Goal: Task Accomplishment & Management: Complete application form

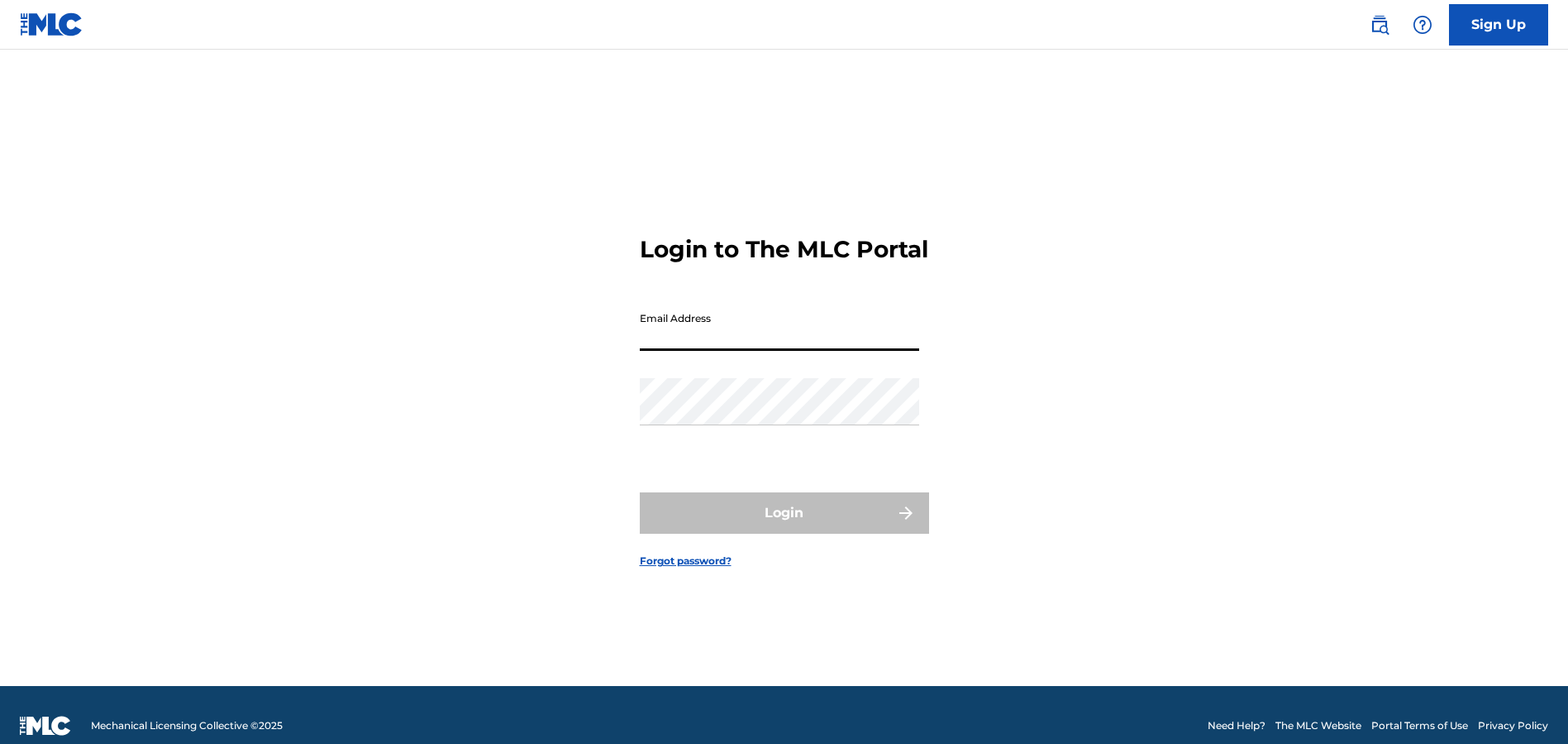
type input "[EMAIL_ADDRESS][DOMAIN_NAME]"
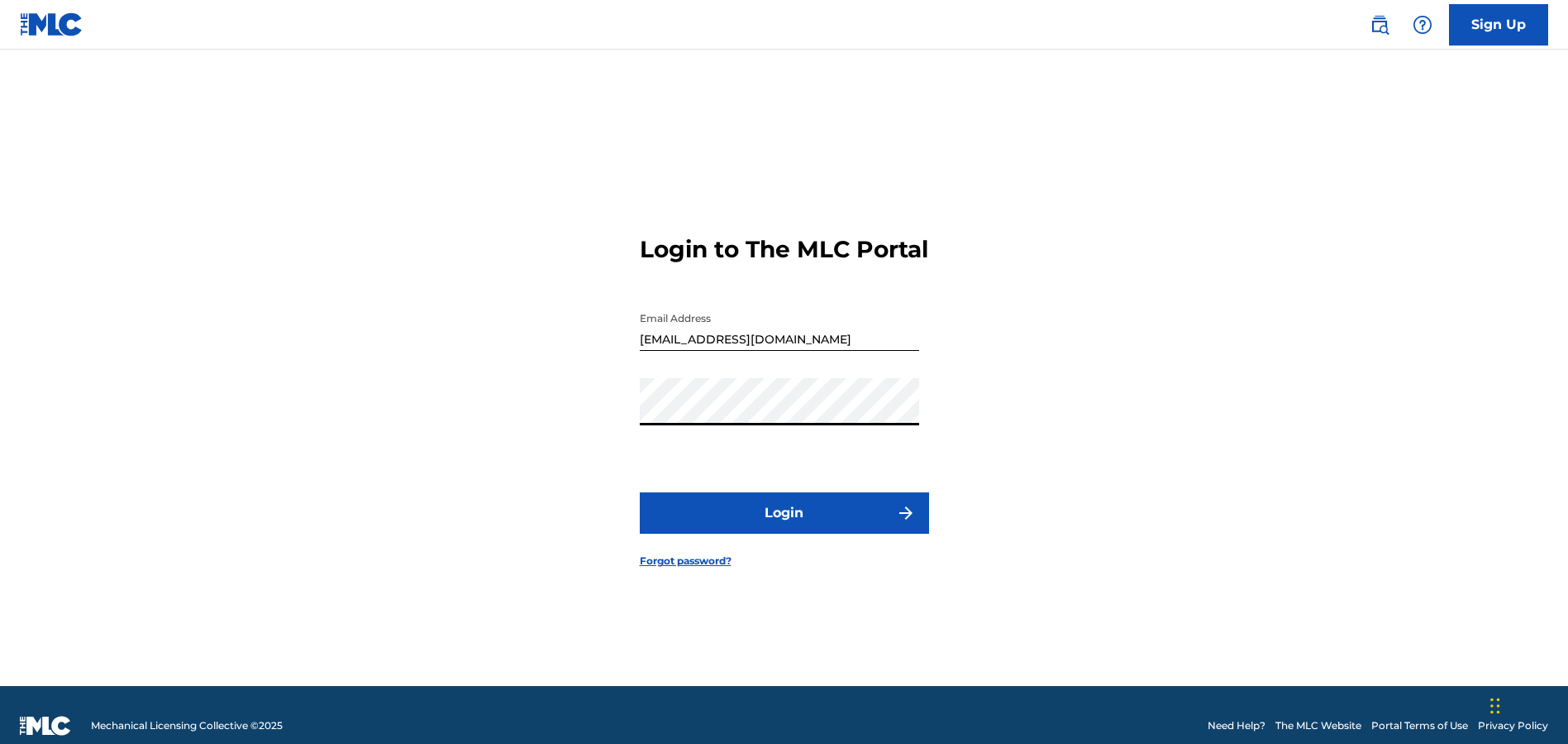
click at [766, 534] on button "Login" at bounding box center [784, 512] width 289 height 41
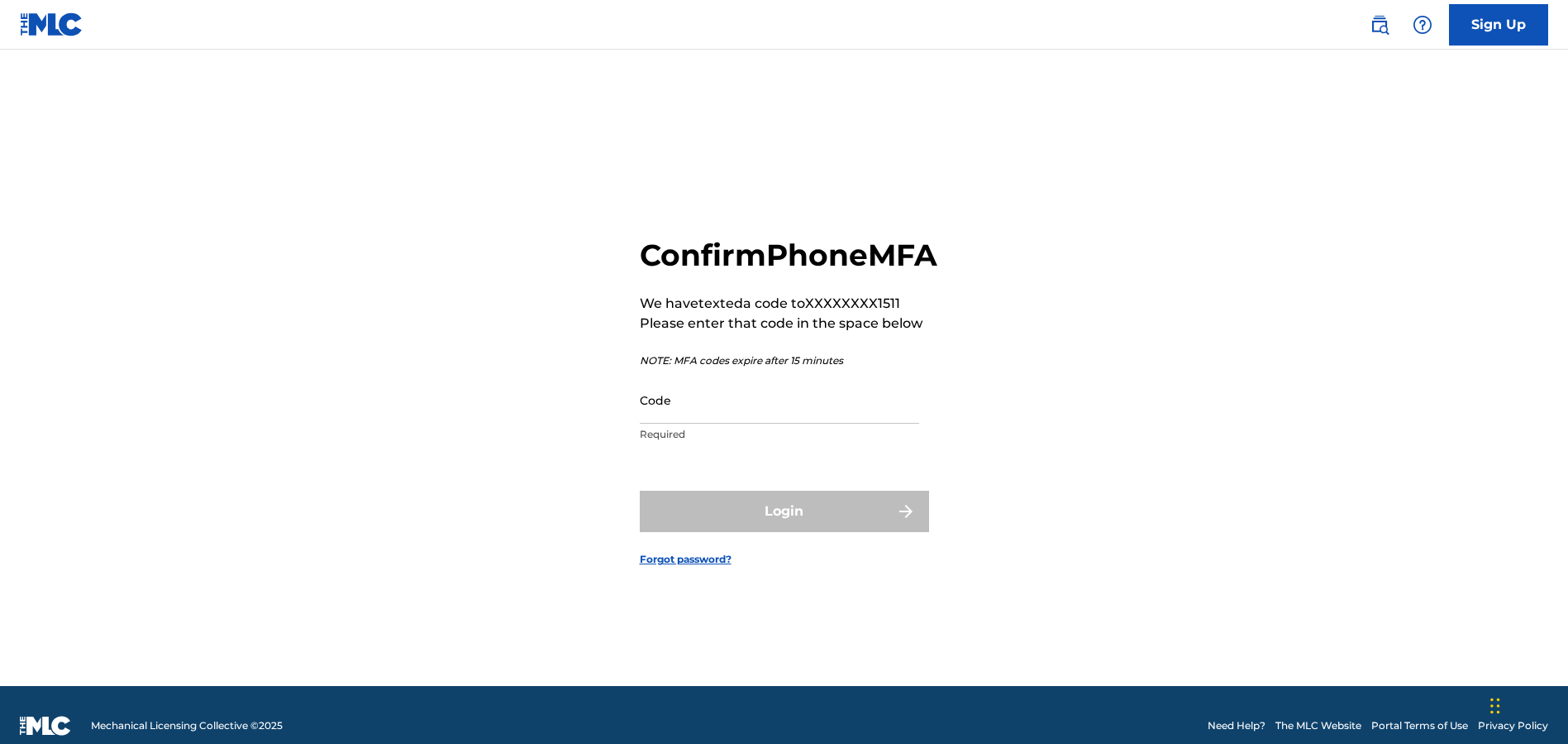
click at [773, 423] on input "Code" at bounding box center [779, 400] width 280 height 47
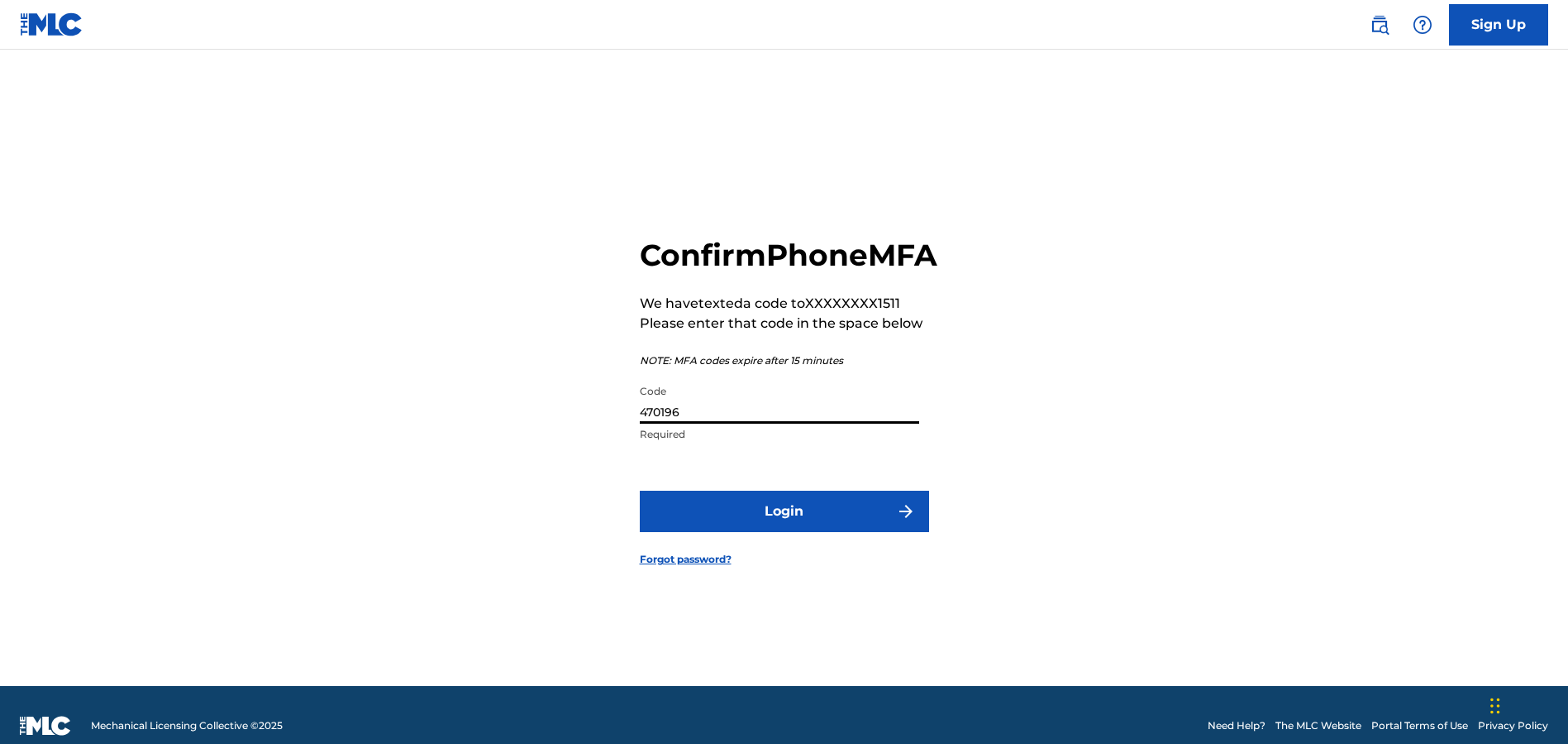
type input "470196"
click at [777, 532] on button "Login" at bounding box center [784, 511] width 289 height 41
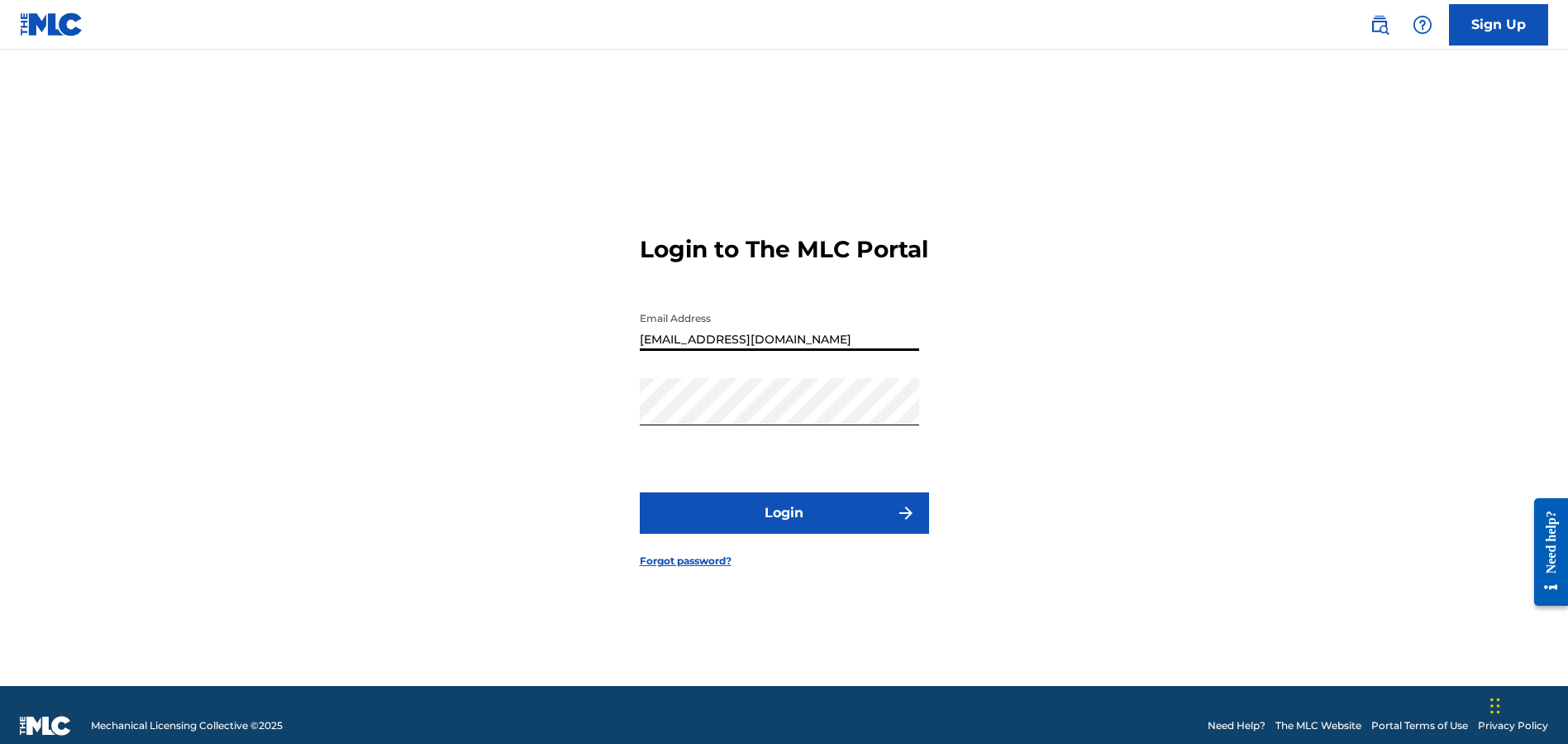
click at [786, 530] on button "Login" at bounding box center [784, 512] width 289 height 41
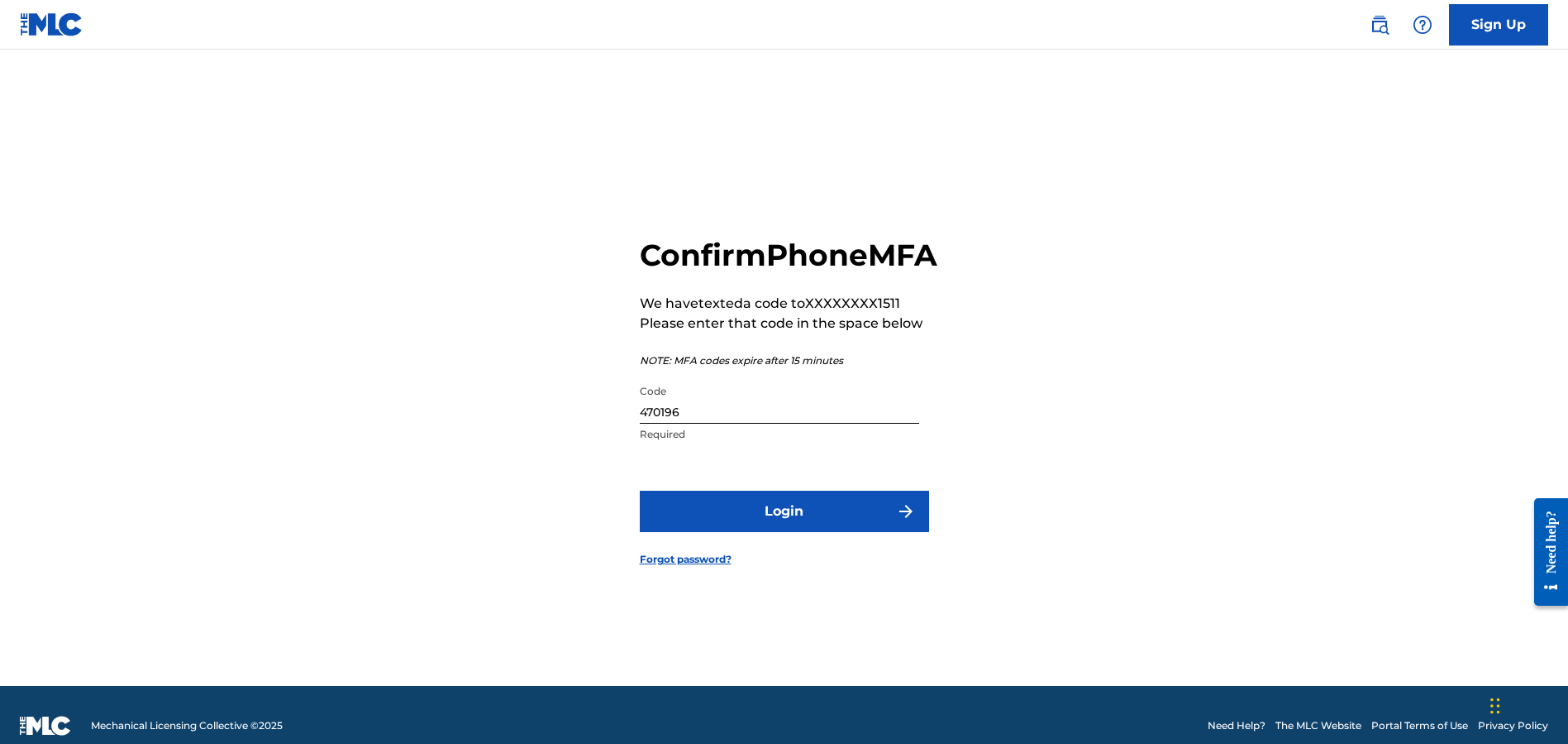
click at [795, 526] on button "Login" at bounding box center [784, 511] width 289 height 41
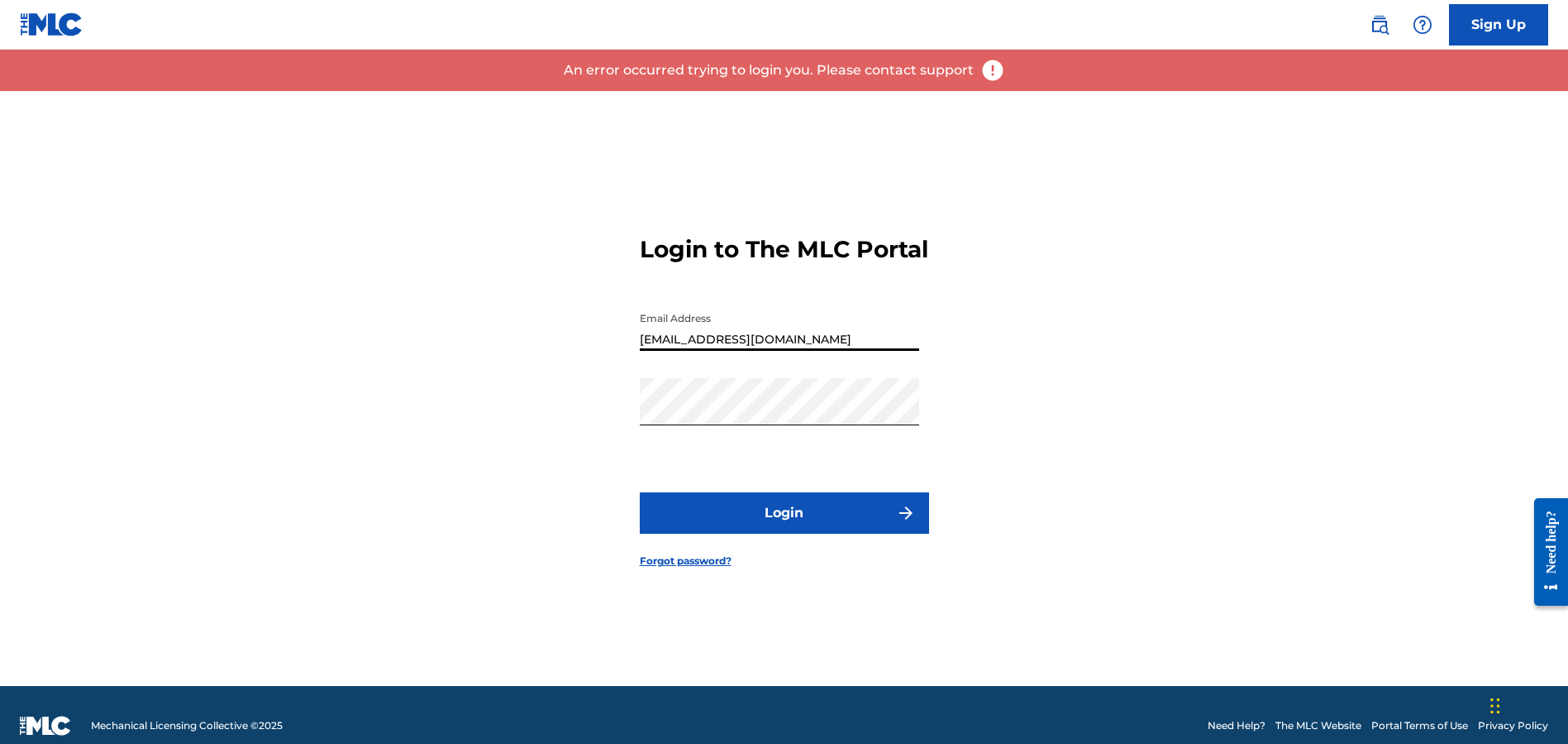
click at [819, 528] on button "Login" at bounding box center [784, 512] width 289 height 41
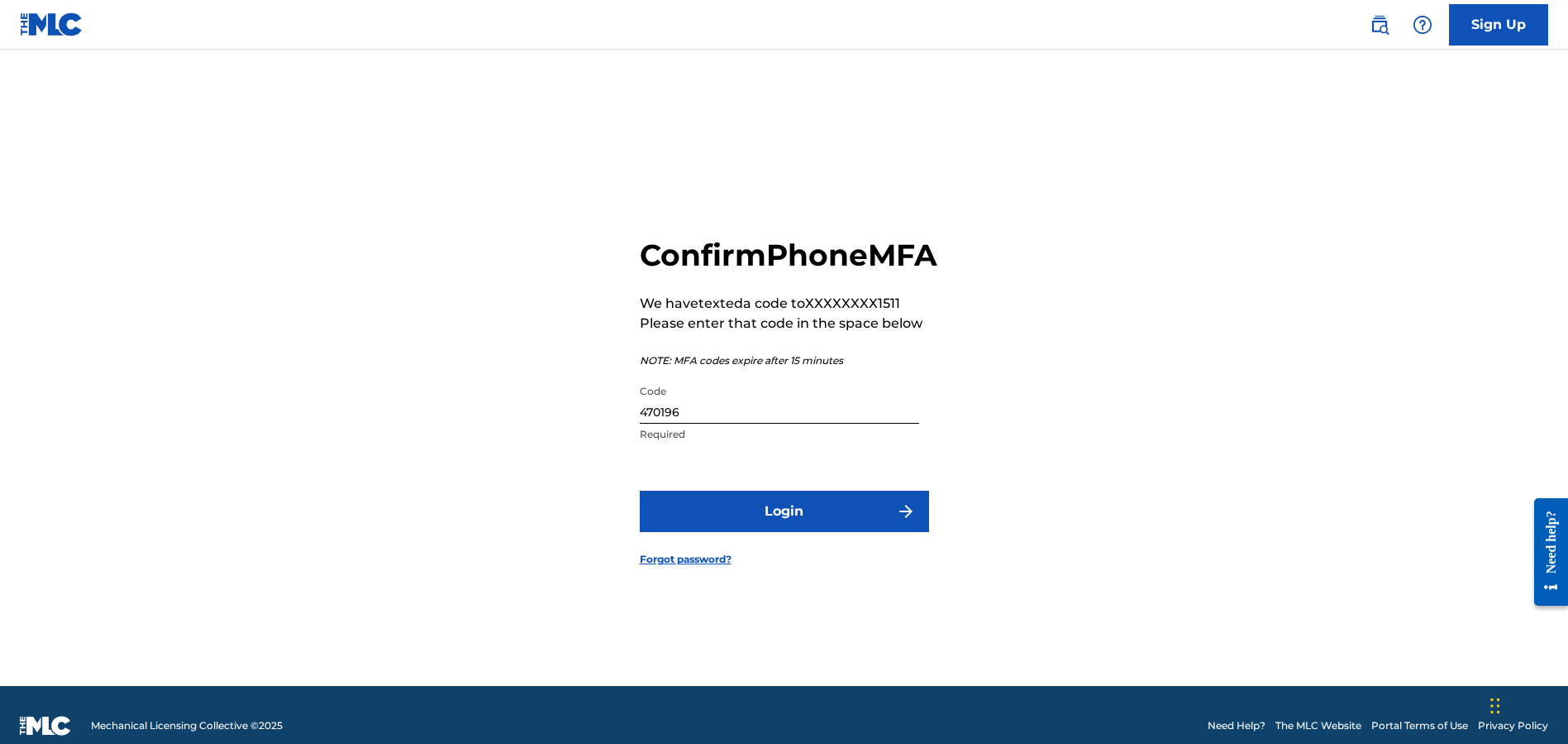
click at [732, 423] on input "470196" at bounding box center [779, 400] width 280 height 47
type input "857542"
click at [787, 532] on button "Login" at bounding box center [784, 511] width 289 height 41
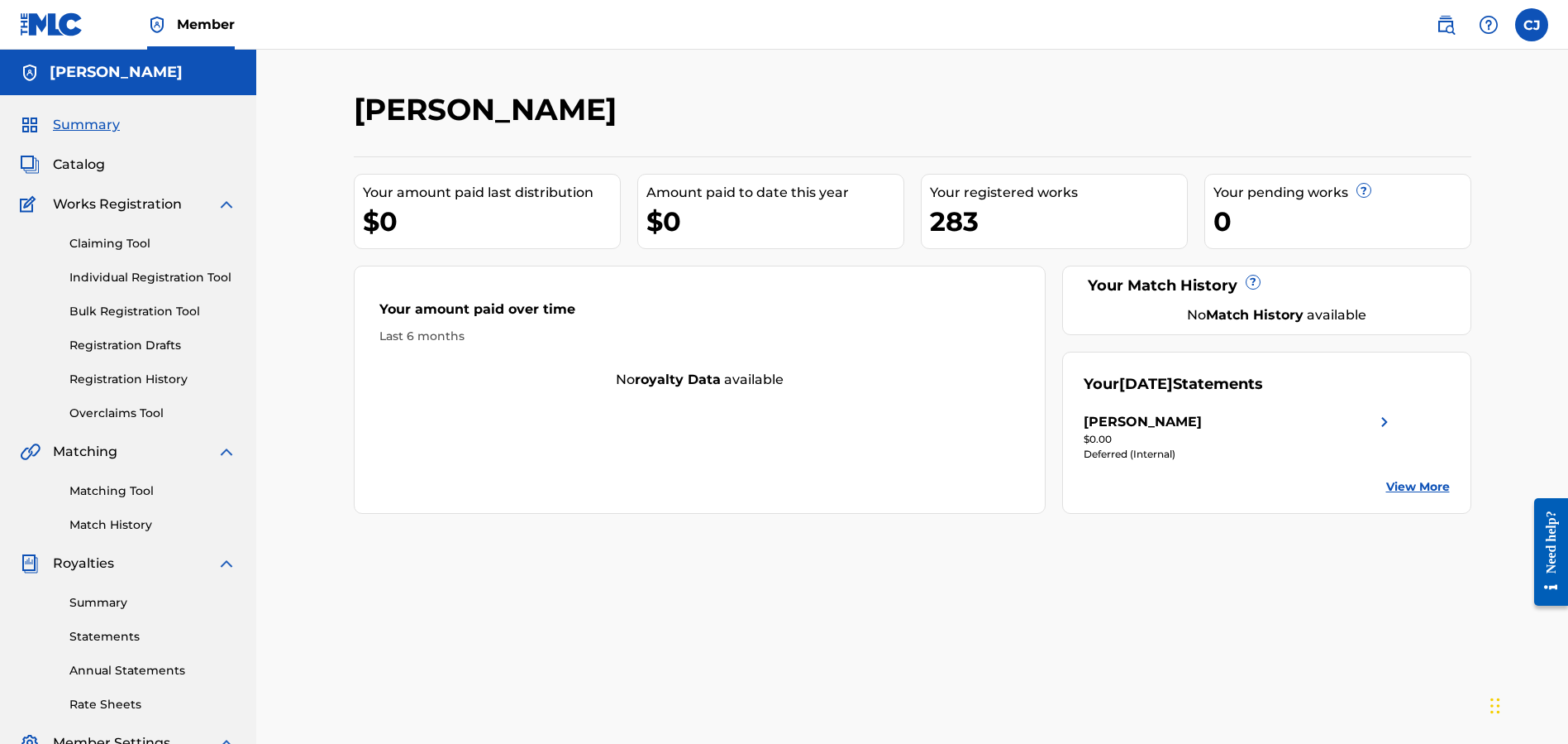
click at [80, 167] on span "Catalog" at bounding box center [79, 164] width 52 height 20
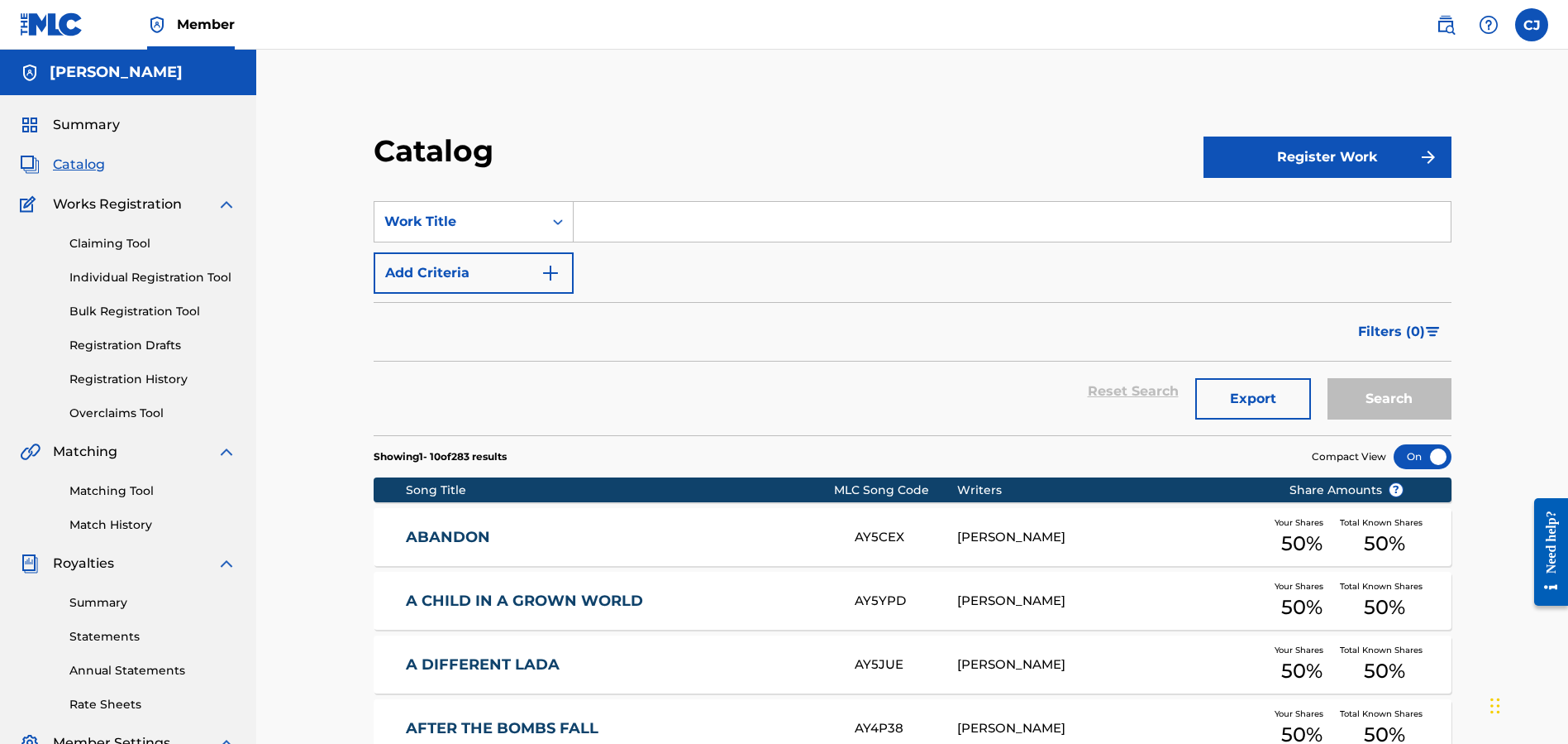
click at [1311, 156] on button "Register Work" at bounding box center [1327, 157] width 248 height 41
click at [1270, 209] on link "Individual" at bounding box center [1327, 210] width 248 height 40
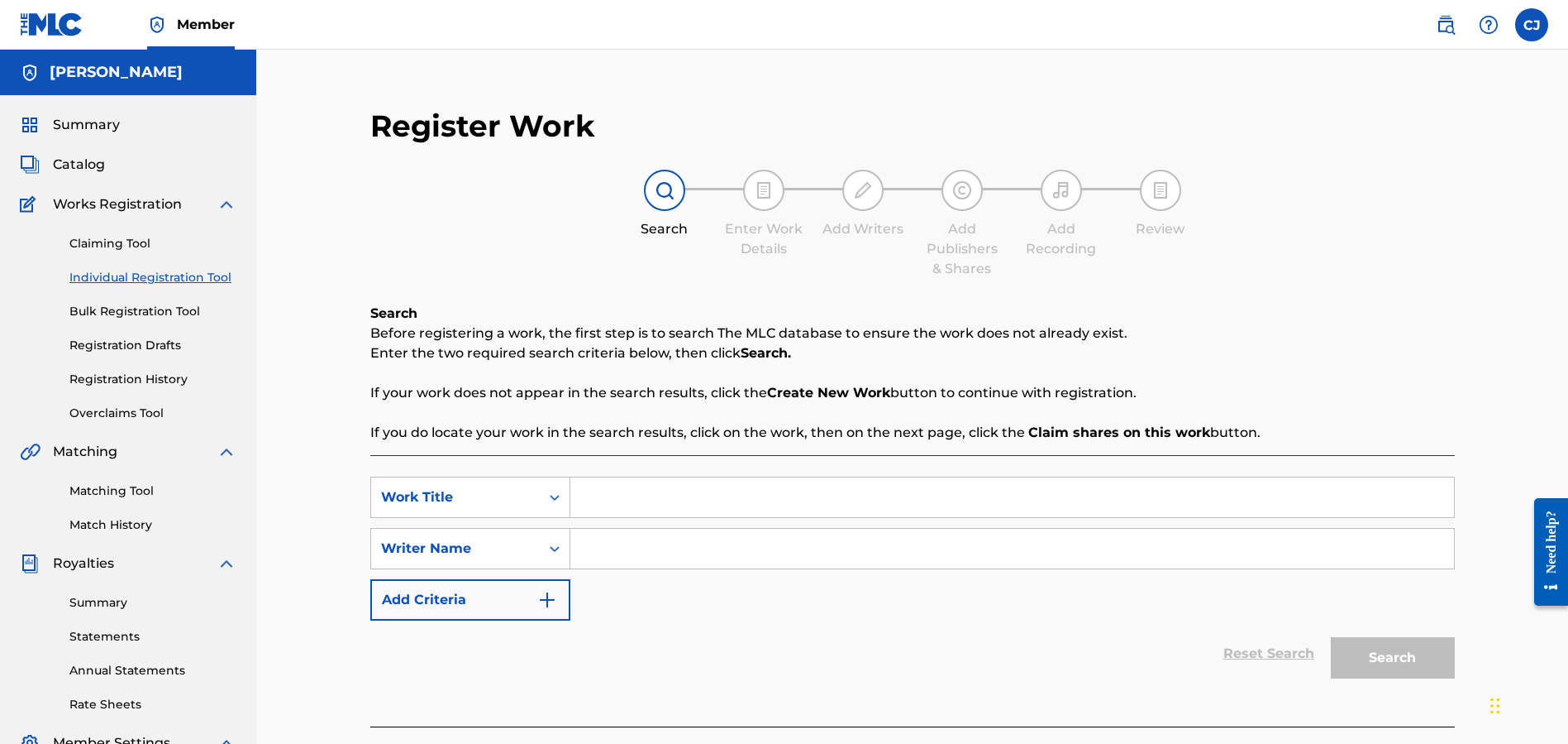
click at [615, 493] on input "Search Form" at bounding box center [1012, 497] width 884 height 40
type input "I am So Relaxed"
click at [635, 556] on input "Search Form" at bounding box center [1012, 548] width 884 height 40
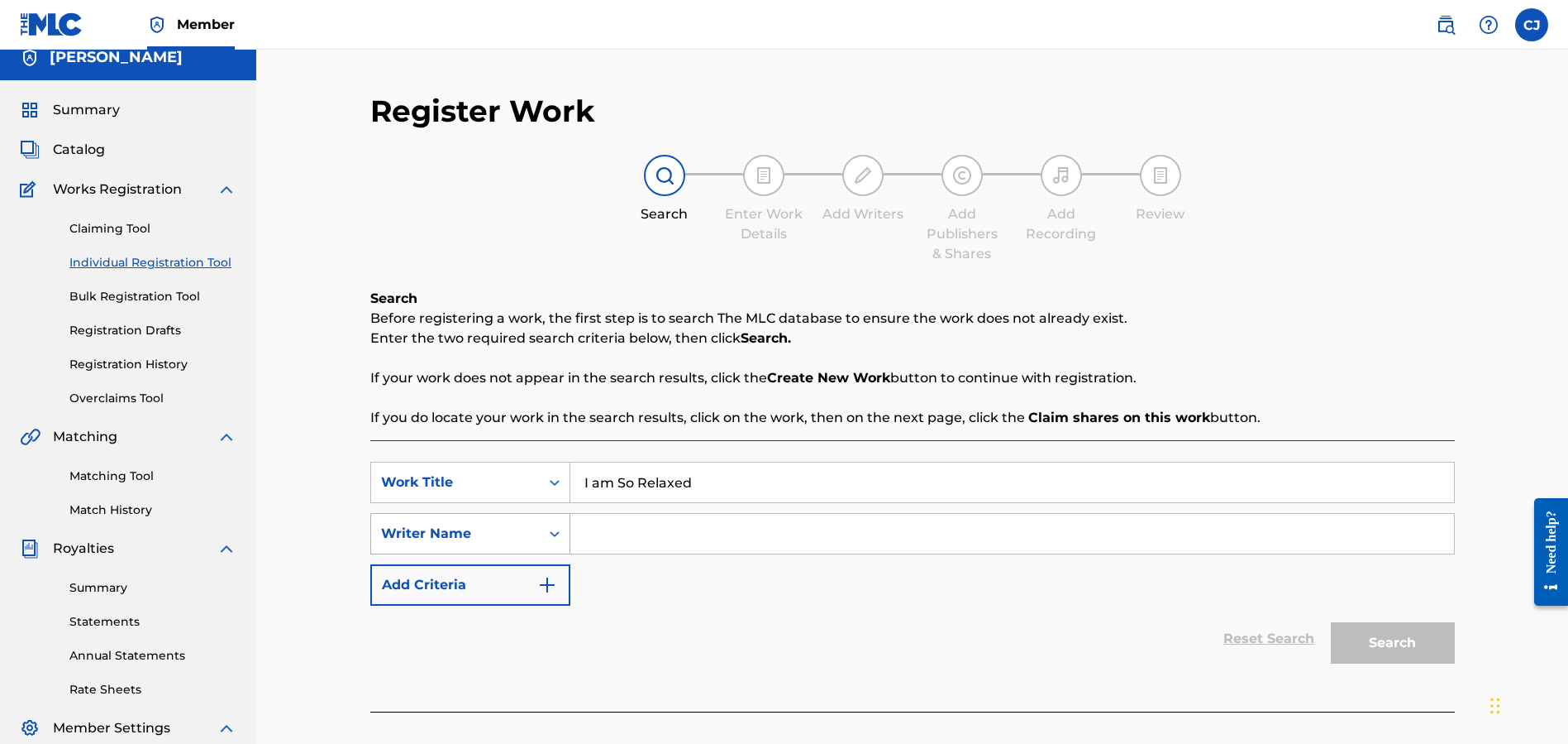
click at [561, 548] on div "Search Form" at bounding box center [555, 534] width 30 height 30
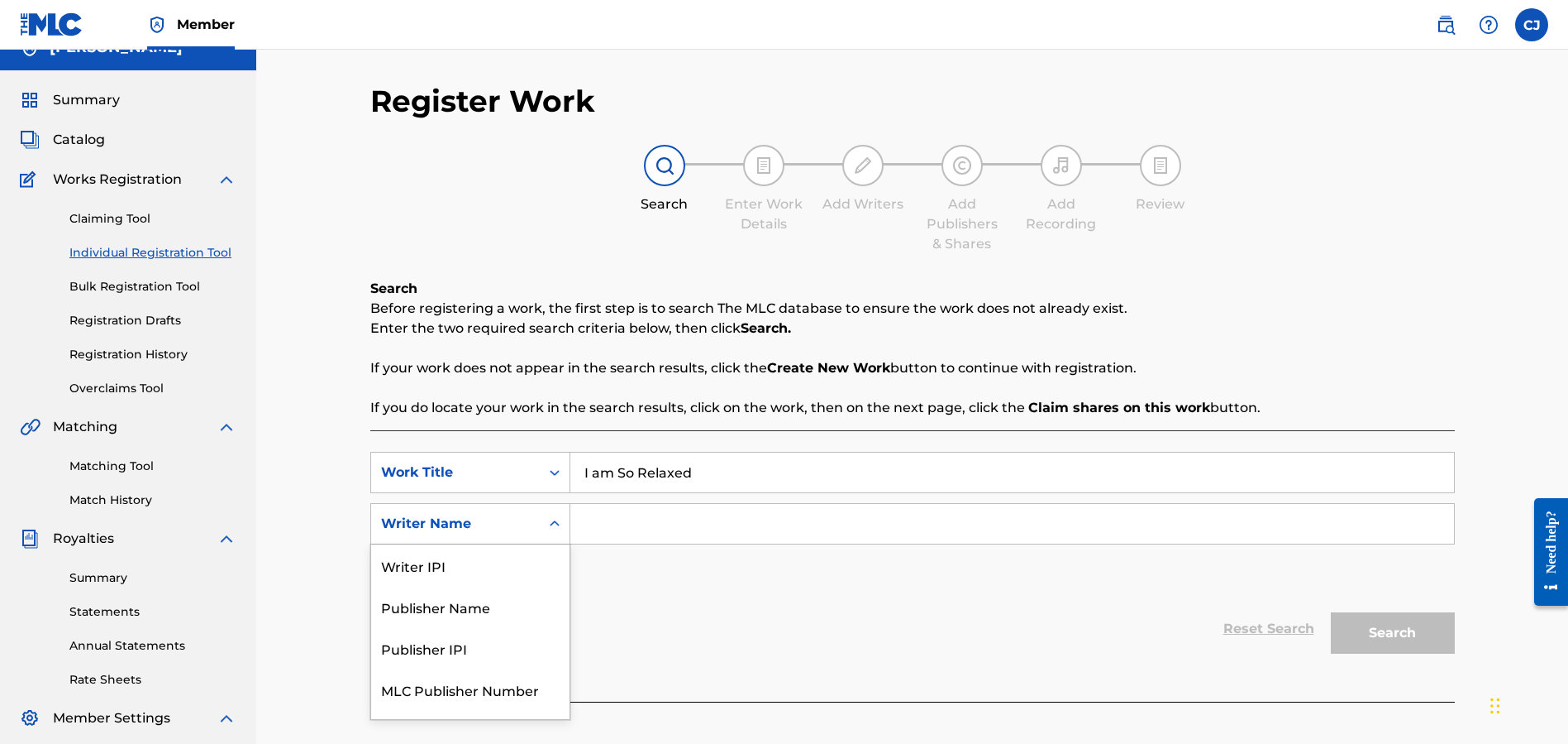
scroll to position [33, 0]
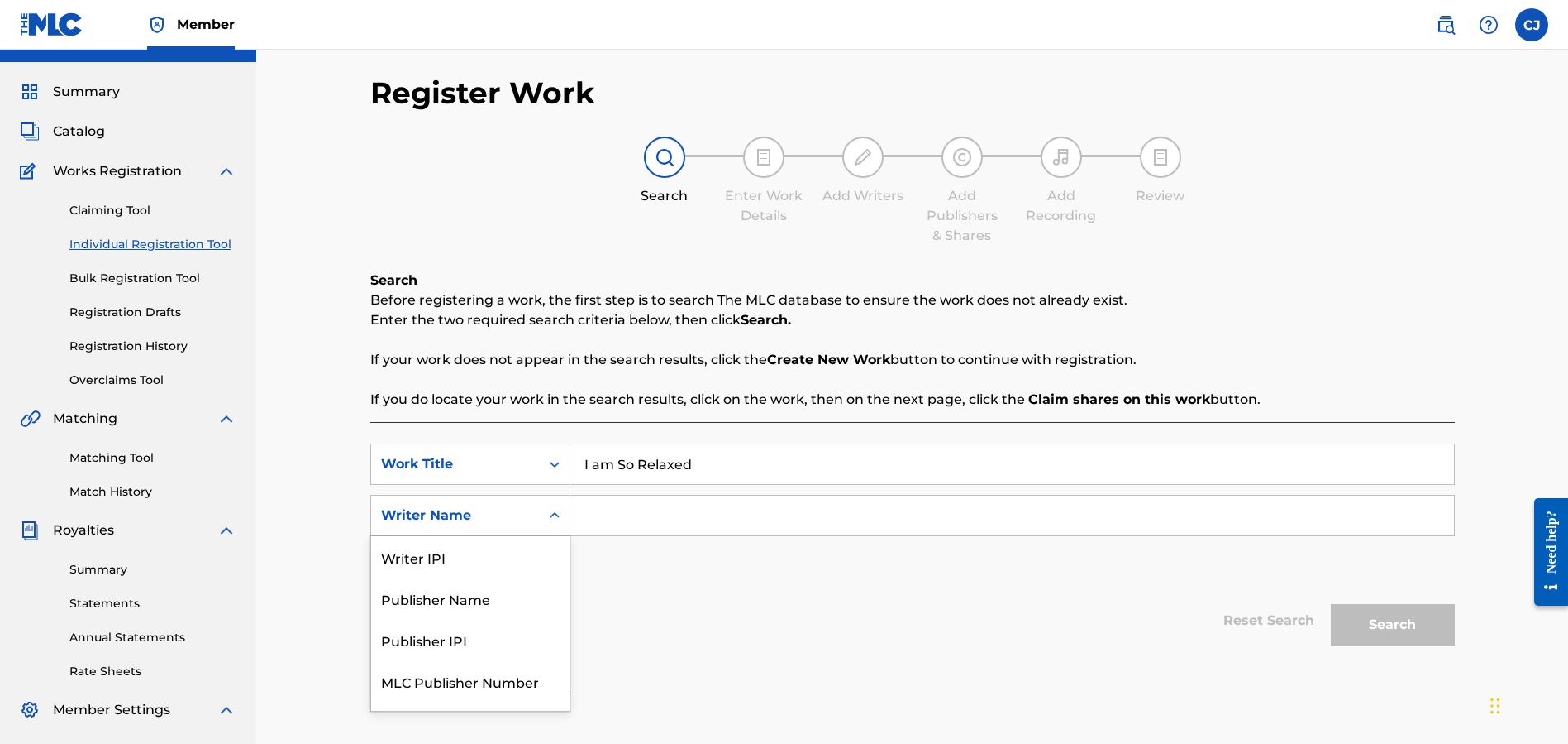
click at [652, 562] on div "SearchWithCriteria2dd45641-9529-4f2c-b1e5-02b6ecf8eff1 Work Title I am So Relax…" at bounding box center [912, 515] width 1085 height 144
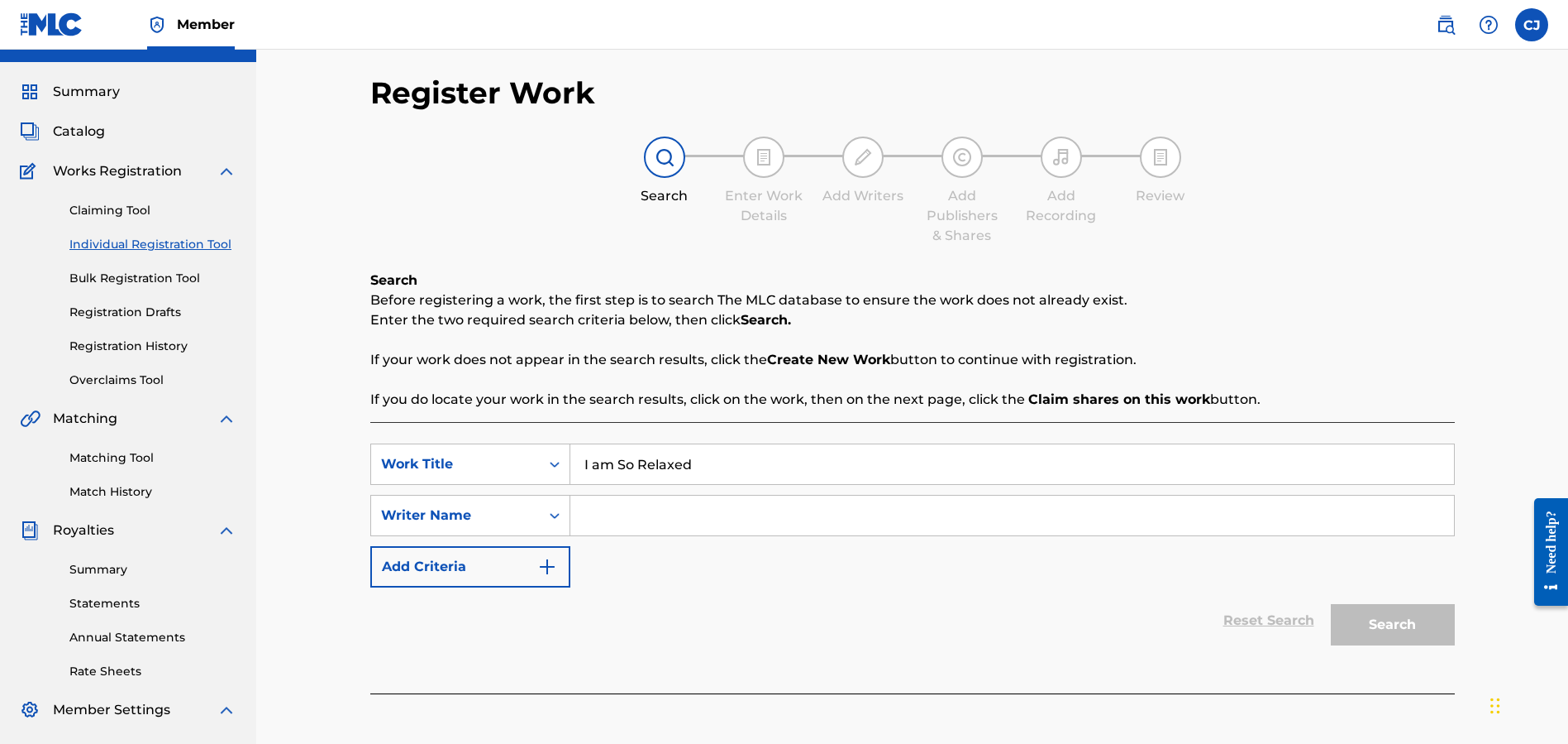
click at [649, 525] on input "Search Form" at bounding box center [1012, 515] width 884 height 40
type input "B"
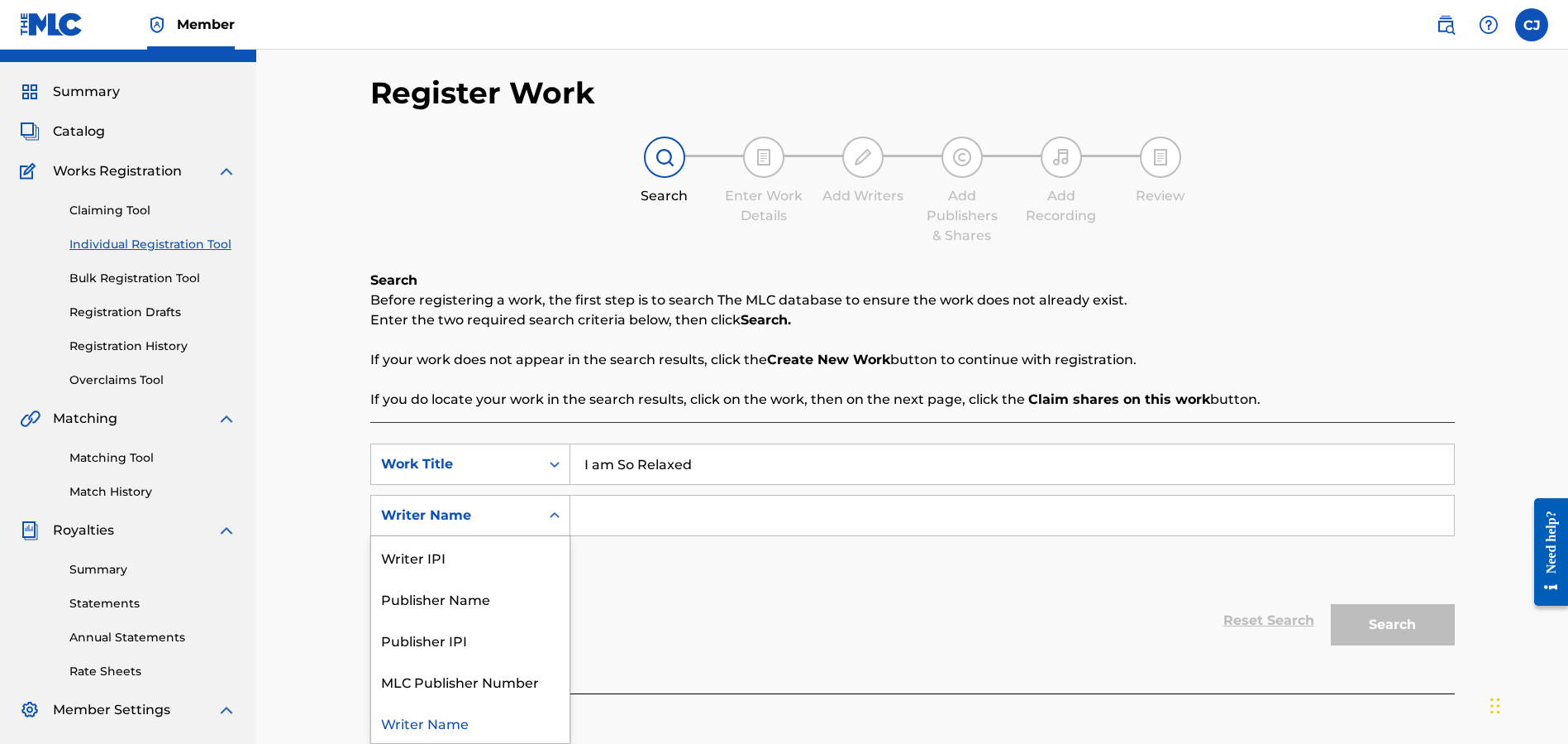
click at [557, 512] on icon "Search Form" at bounding box center [555, 515] width 17 height 17
click at [481, 551] on div "Writer IPI" at bounding box center [469, 556] width 198 height 41
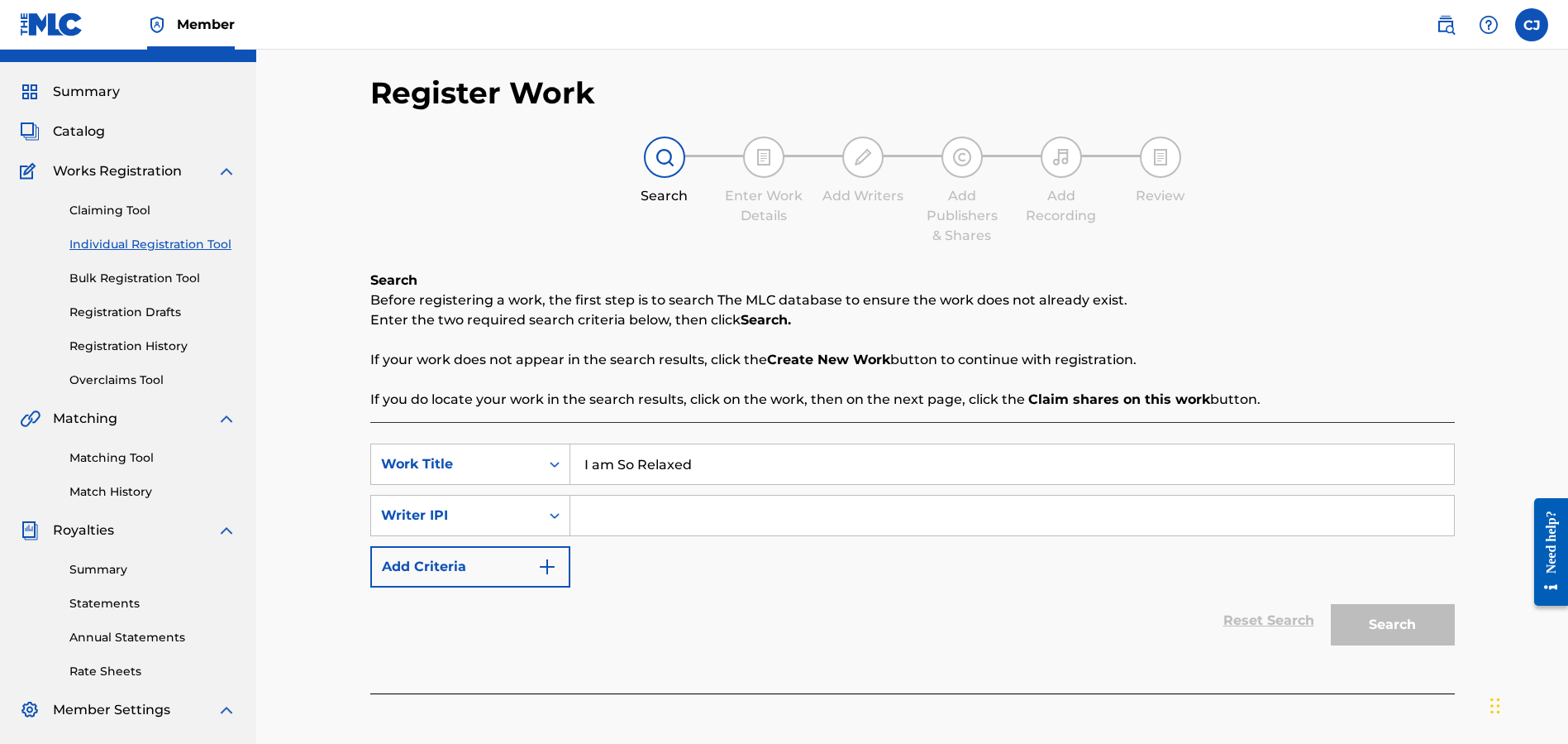
click at [645, 511] on input "Search Form" at bounding box center [1012, 515] width 884 height 40
paste input "496628401"
type input "496628401"
click at [1396, 628] on button "Search" at bounding box center [1392, 624] width 124 height 41
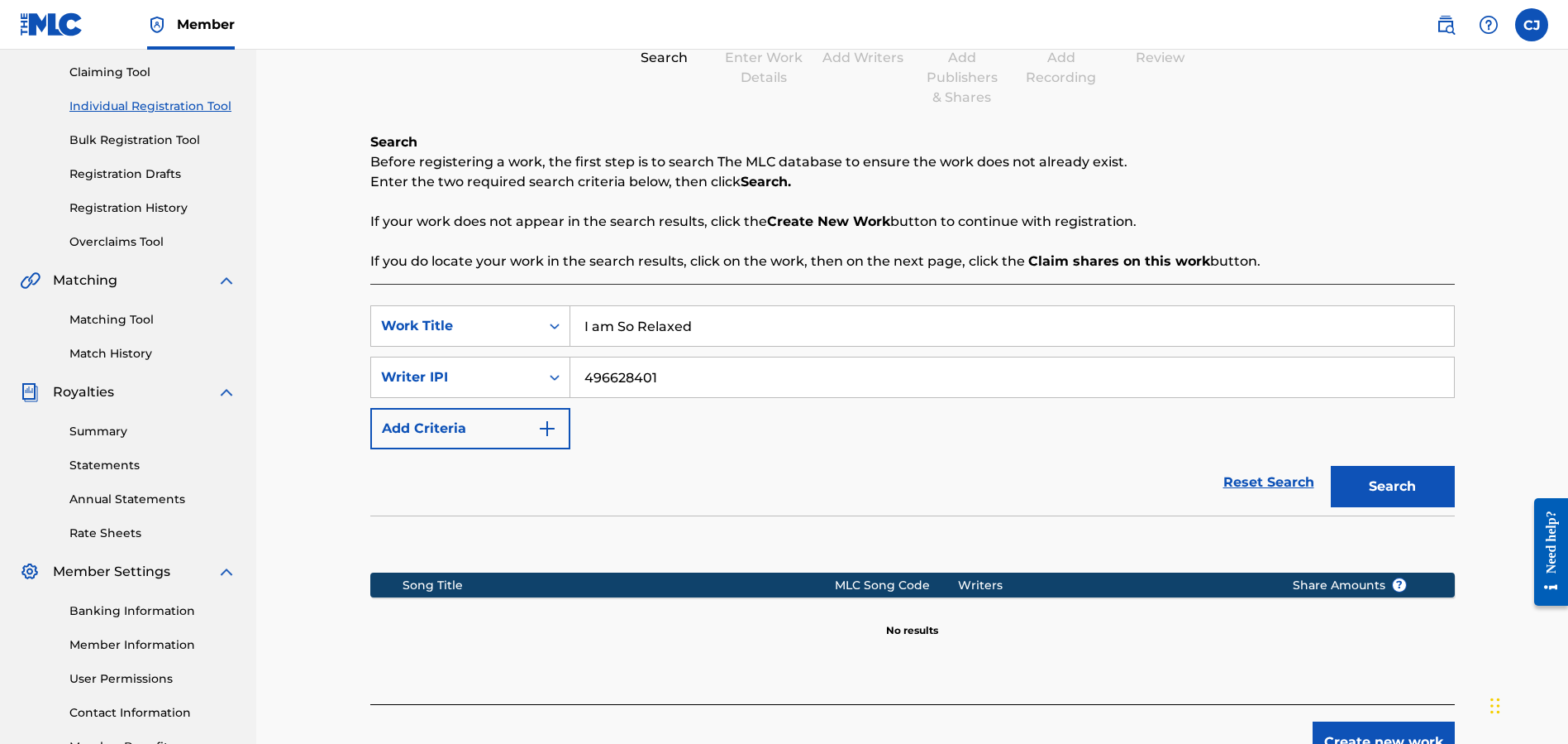
scroll to position [286, 0]
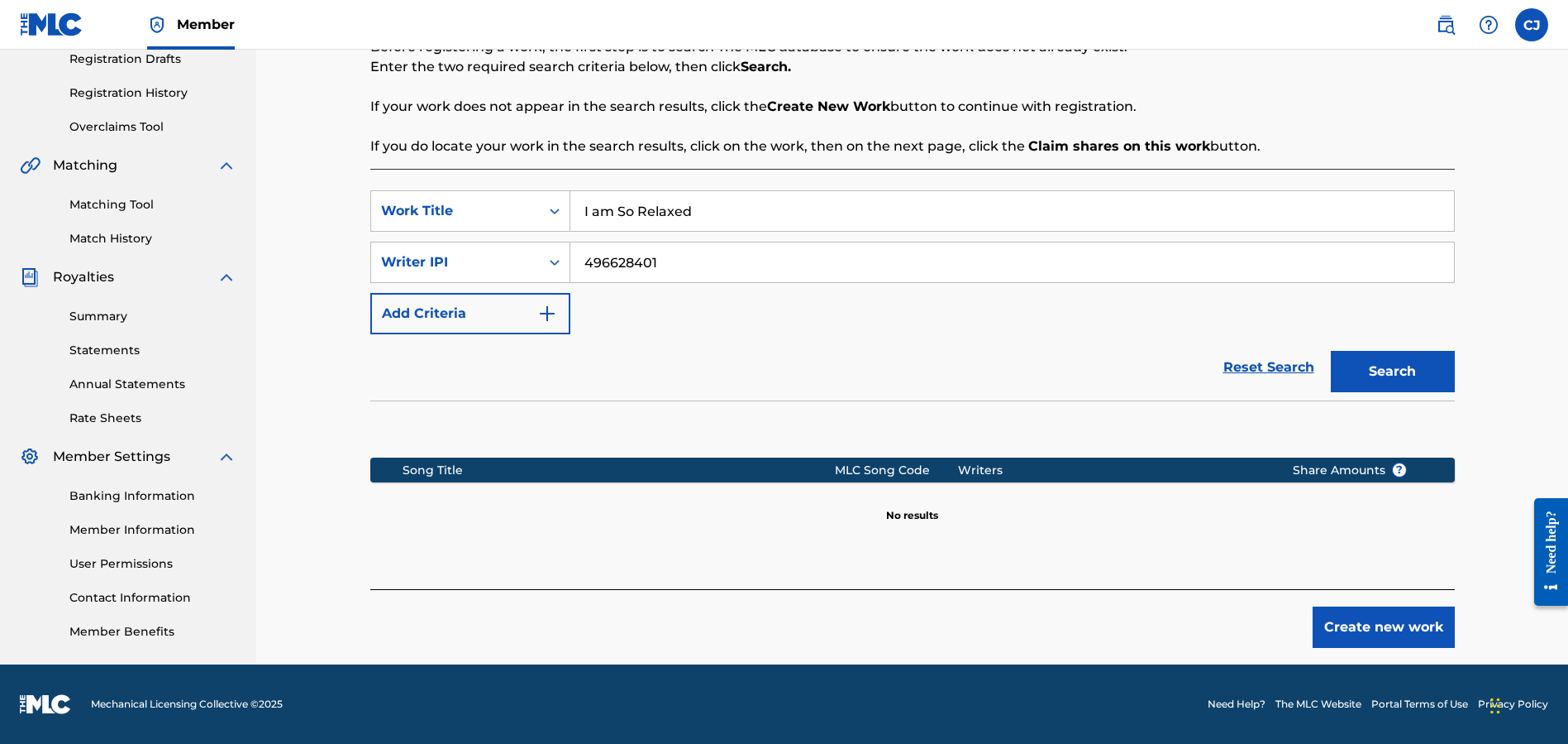
click at [1371, 627] on button "Create new work" at bounding box center [1383, 627] width 142 height 41
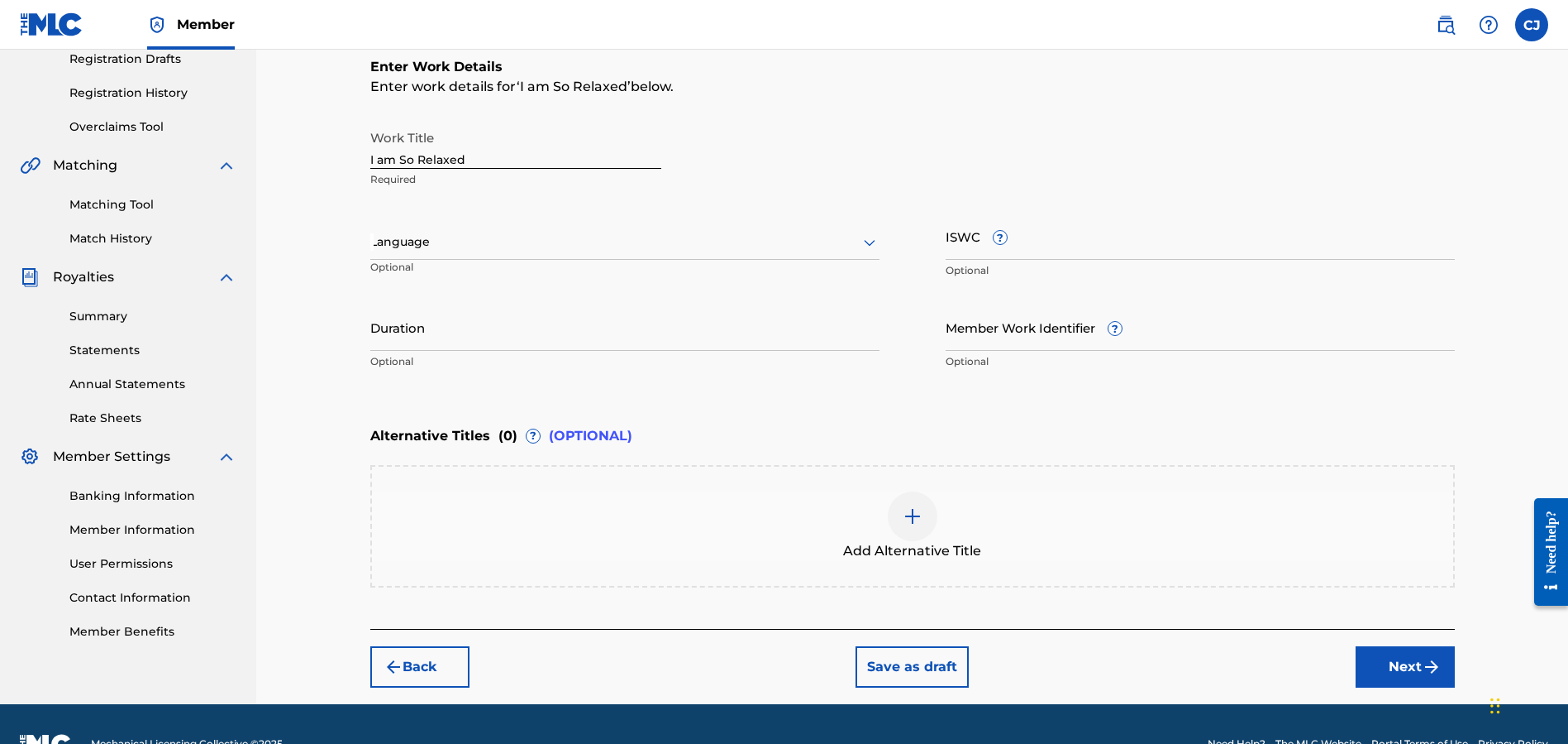
click at [987, 340] on input "Member Work Identifier ?" at bounding box center [1200, 326] width 509 height 47
click at [498, 350] on input "Duration" at bounding box center [625, 326] width 509 height 47
click at [616, 394] on div "Enter Work Details Enter work details for ‘ I am So Relaxed ’ below. Work Title…" at bounding box center [912, 218] width 1085 height 400
drag, startPoint x: 388, startPoint y: 340, endPoint x: 438, endPoint y: 363, distance: 55.0
click at [388, 340] on input "00:00:50" at bounding box center [625, 326] width 509 height 47
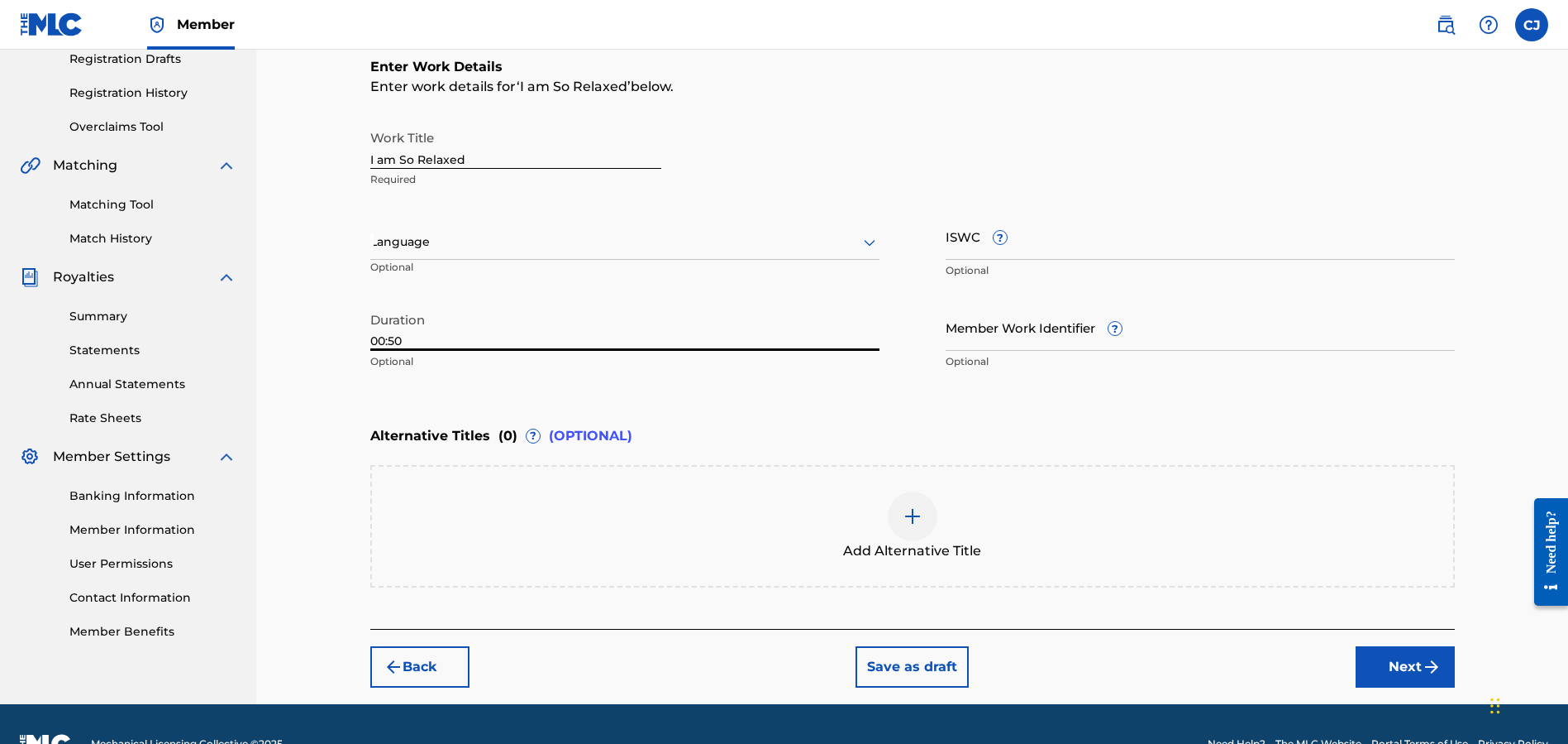
type input "00:50"
click at [616, 262] on div "Language Optional" at bounding box center [625, 250] width 509 height 74
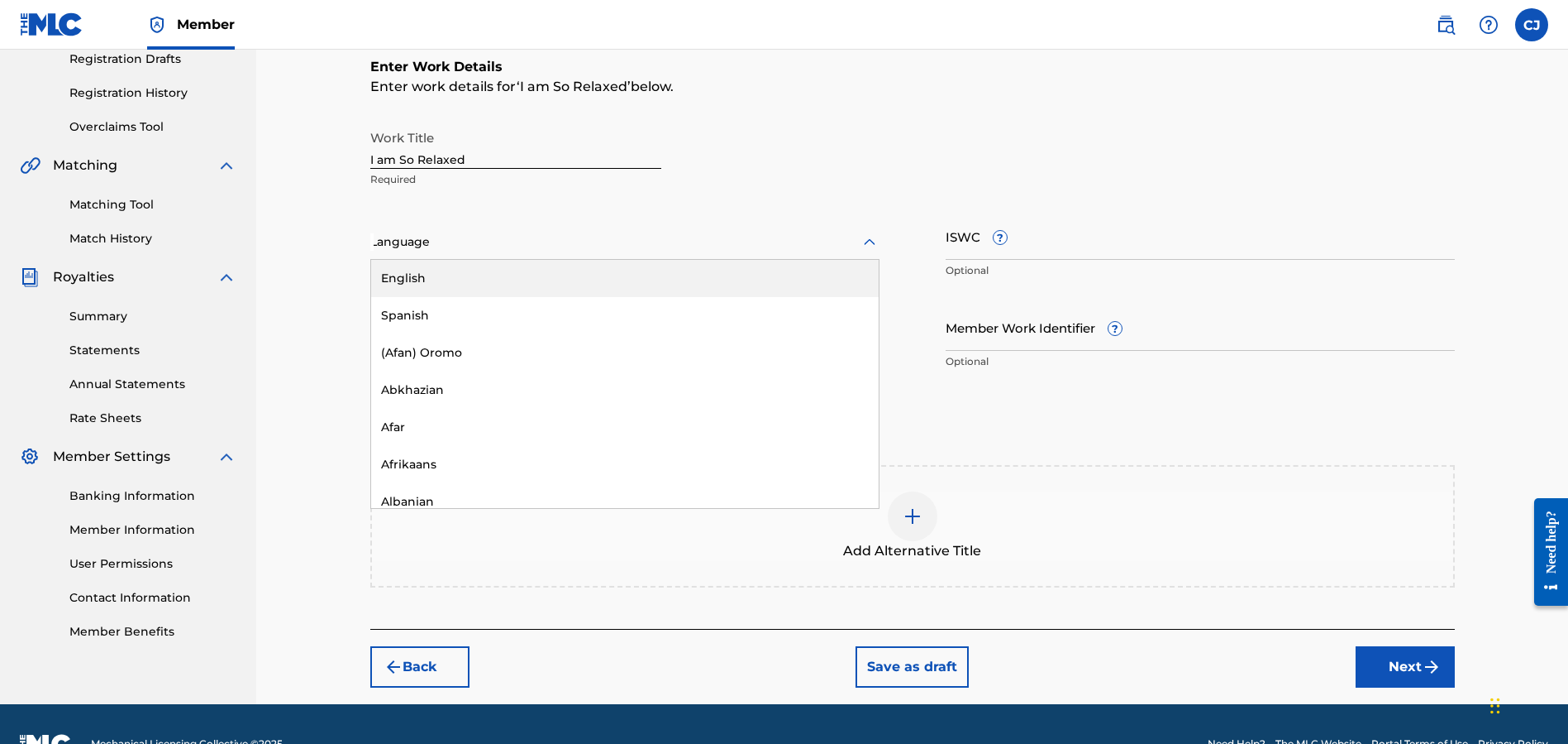
click at [612, 252] on div "Language" at bounding box center [625, 242] width 509 height 34
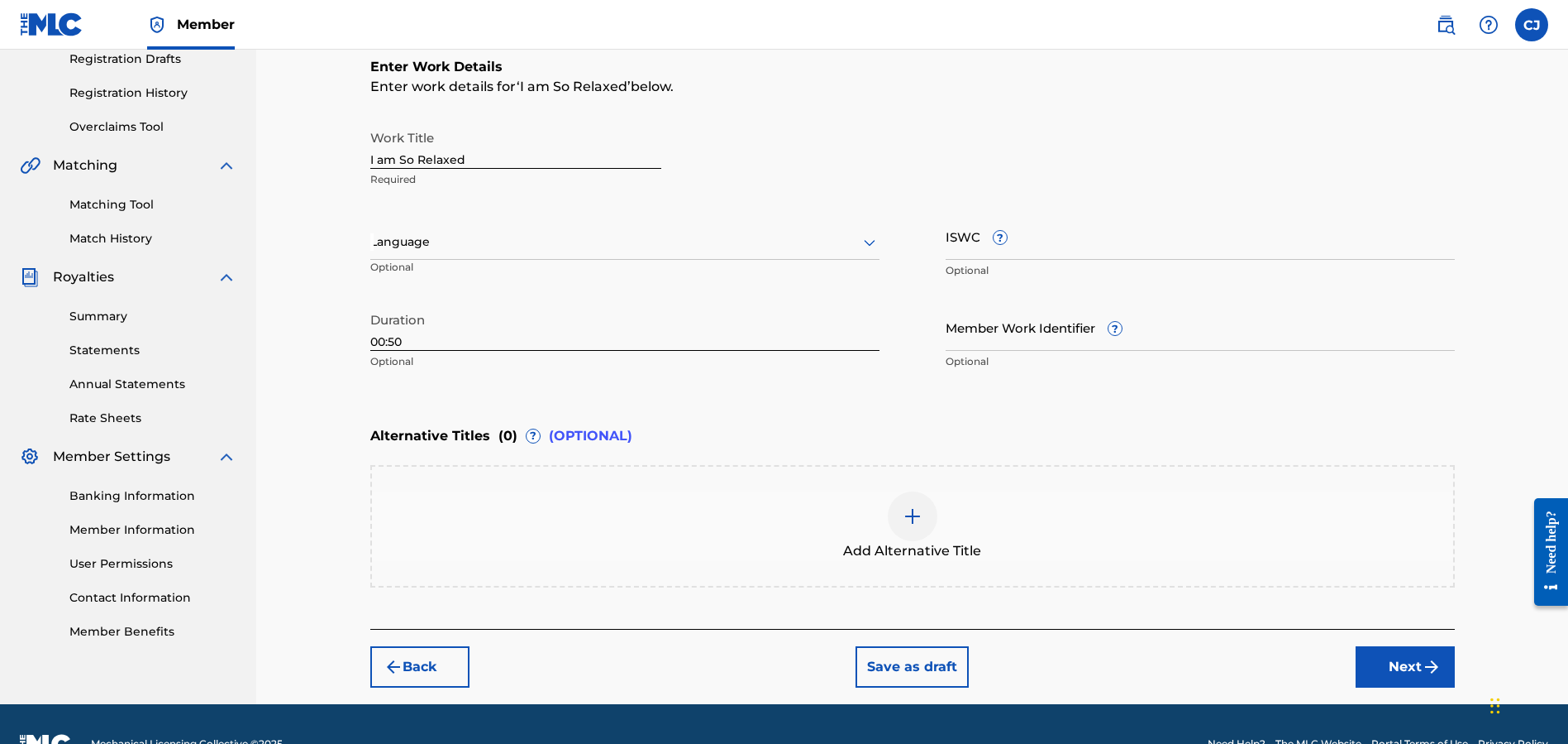
click at [951, 441] on div "Alternative Titles ( 0 ) ? (OPTIONAL)" at bounding box center [912, 435] width 1085 height 36
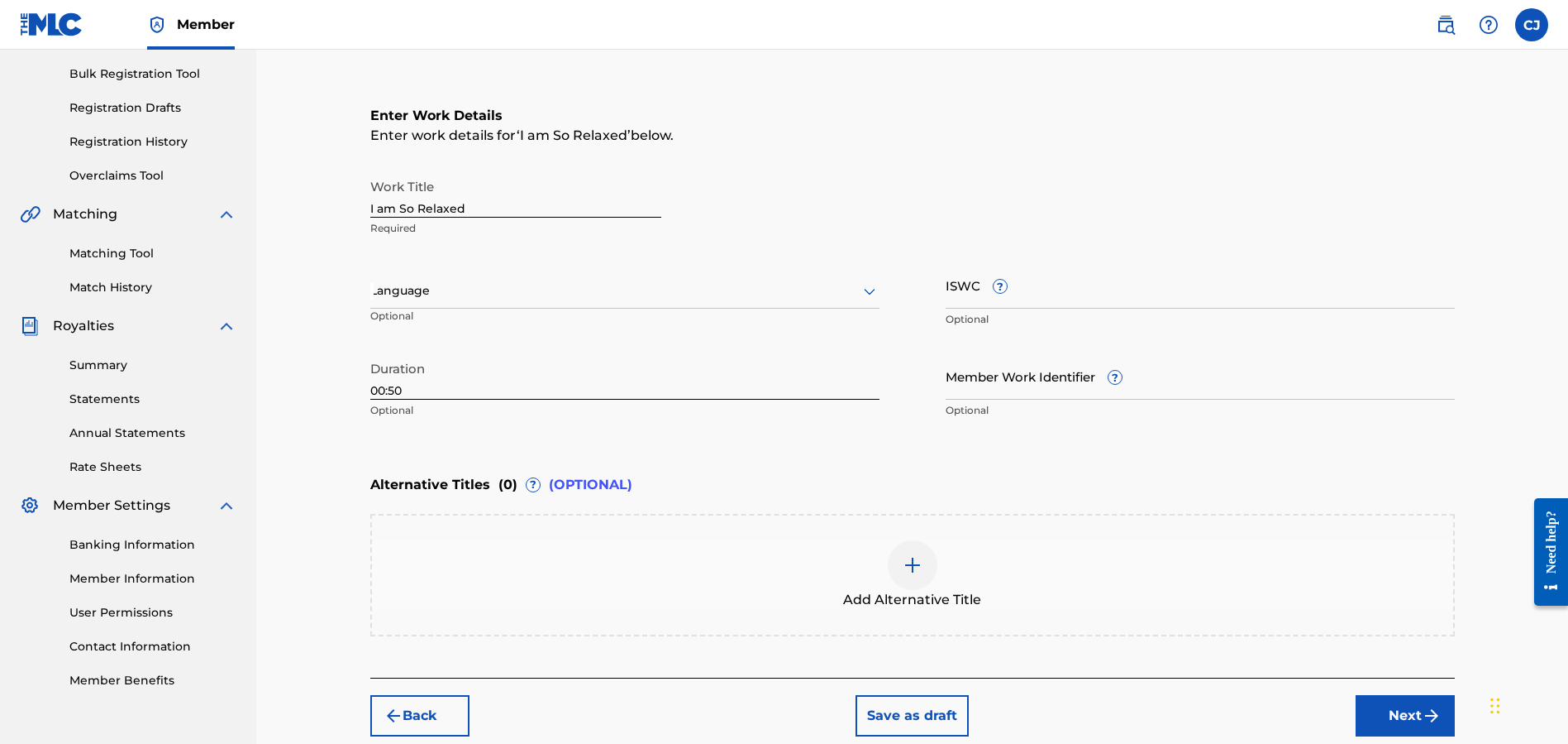
scroll to position [326, 0]
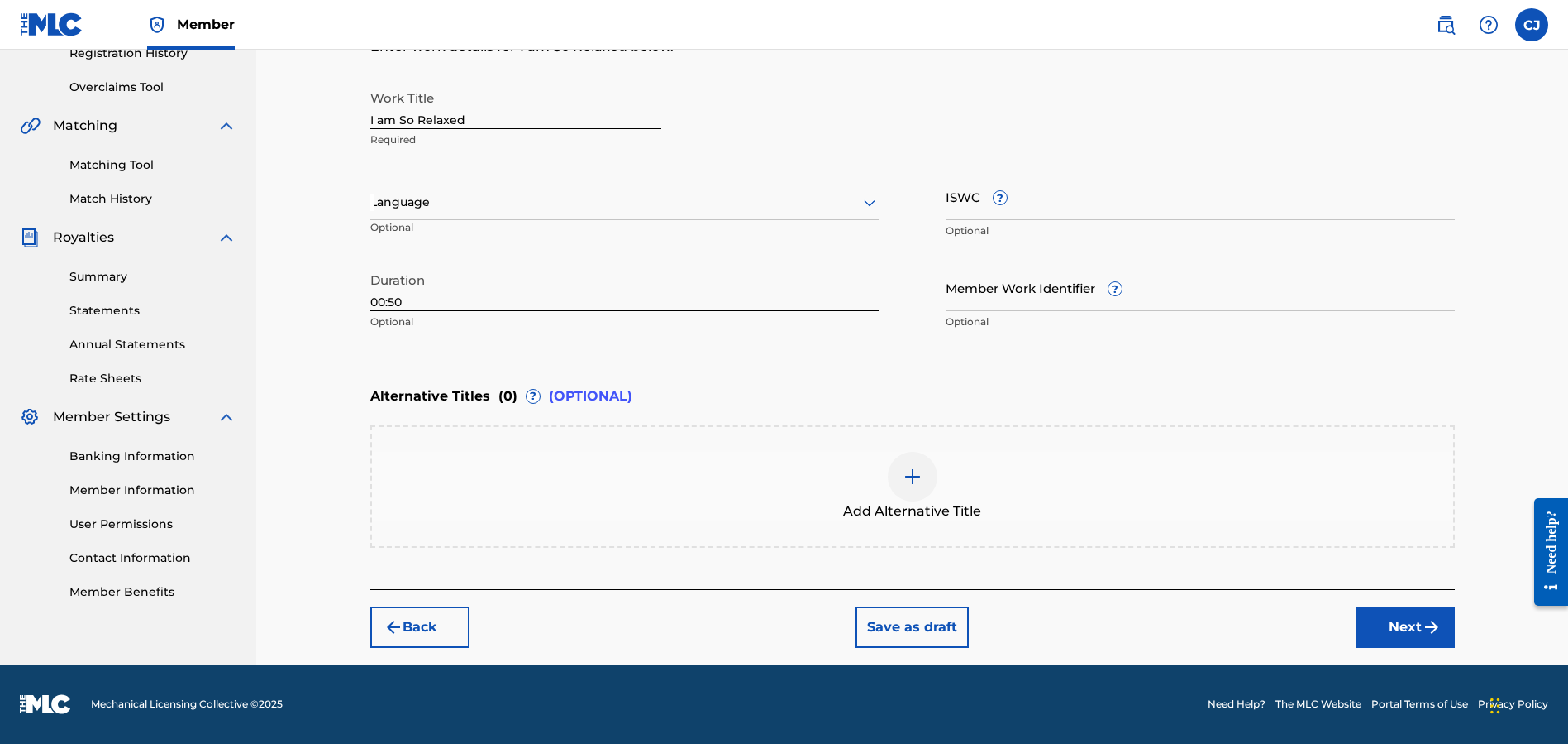
click at [1400, 624] on button "Next" at bounding box center [1405, 627] width 99 height 41
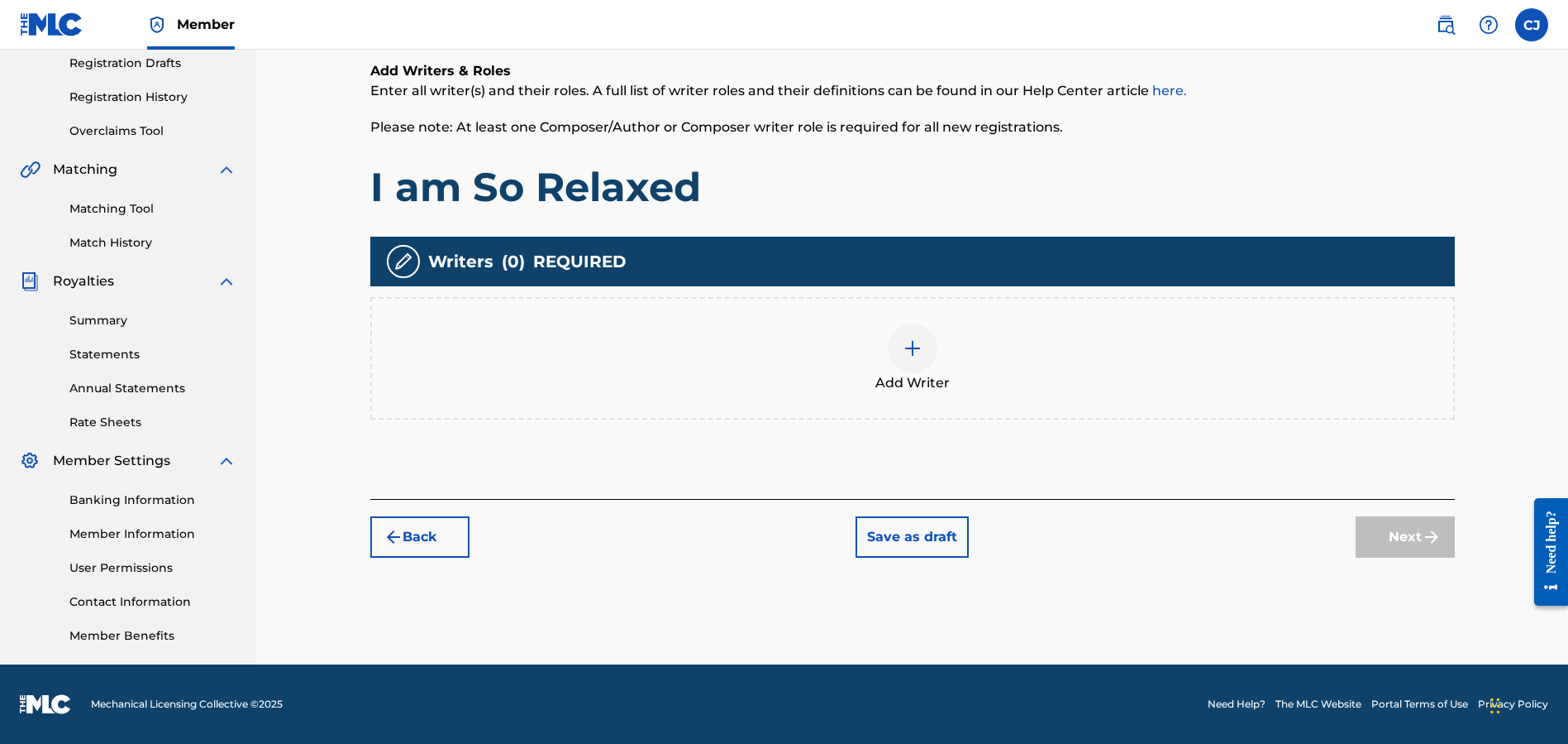
scroll to position [282, 0]
click at [916, 352] on img at bounding box center [912, 348] width 20 height 20
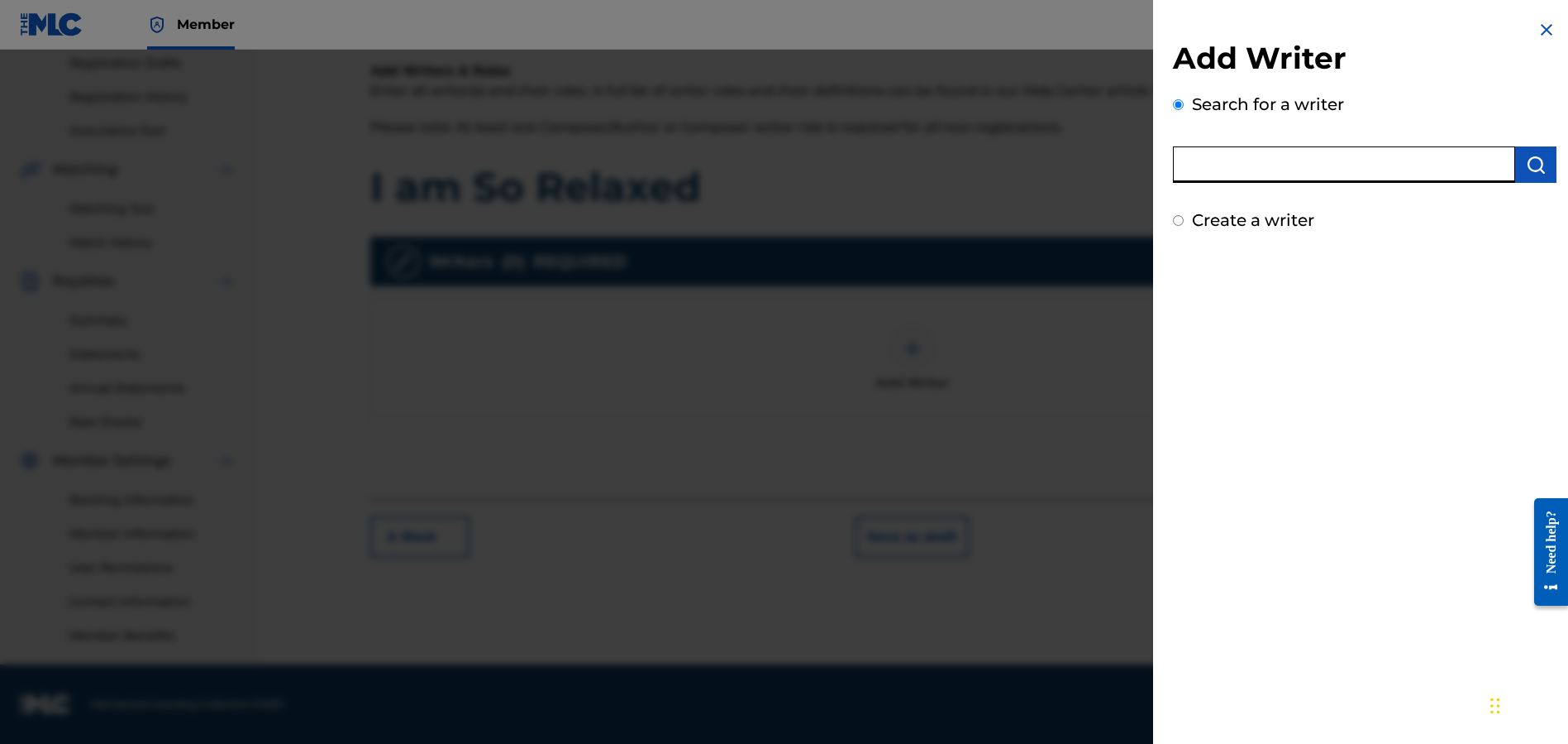
click at [1259, 172] on input "text" at bounding box center [1344, 164] width 342 height 36
paste input "496628401"
type input "496628401"
click at [1535, 159] on img "submit" at bounding box center [1535, 164] width 20 height 20
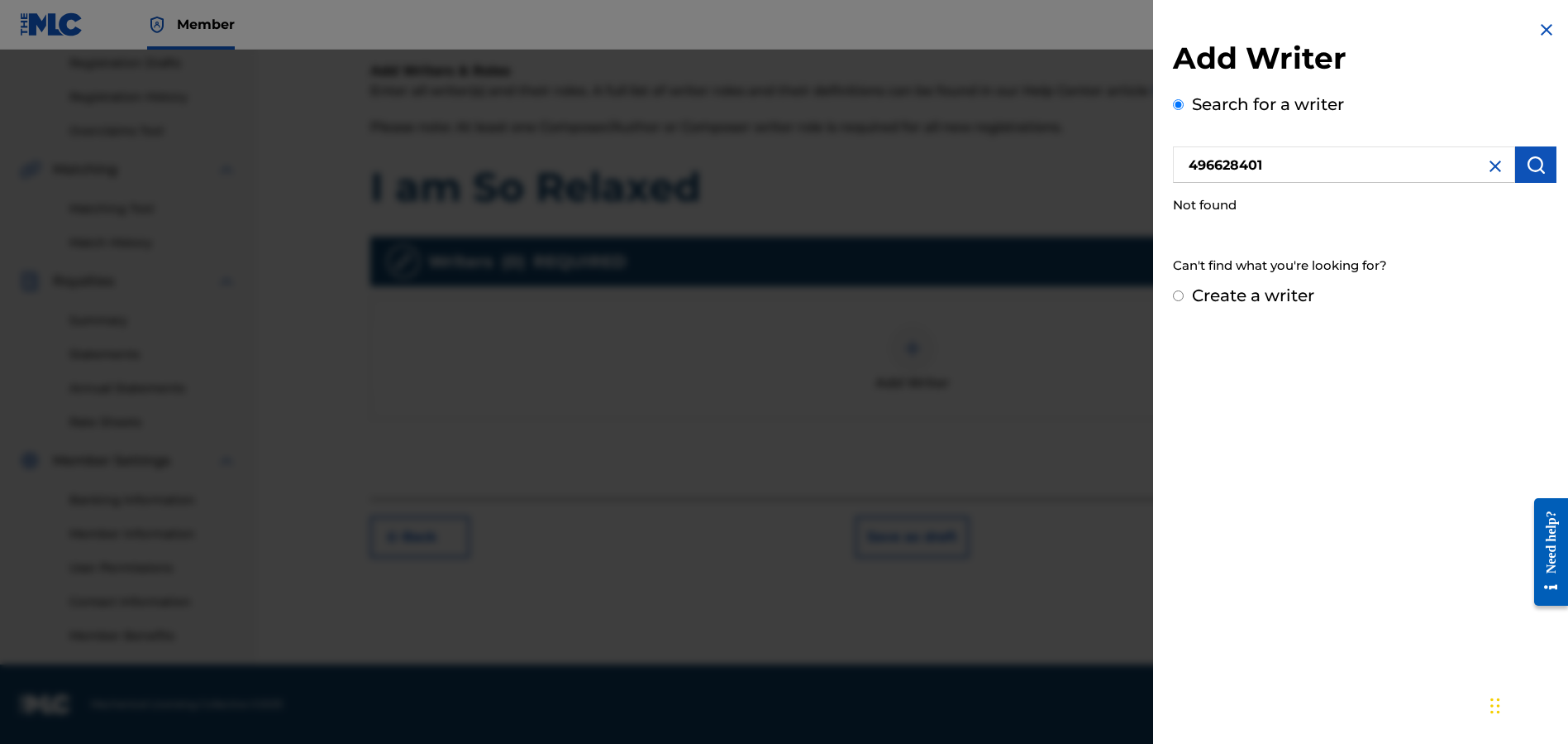
click at [1497, 165] on img at bounding box center [1495, 166] width 20 height 20
click at [1341, 174] on input "text" at bounding box center [1344, 164] width 342 height 36
click at [1526, 164] on img "submit" at bounding box center [1535, 164] width 20 height 20
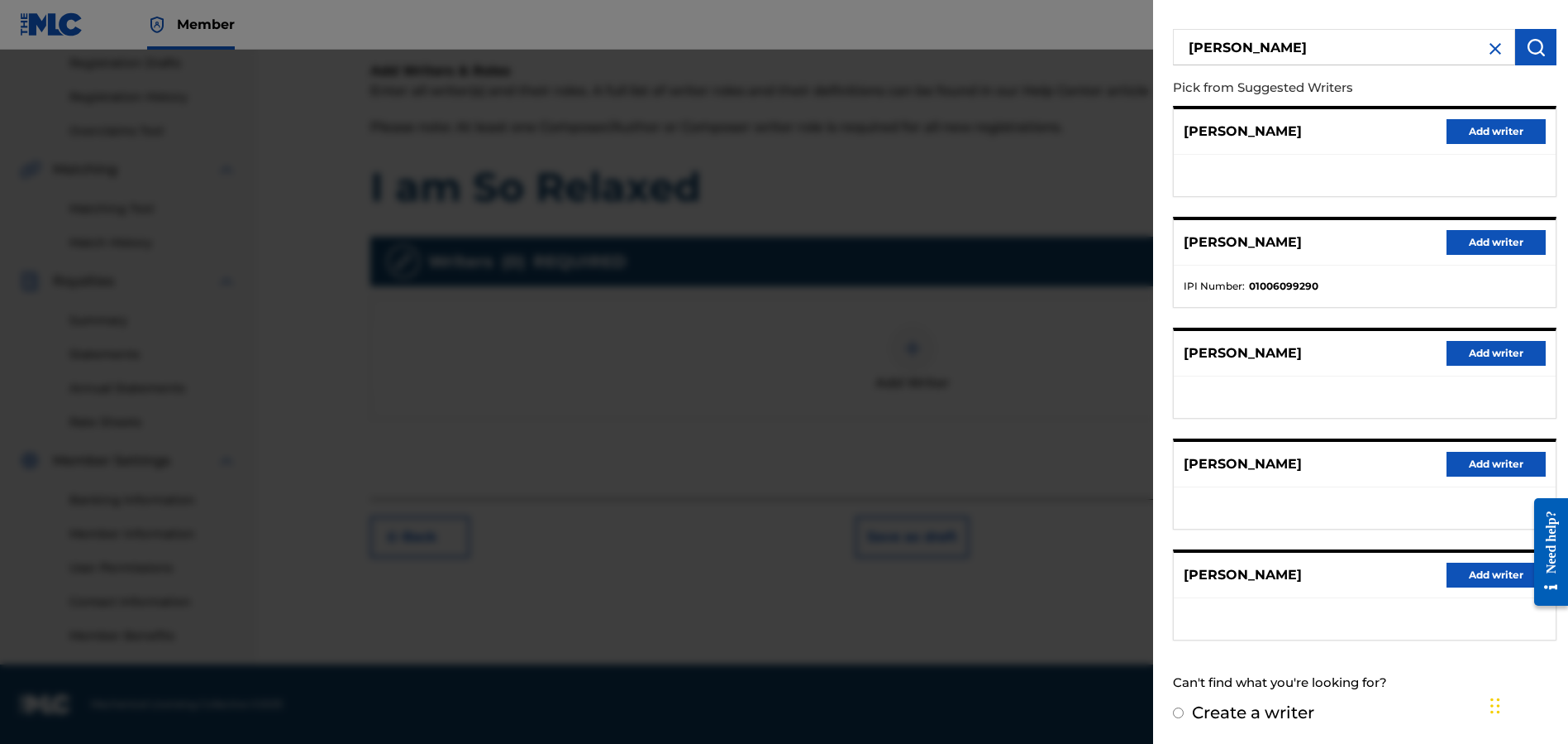
scroll to position [0, 0]
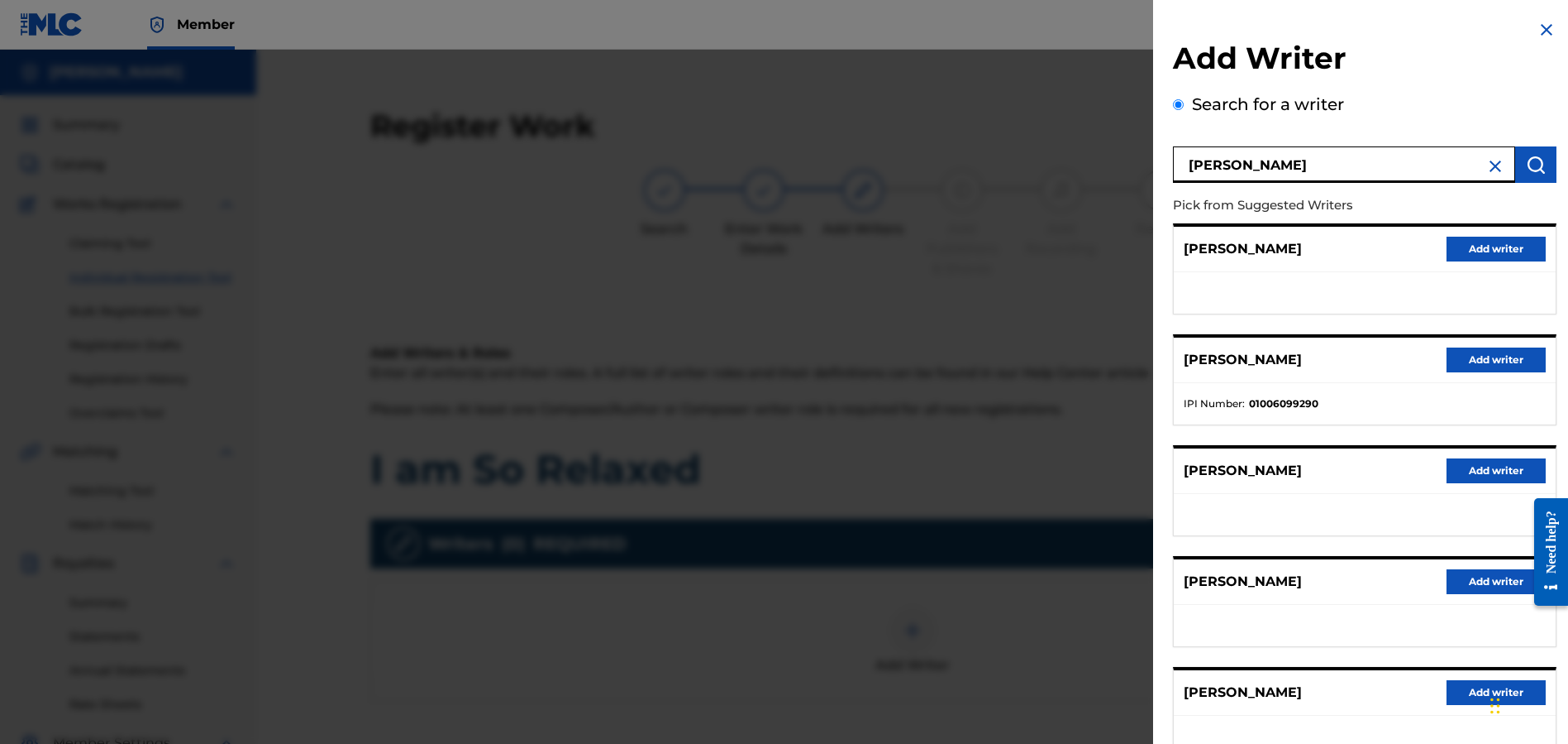
click at [1319, 172] on input "[PERSON_NAME]" at bounding box center [1344, 164] width 342 height 36
click at [1520, 163] on button "submit" at bounding box center [1535, 164] width 41 height 36
click at [1194, 166] on input "[PERSON_NAME]" at bounding box center [1344, 164] width 342 height 36
type input "[PERSON_NAME]"
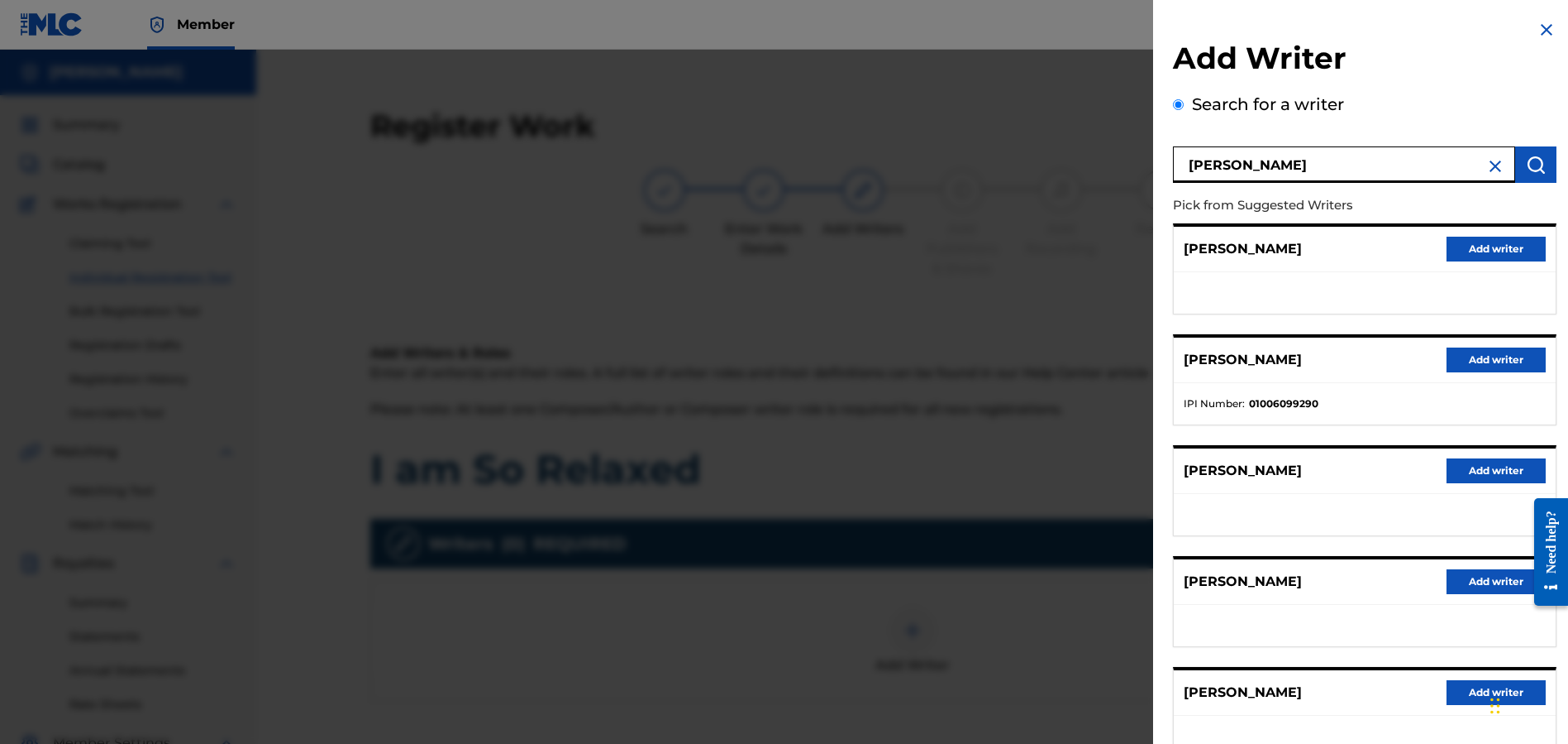
click at [1534, 167] on img "submit" at bounding box center [1535, 164] width 20 height 20
click at [1496, 247] on button "Add writer" at bounding box center [1496, 248] width 99 height 25
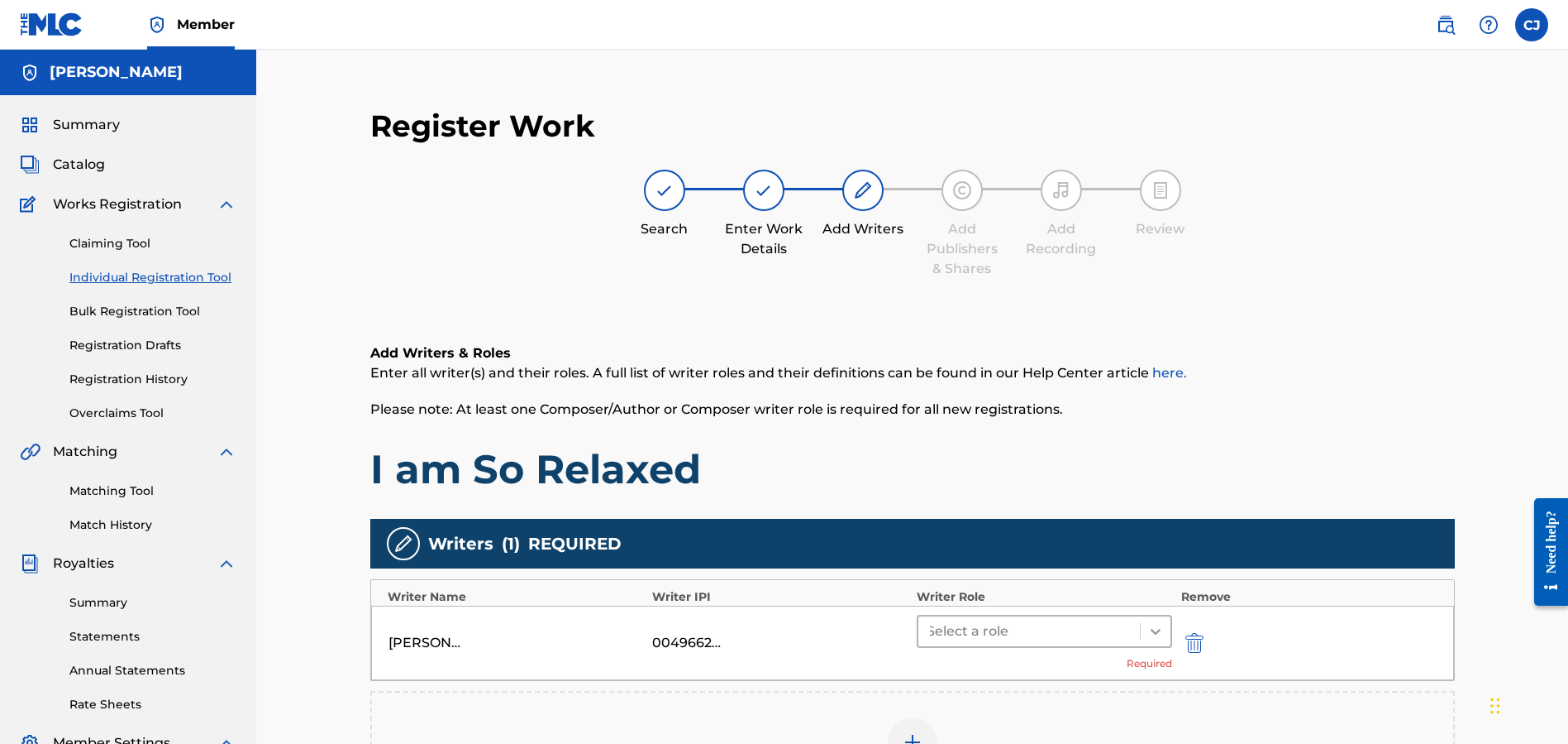
click at [1157, 631] on icon at bounding box center [1155, 631] width 10 height 6
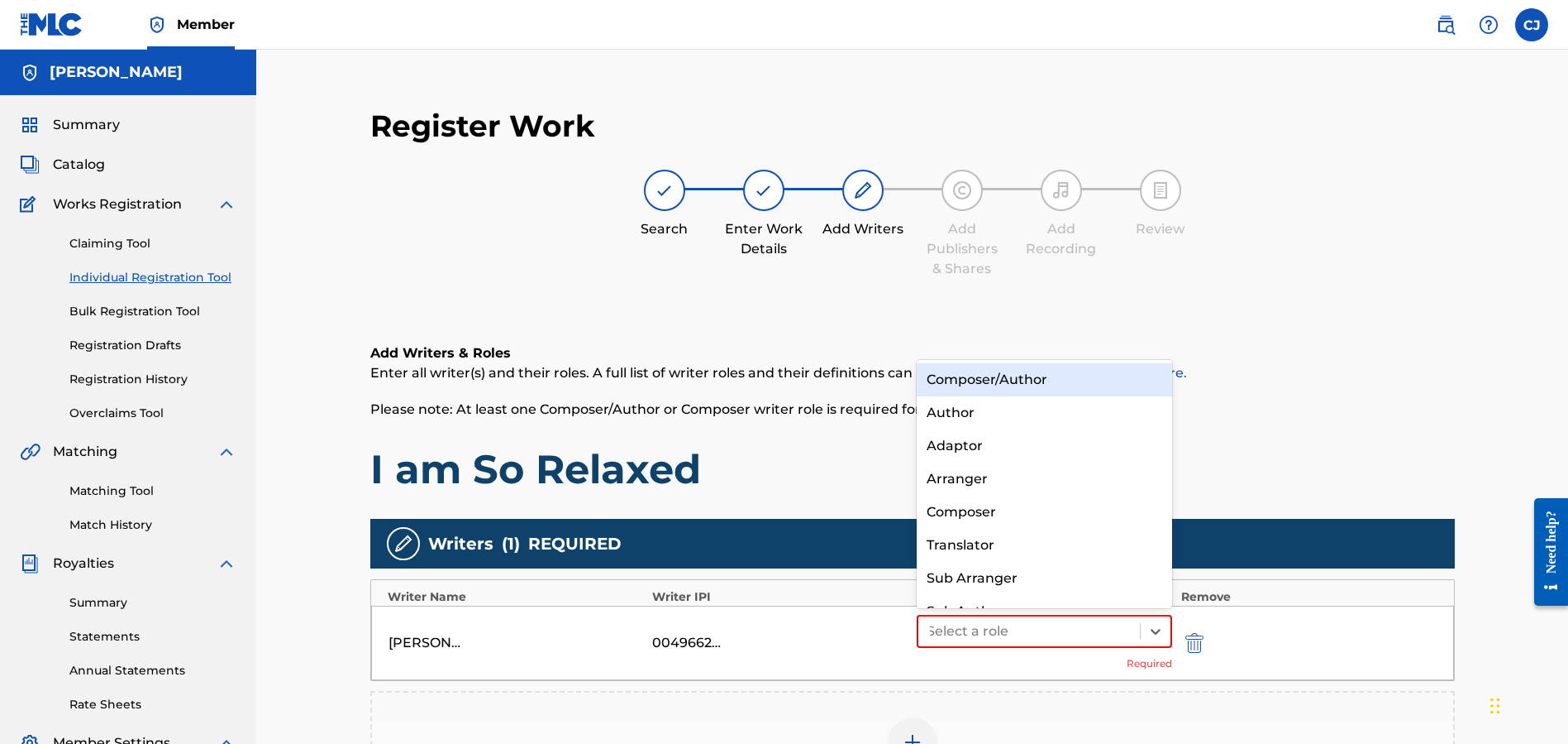
click at [1025, 385] on div "Composer/Author" at bounding box center [1045, 379] width 257 height 33
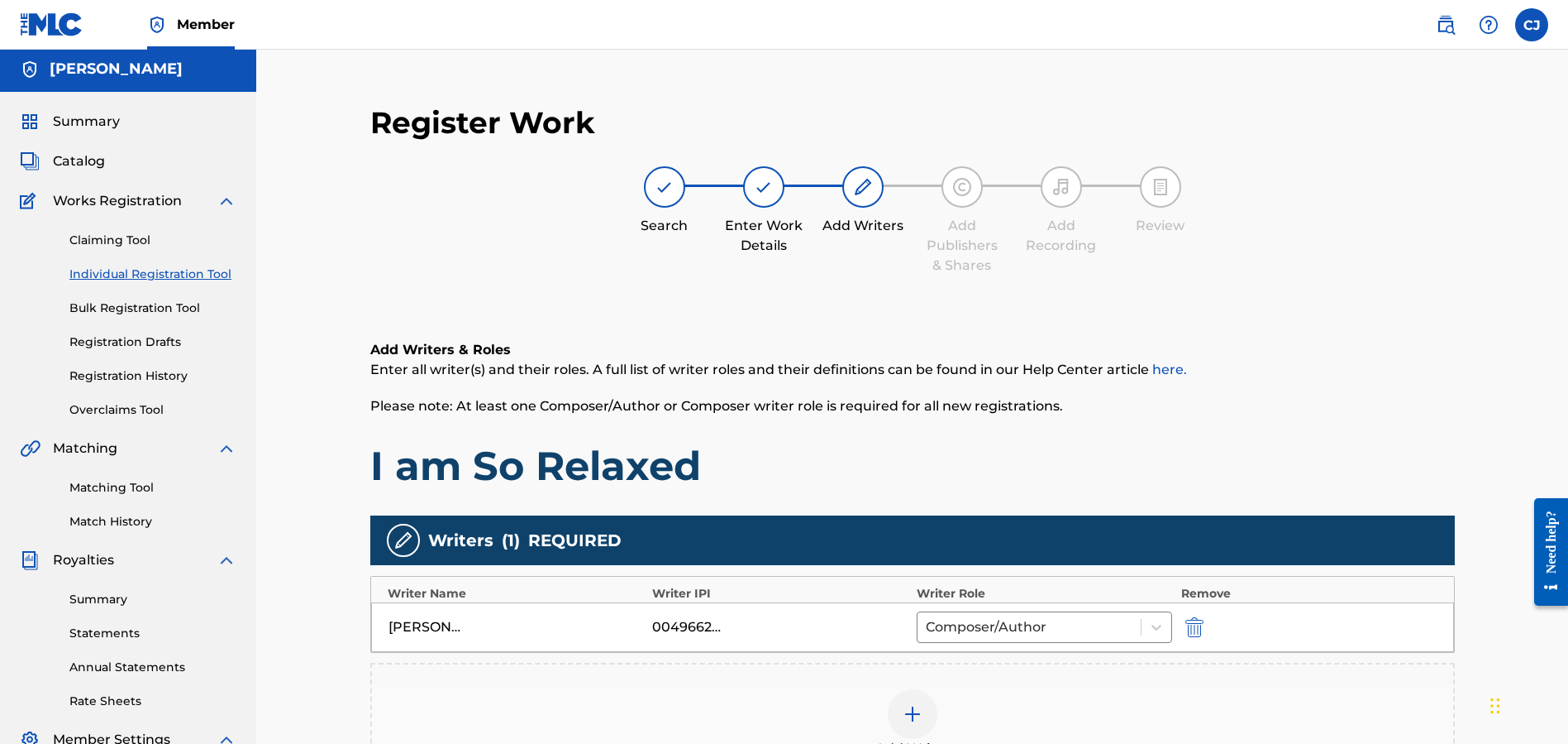
scroll to position [112, 0]
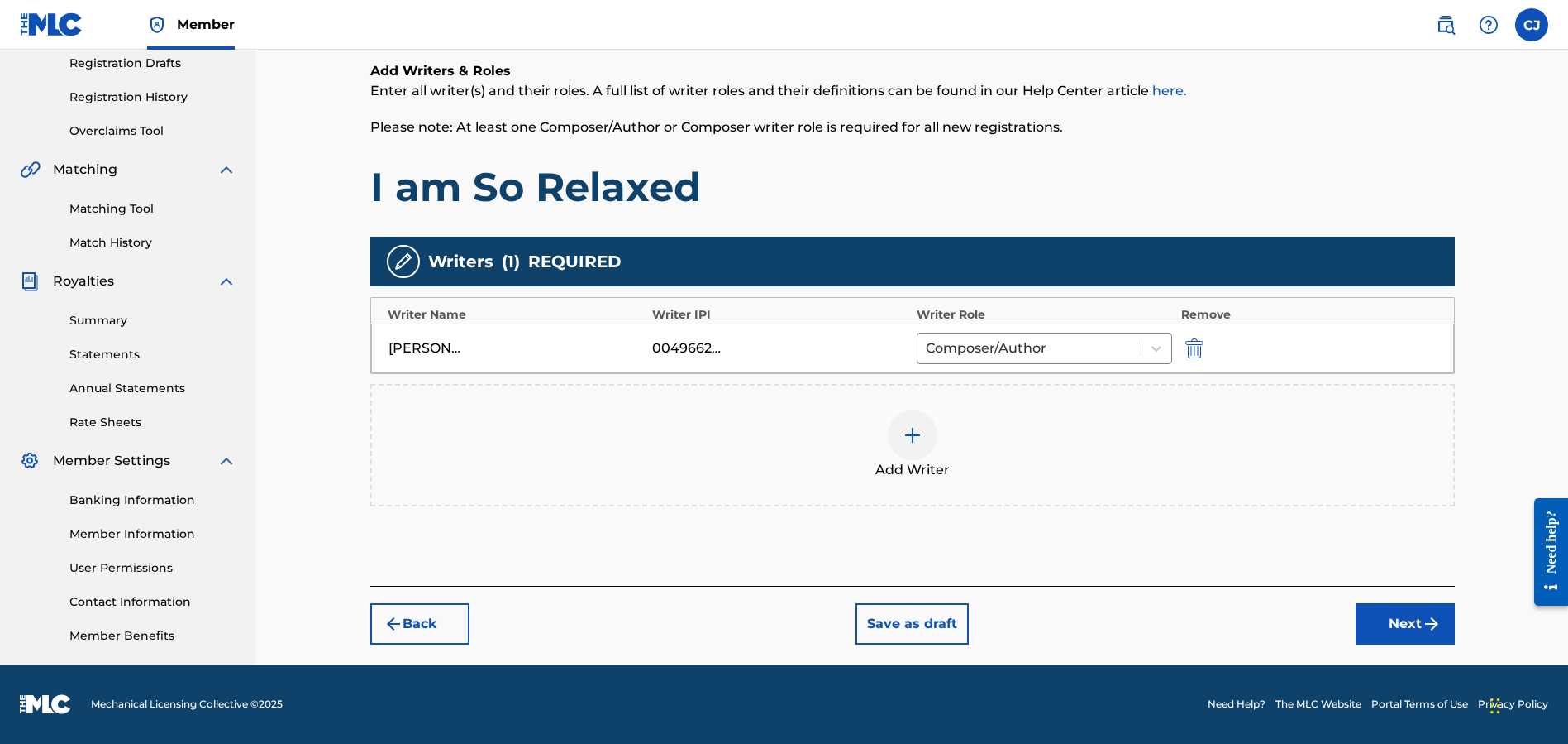
click at [1401, 624] on button "Next" at bounding box center [1405, 623] width 99 height 41
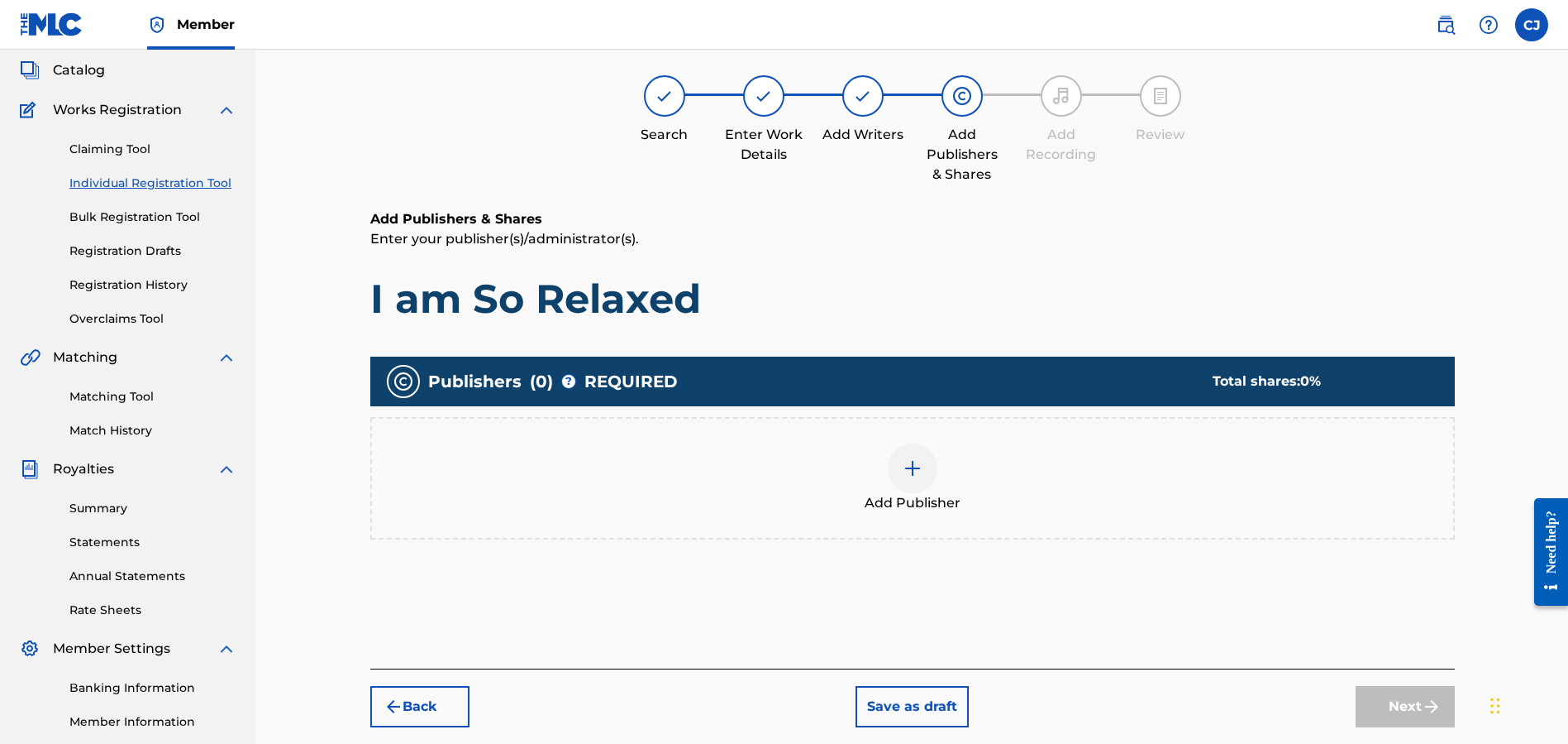
scroll to position [74, 0]
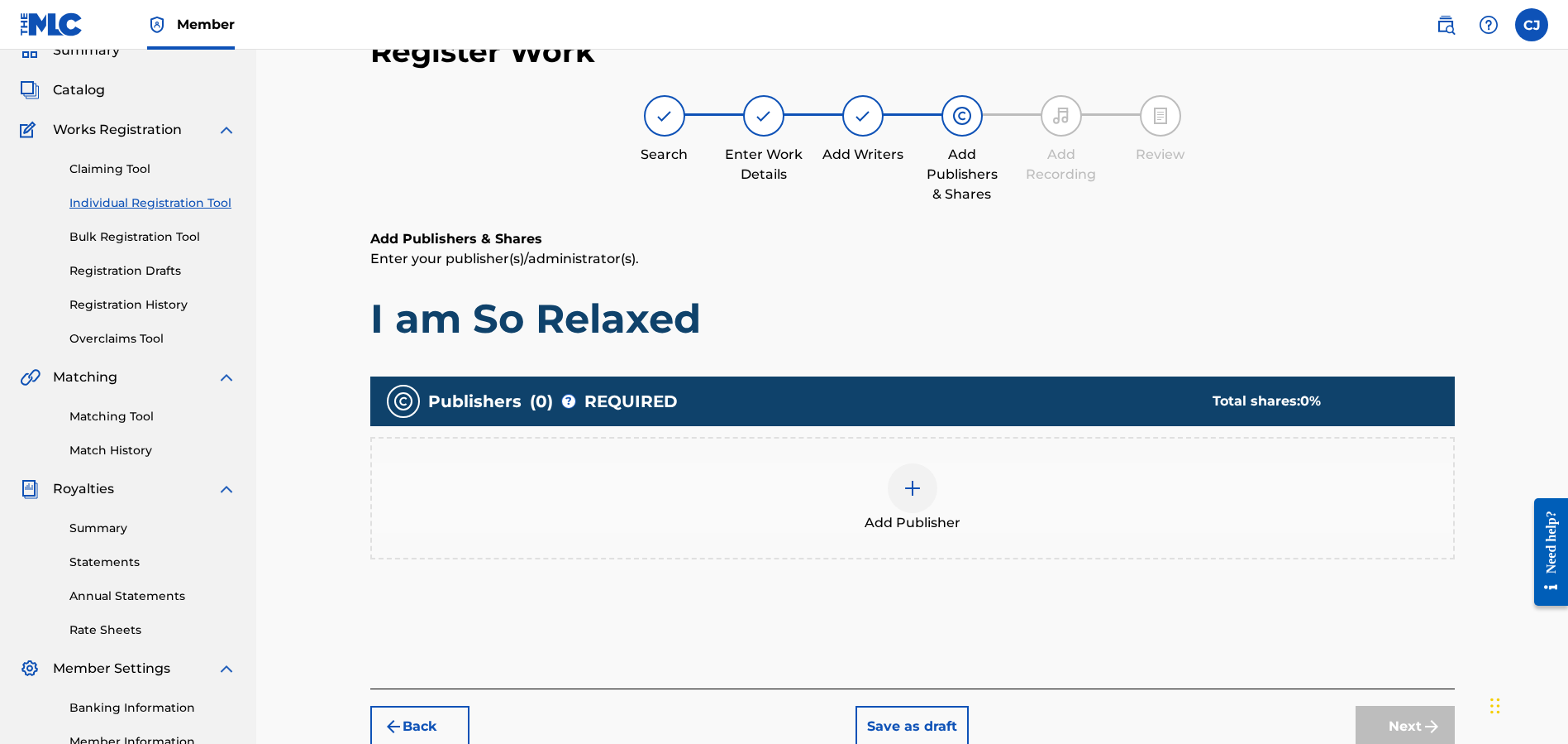
click at [916, 487] on img at bounding box center [912, 487] width 20 height 20
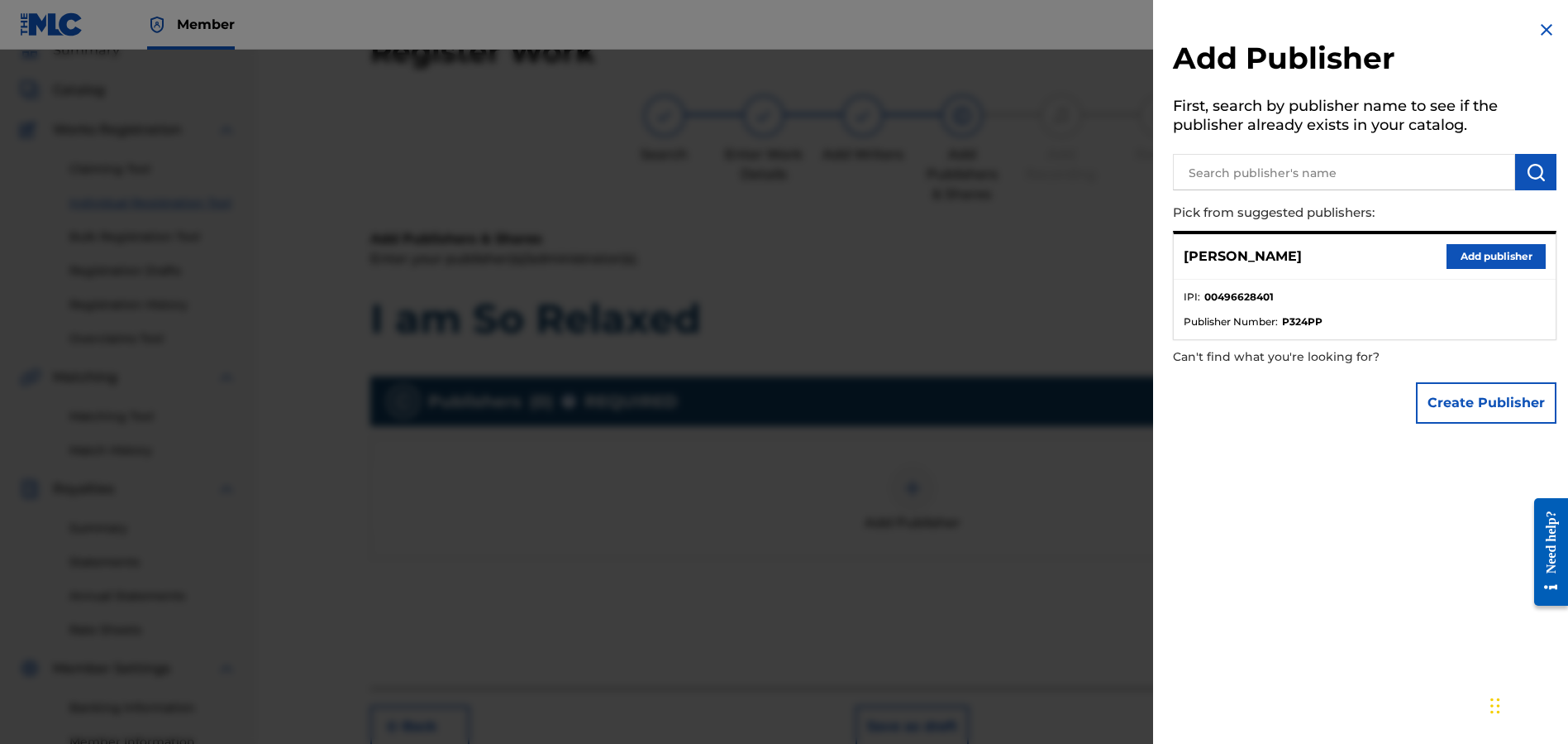
click at [1483, 249] on button "Add publisher" at bounding box center [1496, 256] width 99 height 25
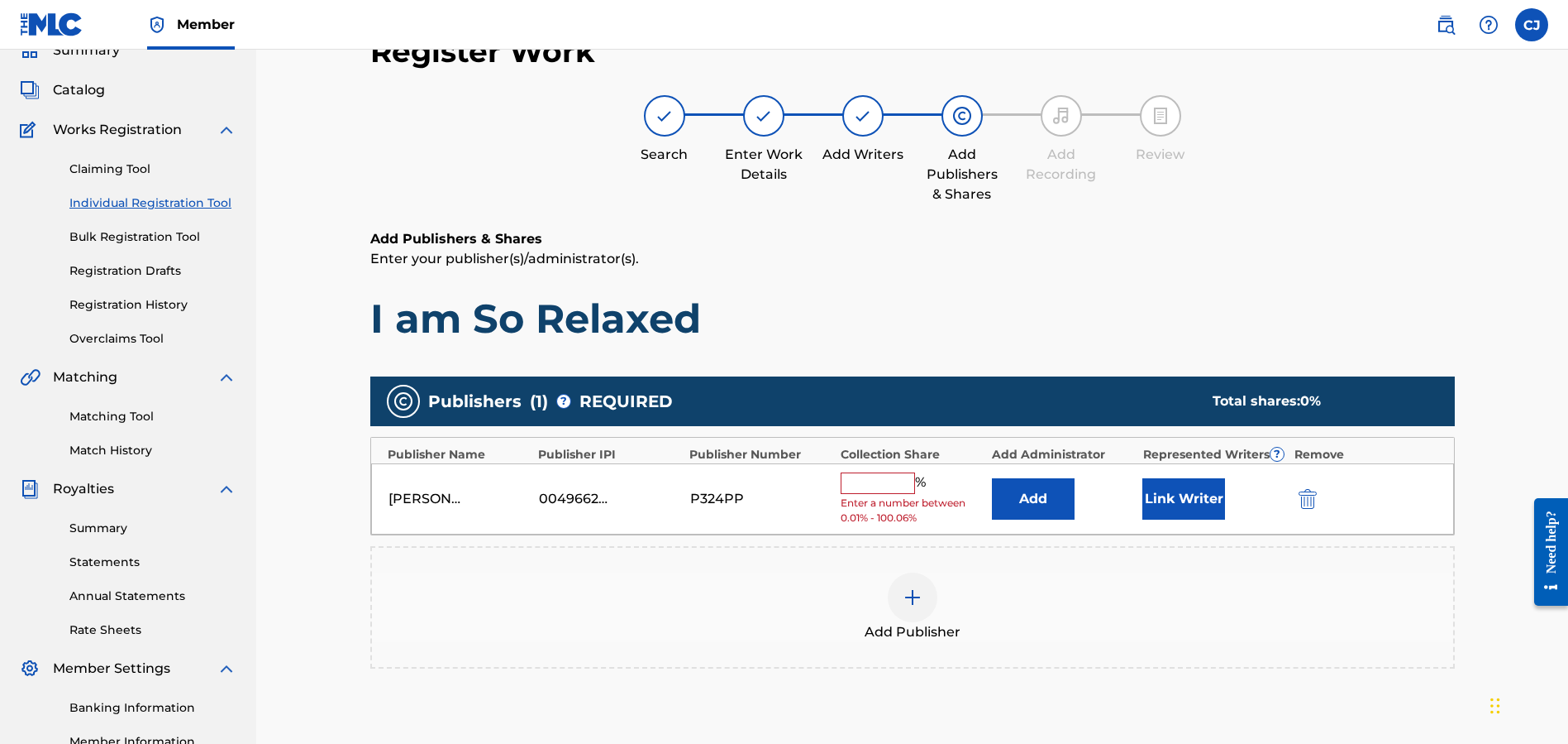
click at [876, 487] on input "text" at bounding box center [877, 483] width 74 height 21
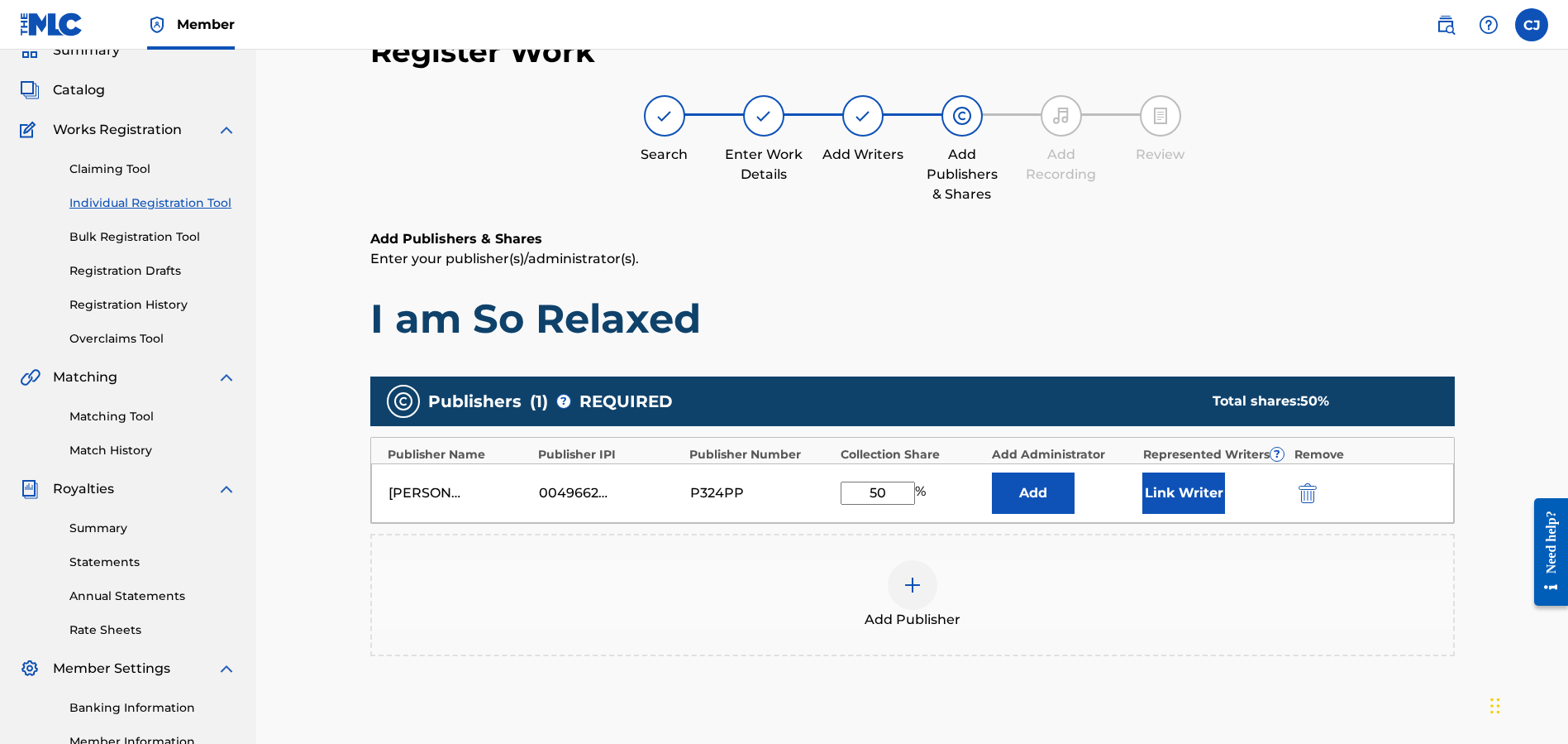
type input "50"
click at [1117, 607] on div "Add Publisher" at bounding box center [912, 594] width 1081 height 70
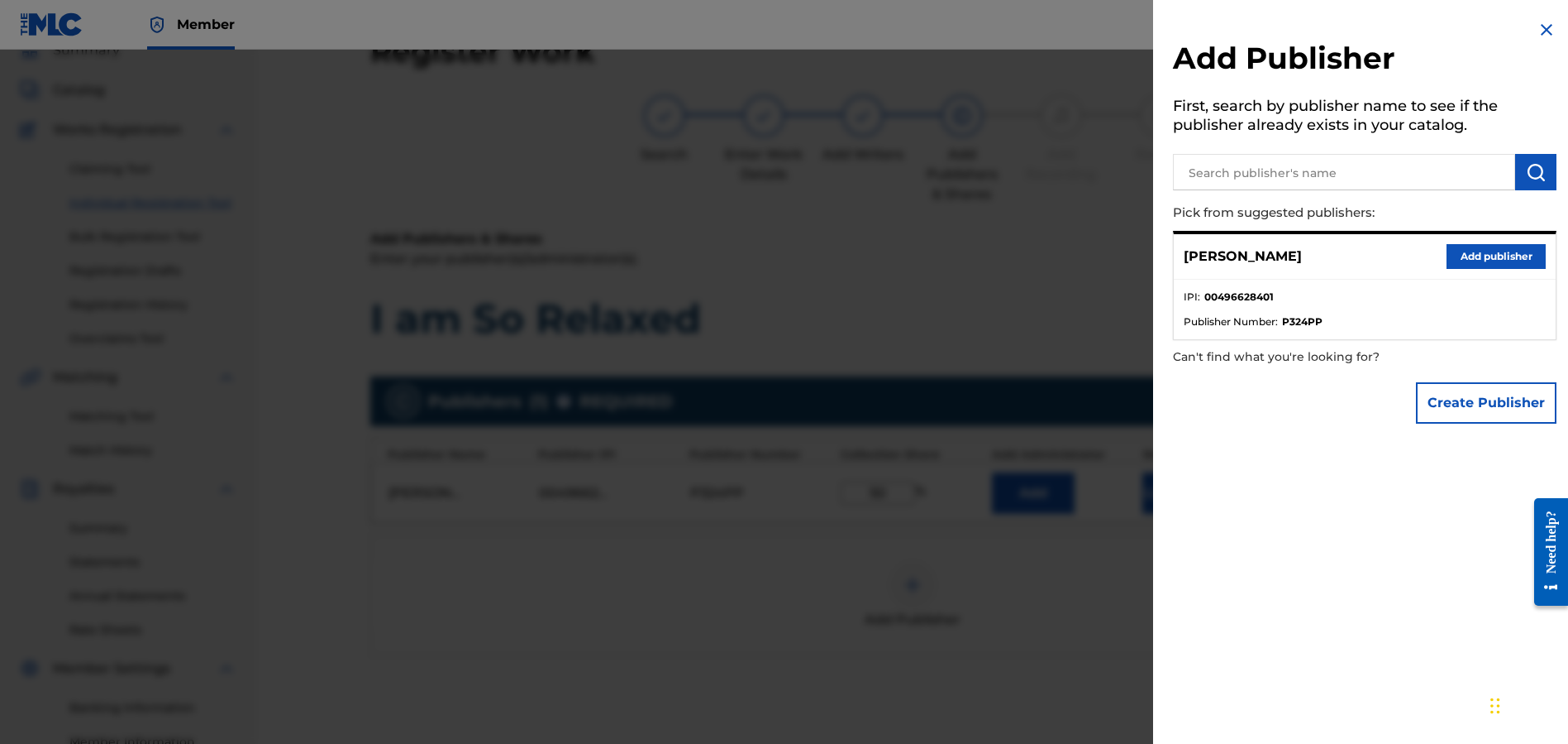
click at [1066, 565] on div at bounding box center [784, 421] width 1568 height 744
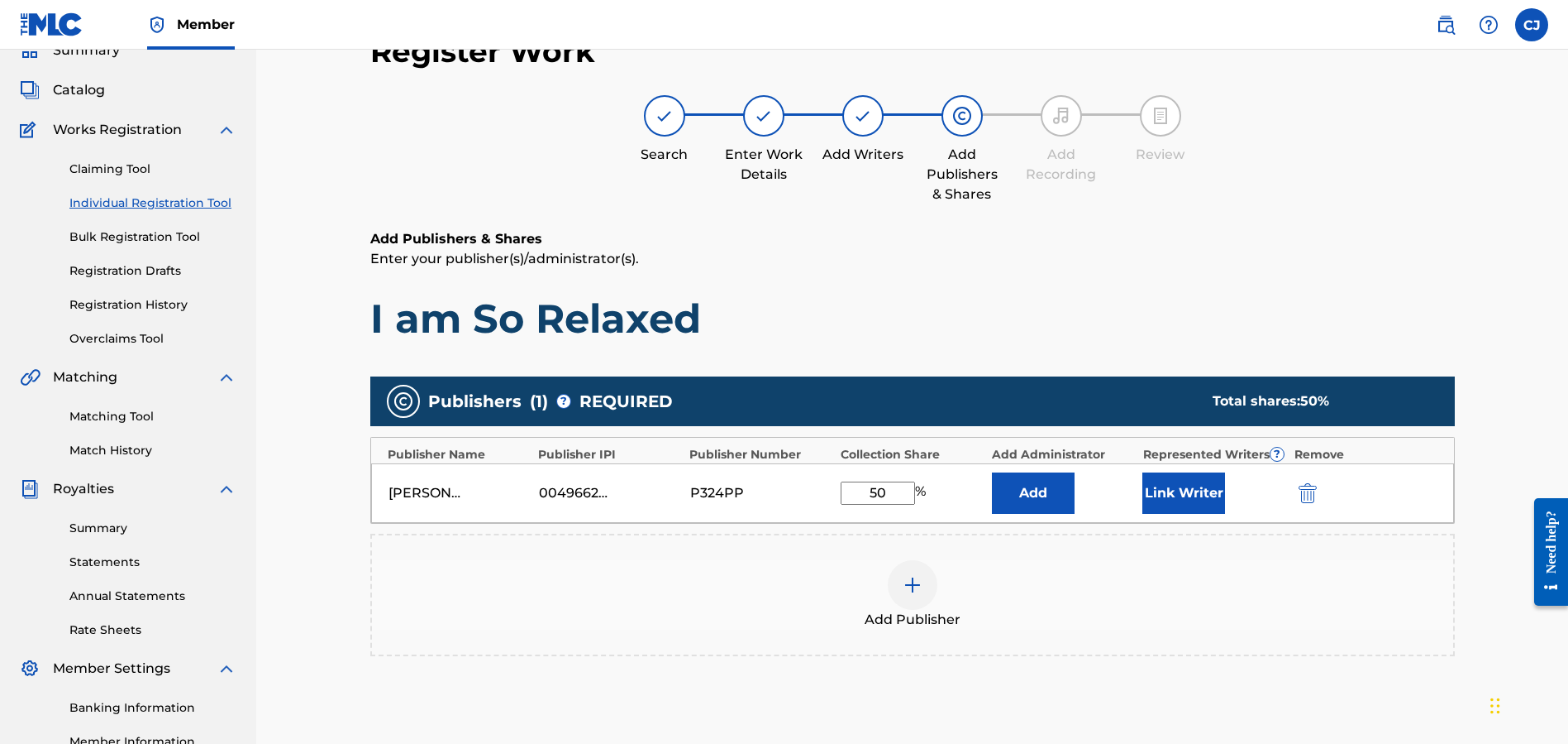
click at [1179, 492] on button "Link Writer" at bounding box center [1183, 493] width 83 height 41
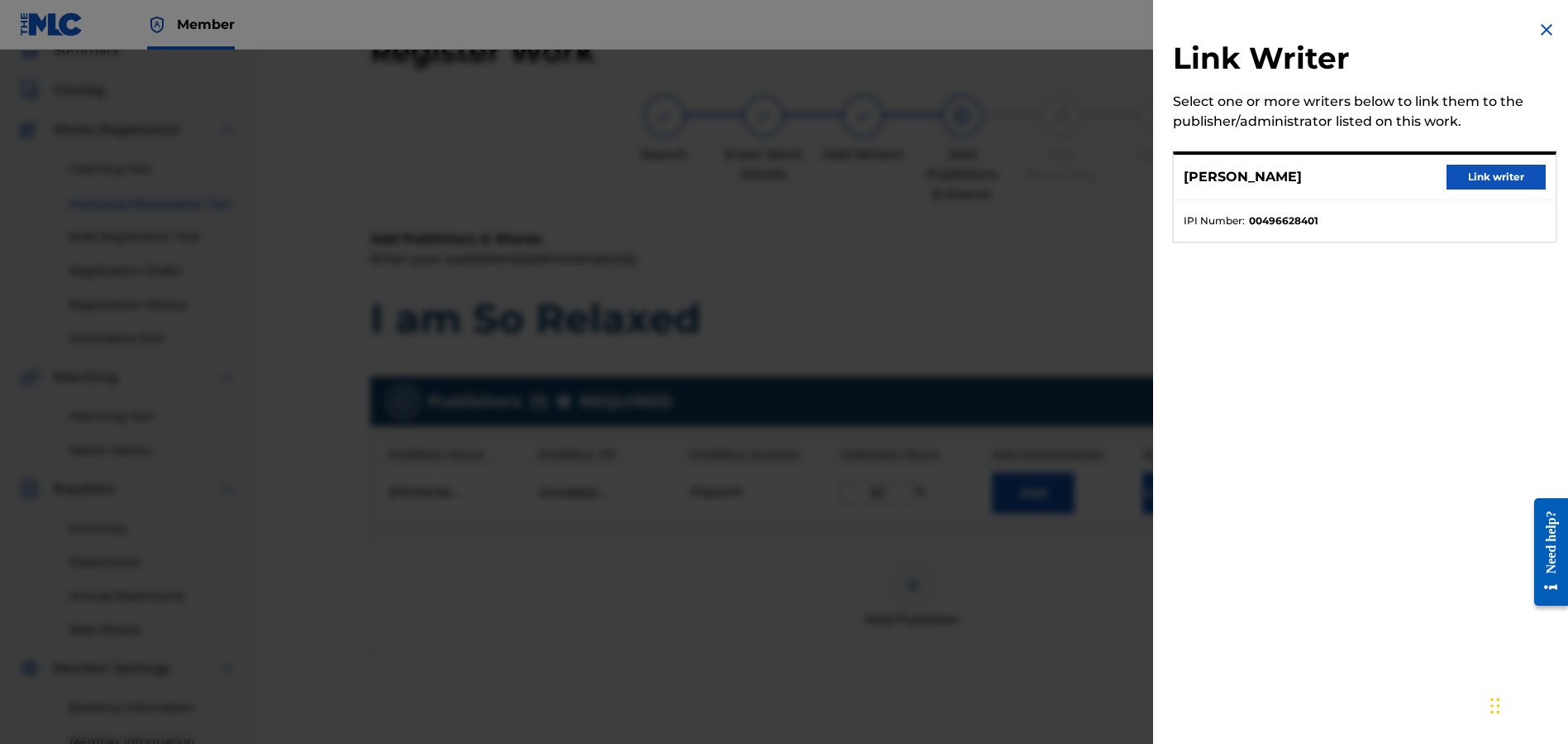
click at [1465, 183] on button "Link writer" at bounding box center [1496, 177] width 99 height 25
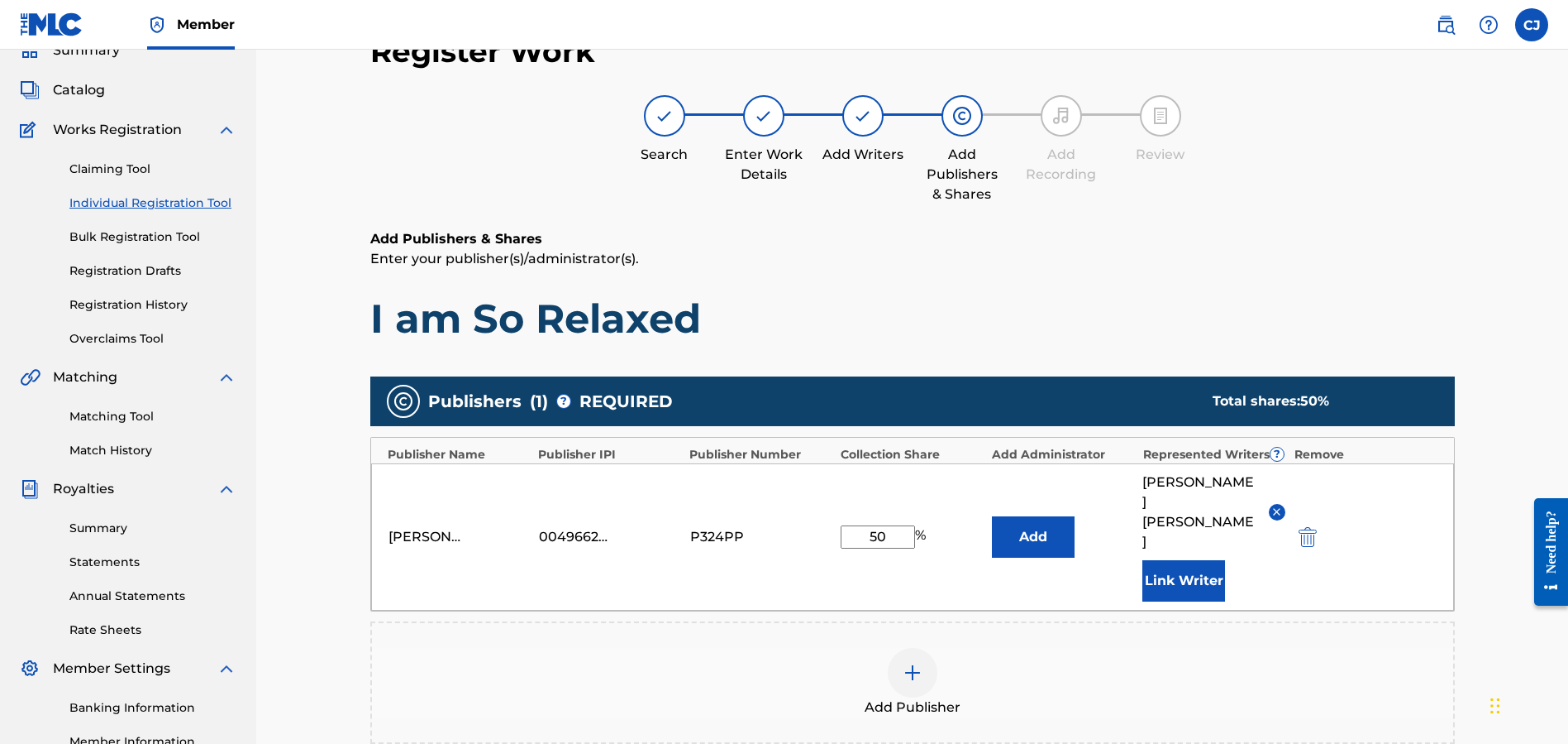
click at [1491, 623] on div "Register Work Search Enter Work Details Add Writers Add Publishers & Shares Add…" at bounding box center [912, 461] width 1311 height 973
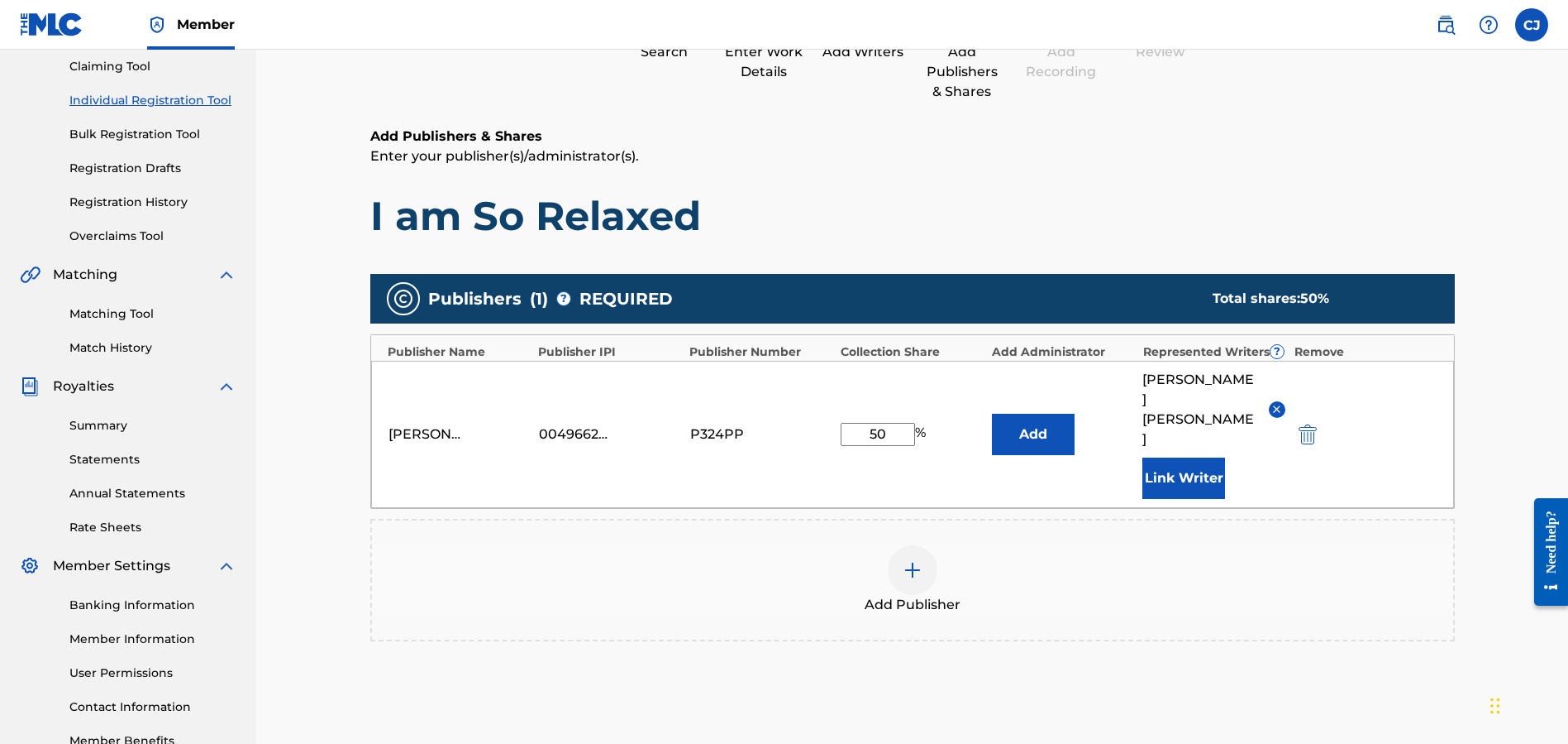
scroll to position [258, 0]
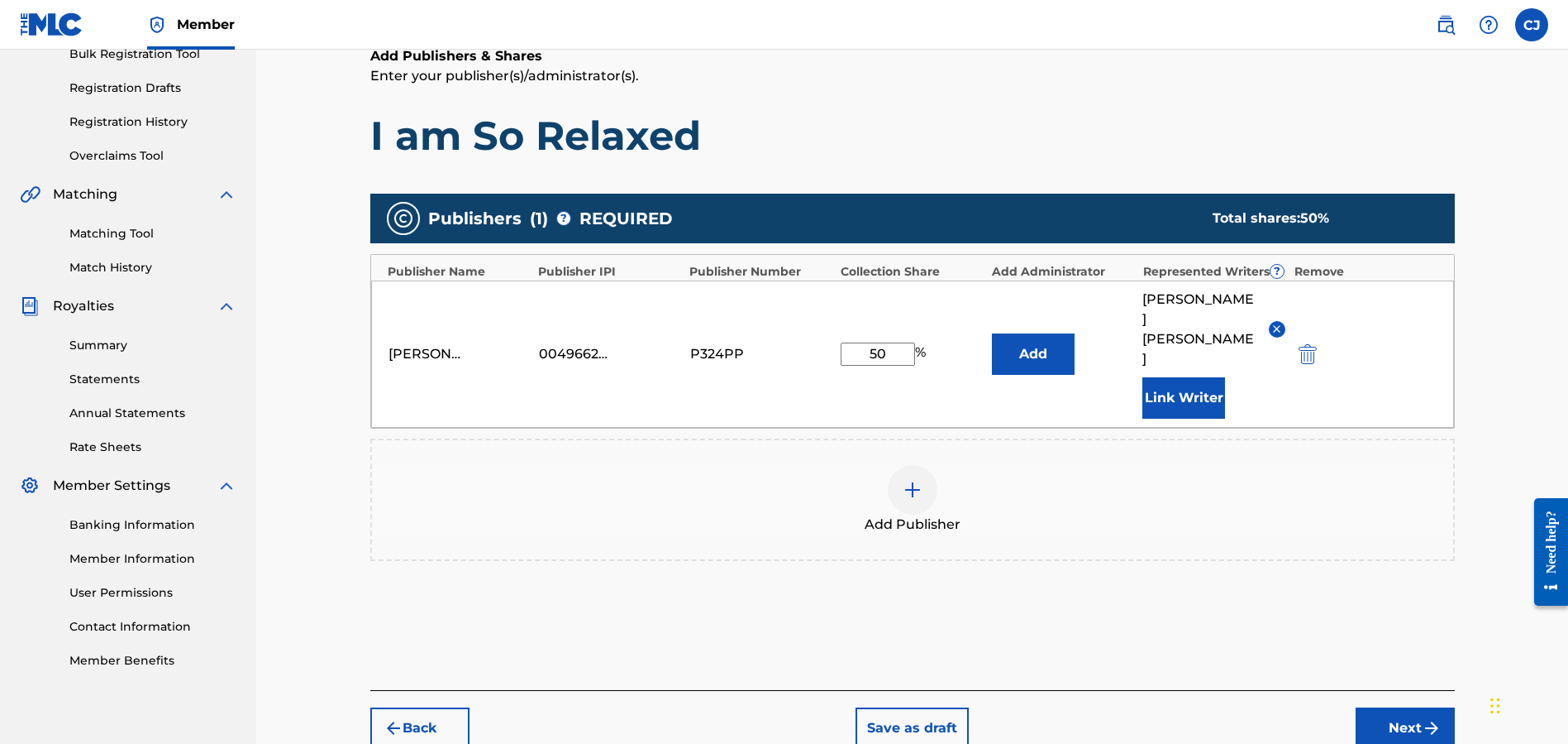
click at [1412, 707] on button "Next" at bounding box center [1405, 727] width 99 height 41
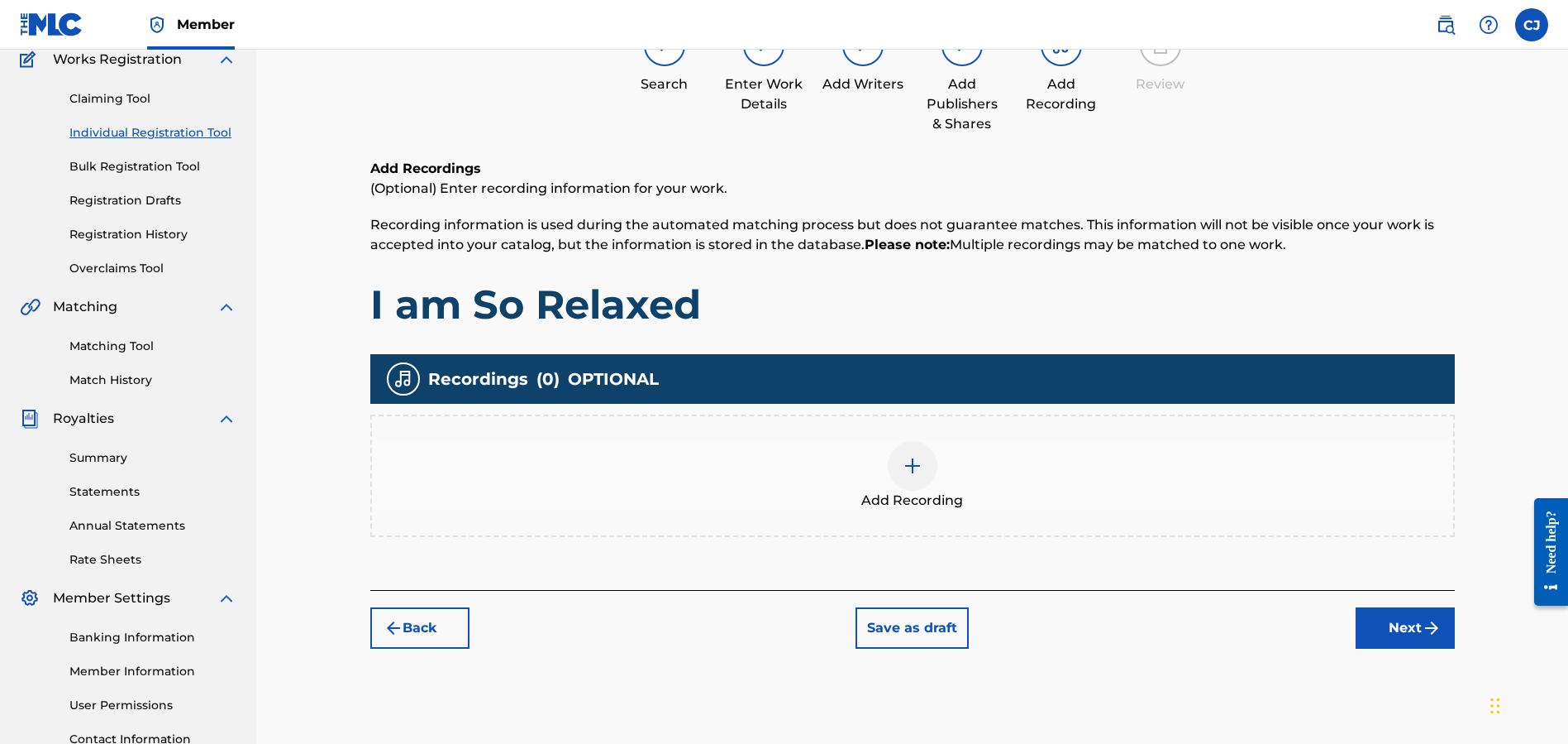
scroll to position [74, 0]
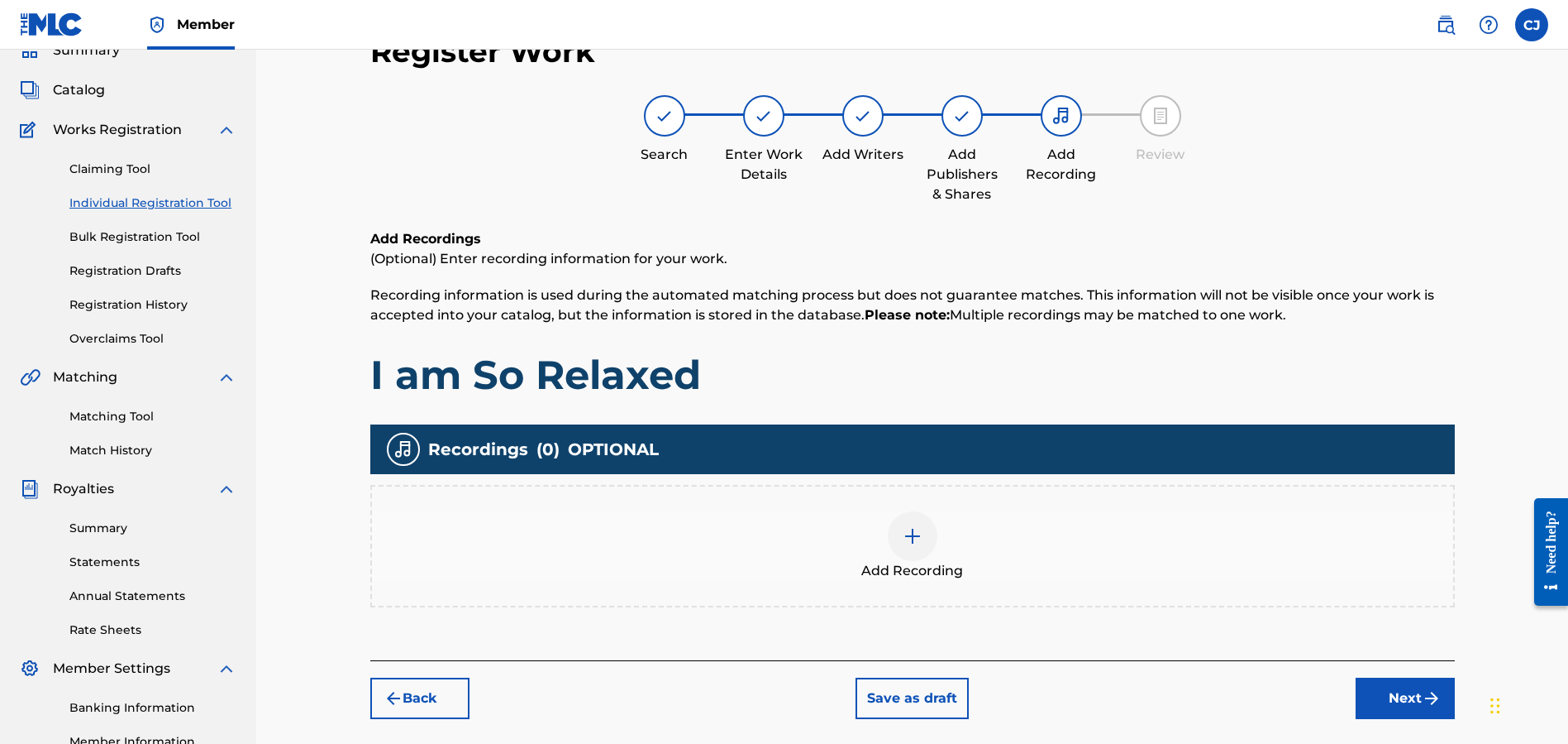
click at [908, 532] on img at bounding box center [912, 536] width 20 height 20
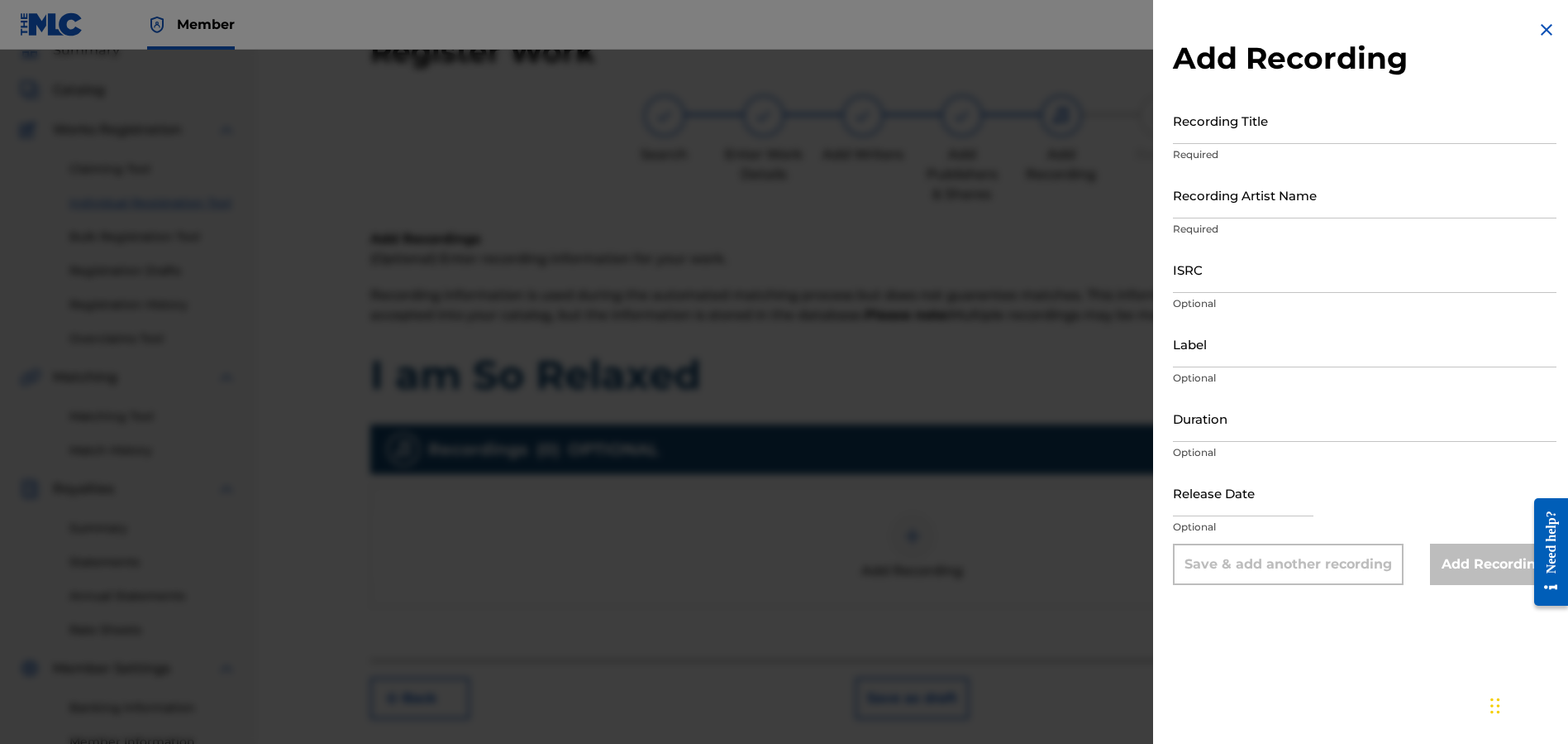
click at [1240, 131] on input "Recording Title" at bounding box center [1364, 120] width 384 height 47
type input "I am So Relaxed"
click at [1289, 212] on input "Recording Artist Name" at bounding box center [1364, 194] width 384 height 47
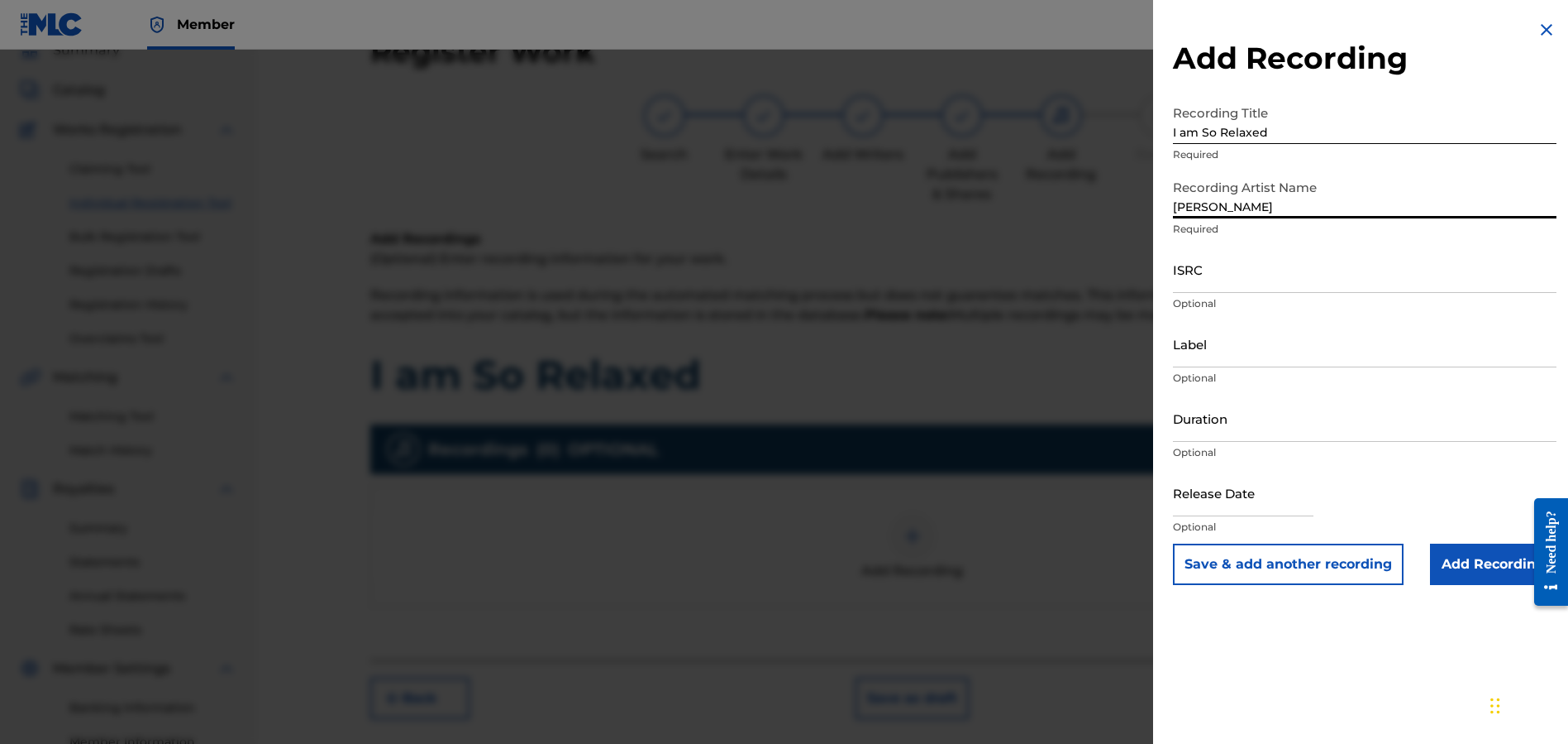
type input "[PERSON_NAME]"
click at [1218, 430] on input "Duration" at bounding box center [1364, 418] width 384 height 47
type input "00:50"
click at [1378, 471] on div "Release Date Optional" at bounding box center [1364, 506] width 384 height 74
select select "7"
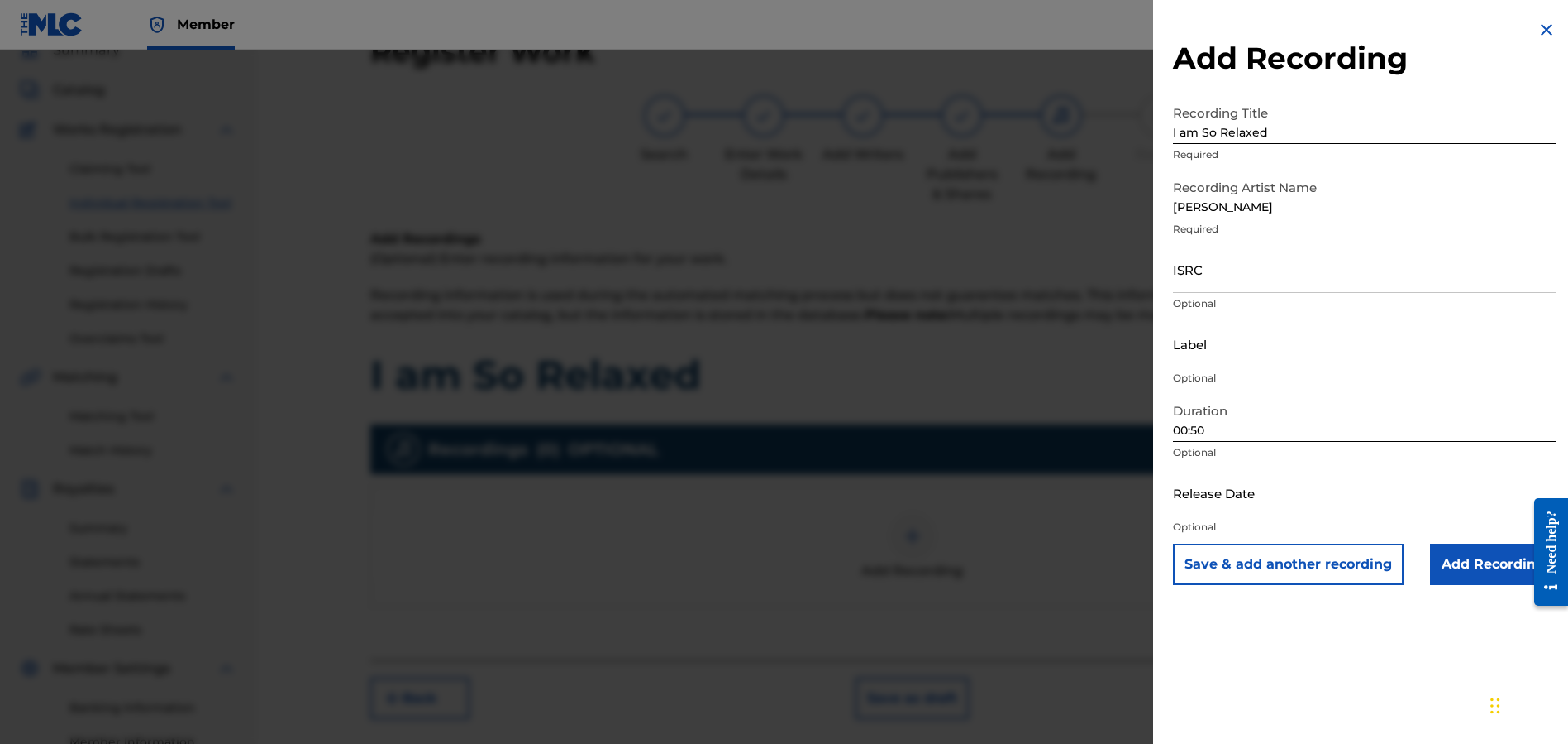
select select "2025"
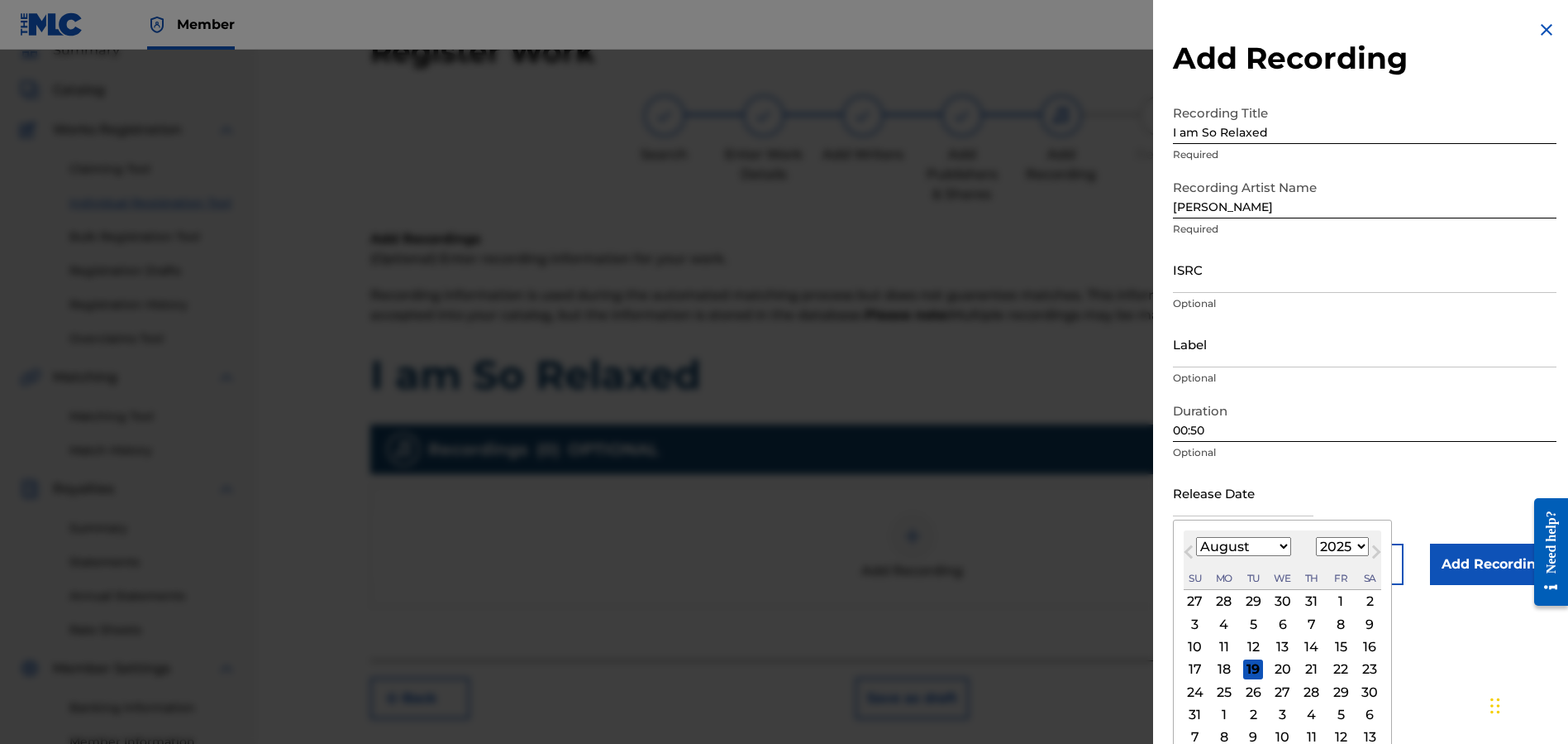
click at [1238, 510] on input "text" at bounding box center [1243, 492] width 140 height 47
click at [1302, 623] on div "7" at bounding box center [1311, 623] width 20 height 20
type input "[DATE]"
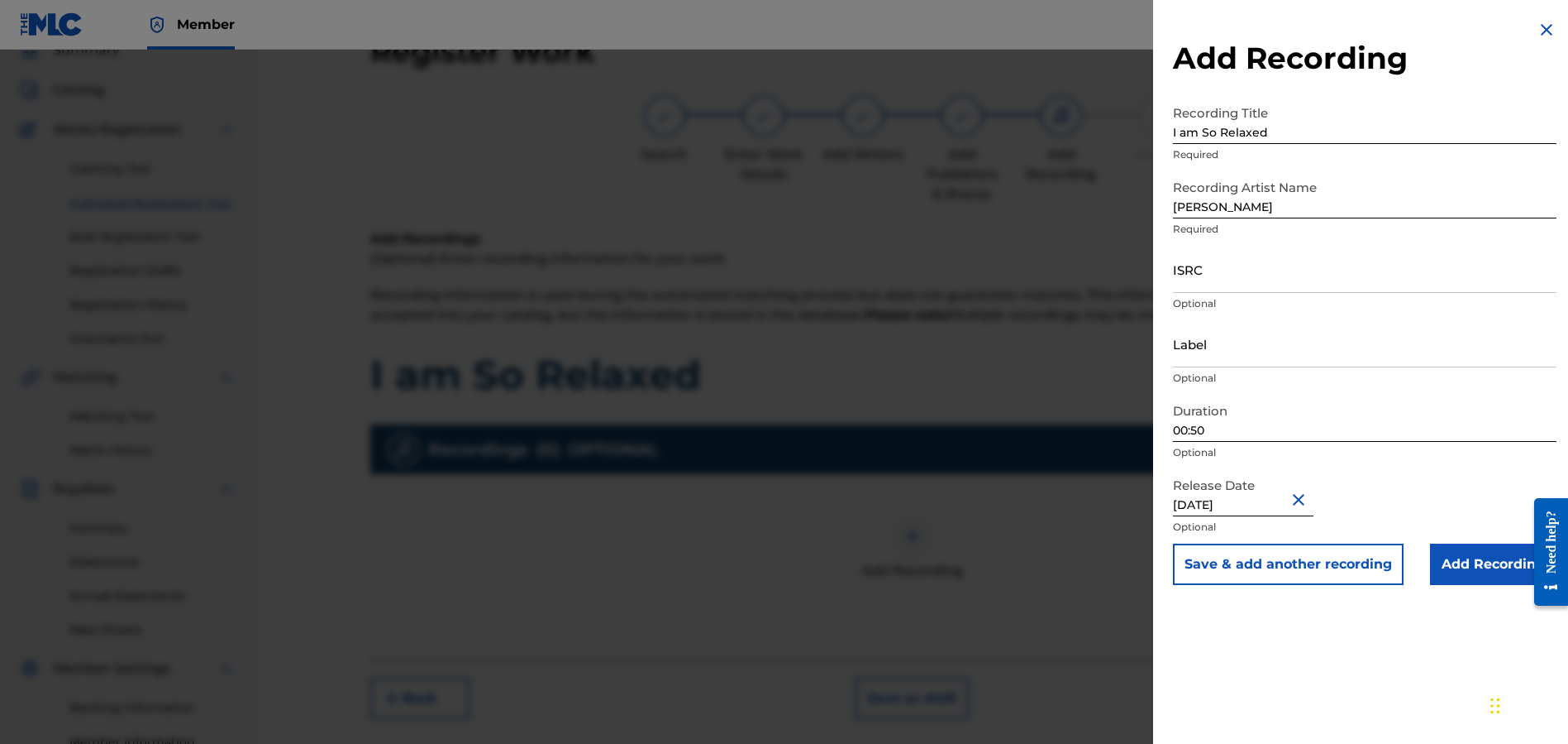
click at [1185, 350] on input "Label" at bounding box center [1364, 343] width 384 height 47
type input "[PERSON_NAME] Music Publishing"
click at [1398, 633] on div "Add Recording Recording Title I am So Relaxed Required Recording Artist Name [P…" at bounding box center [1364, 372] width 423 height 744
click at [1476, 551] on input "Add Recording" at bounding box center [1494, 564] width 126 height 41
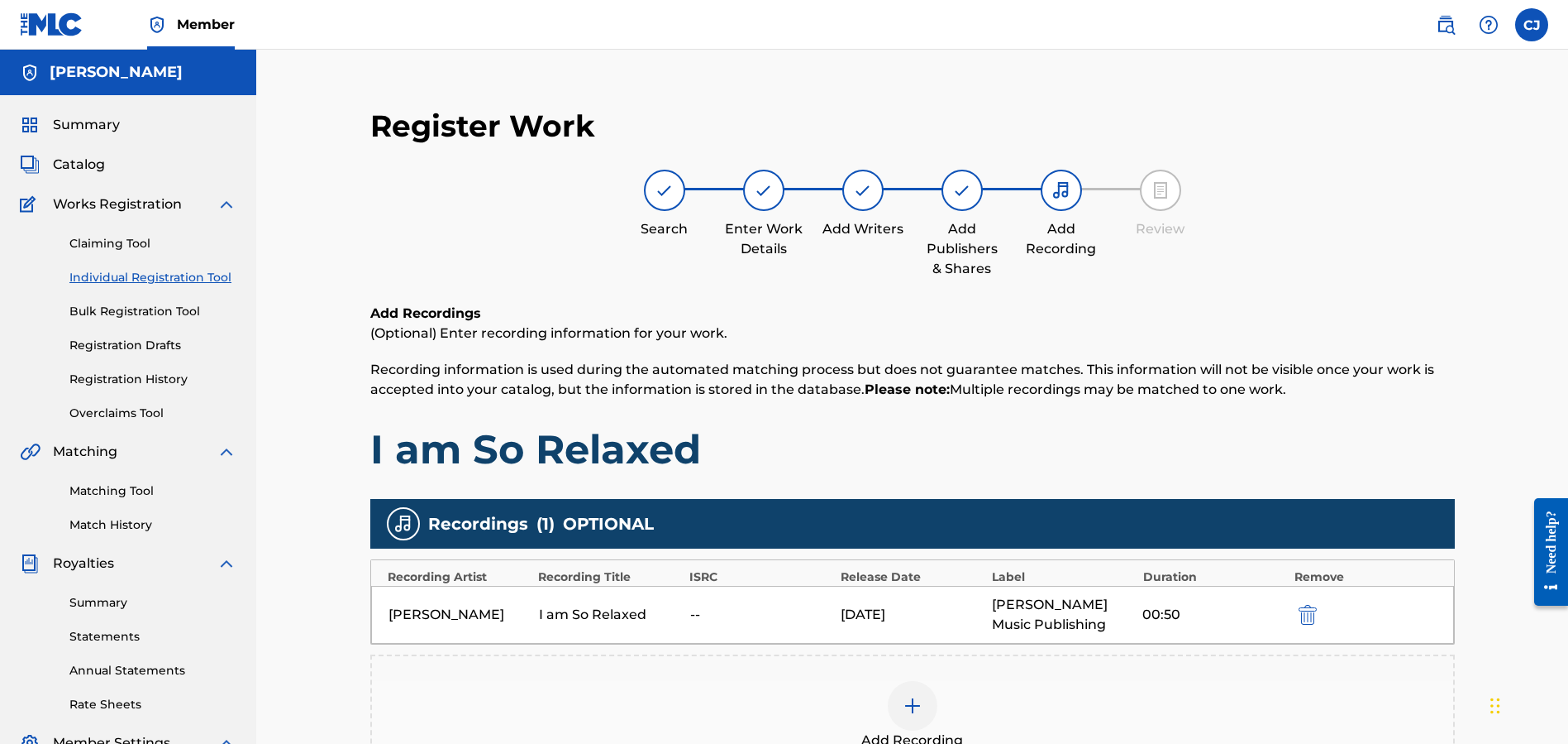
scroll to position [282, 0]
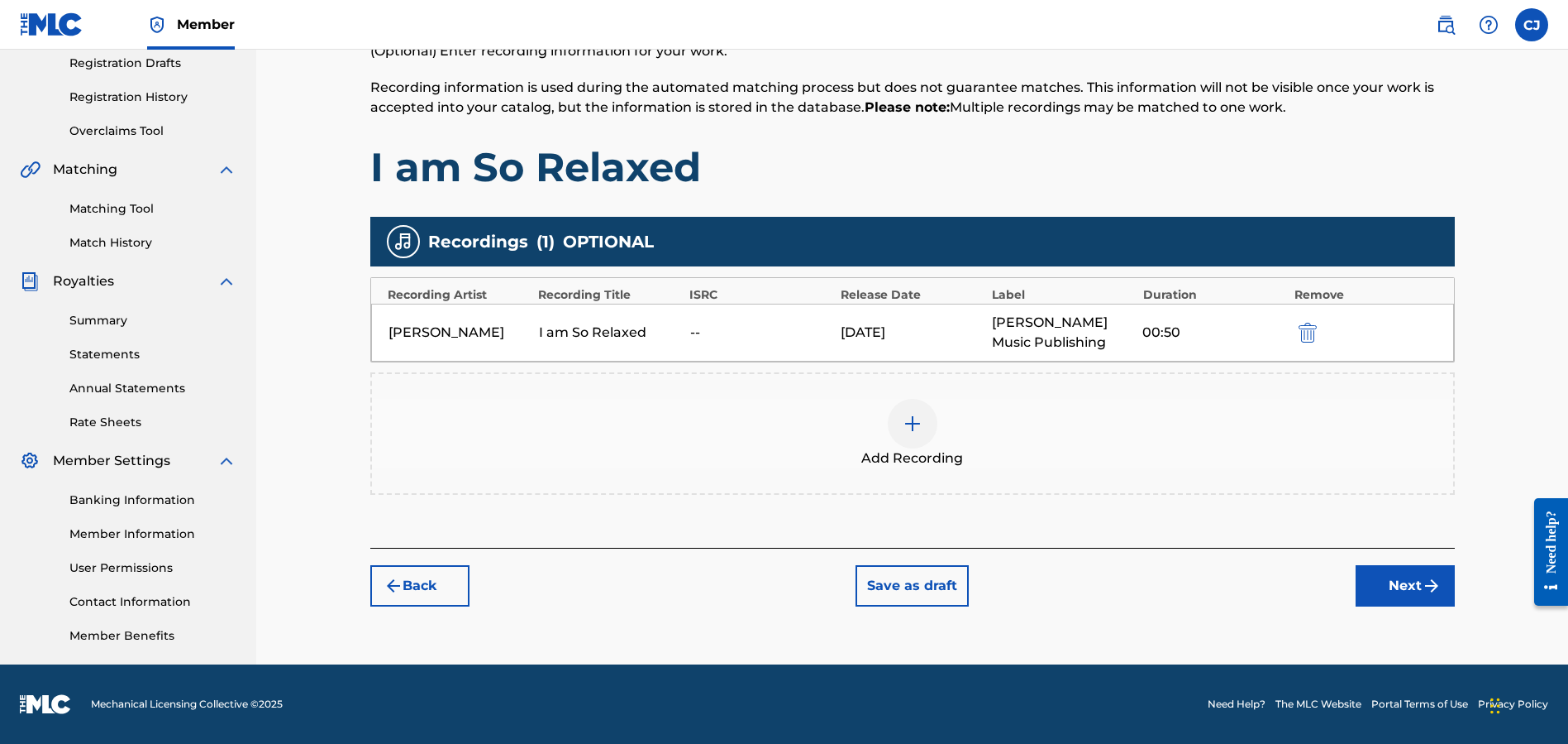
click at [1393, 568] on button "Next" at bounding box center [1405, 585] width 99 height 41
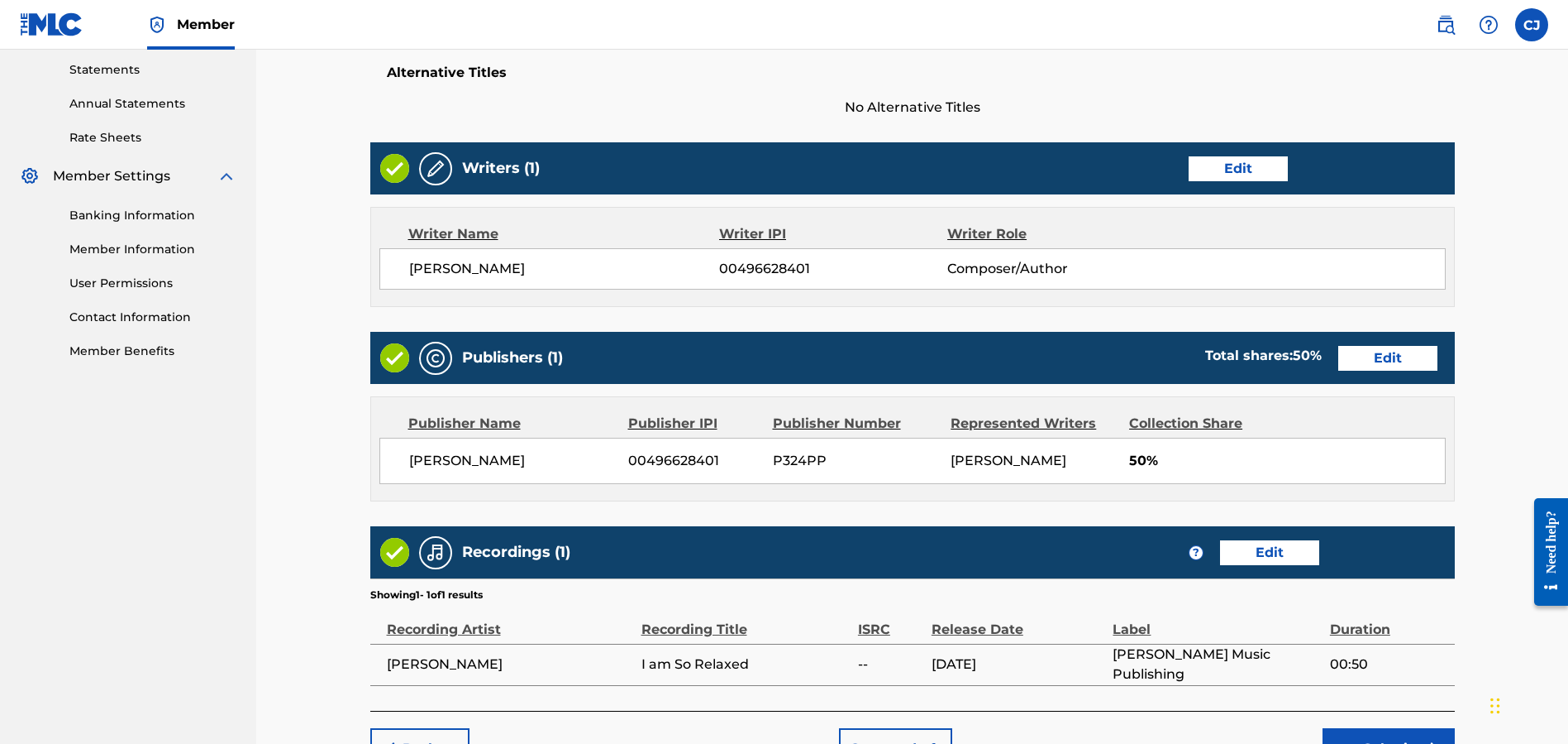
scroll to position [688, 0]
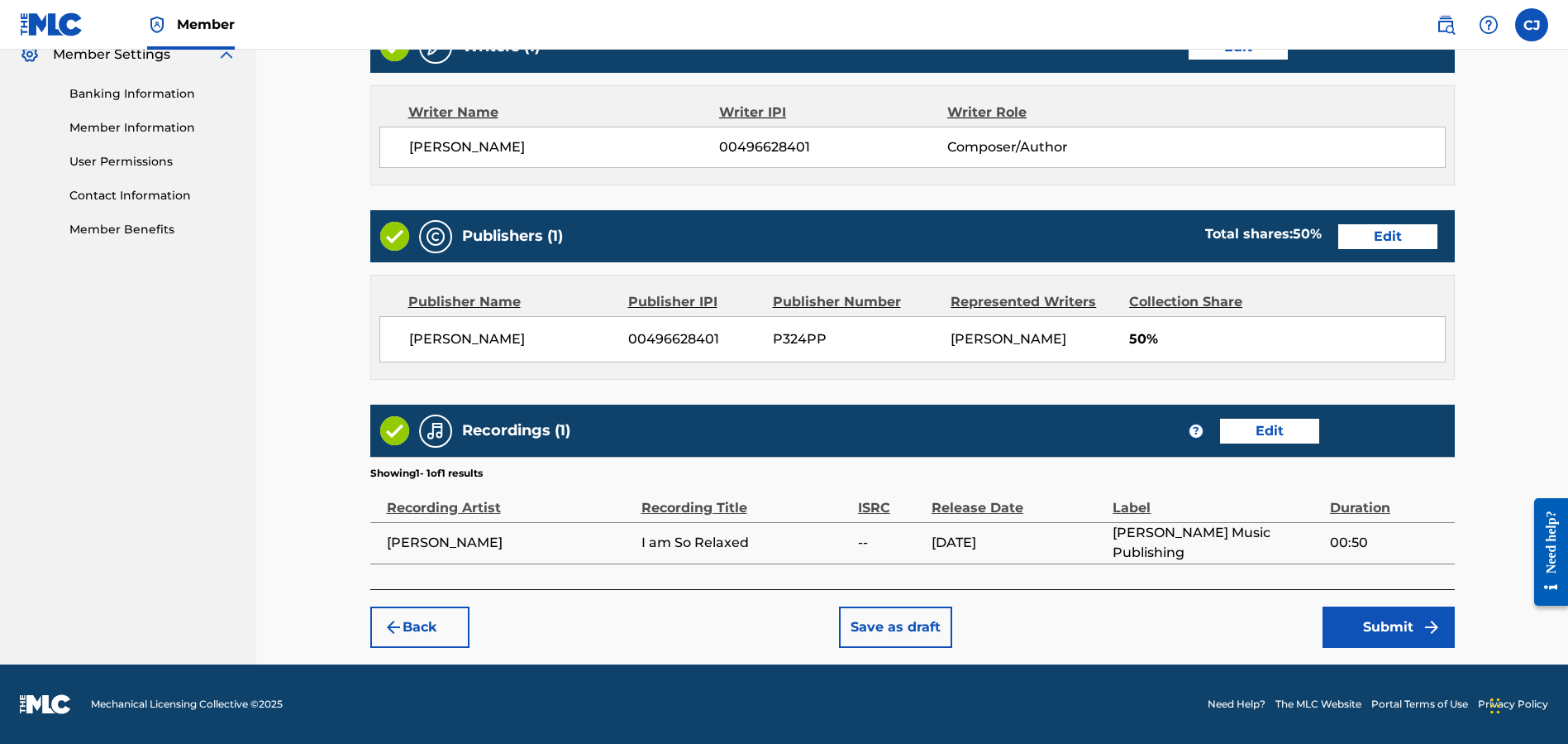
click at [1358, 627] on button "Submit" at bounding box center [1389, 627] width 132 height 41
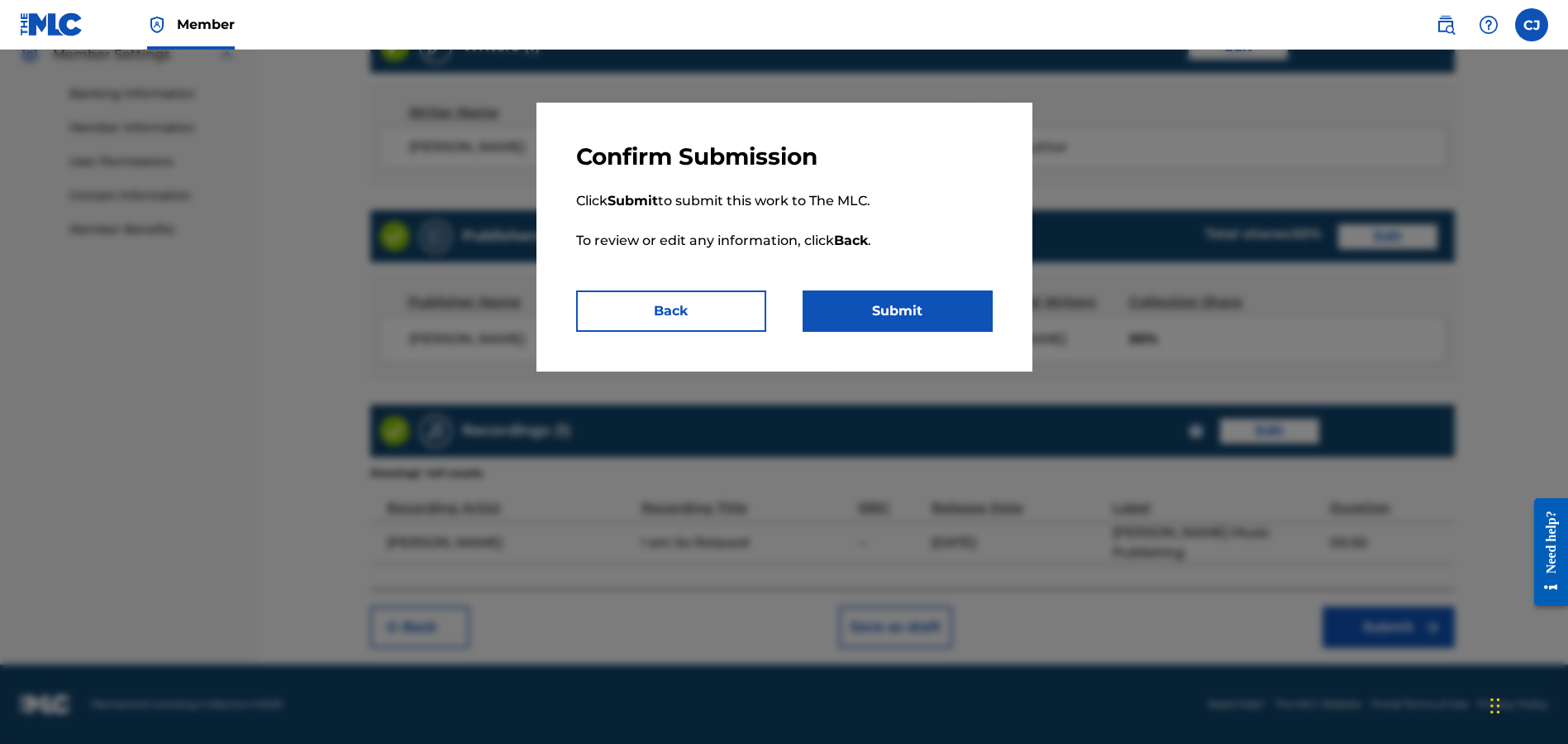
click at [915, 317] on button "Submit" at bounding box center [898, 311] width 191 height 41
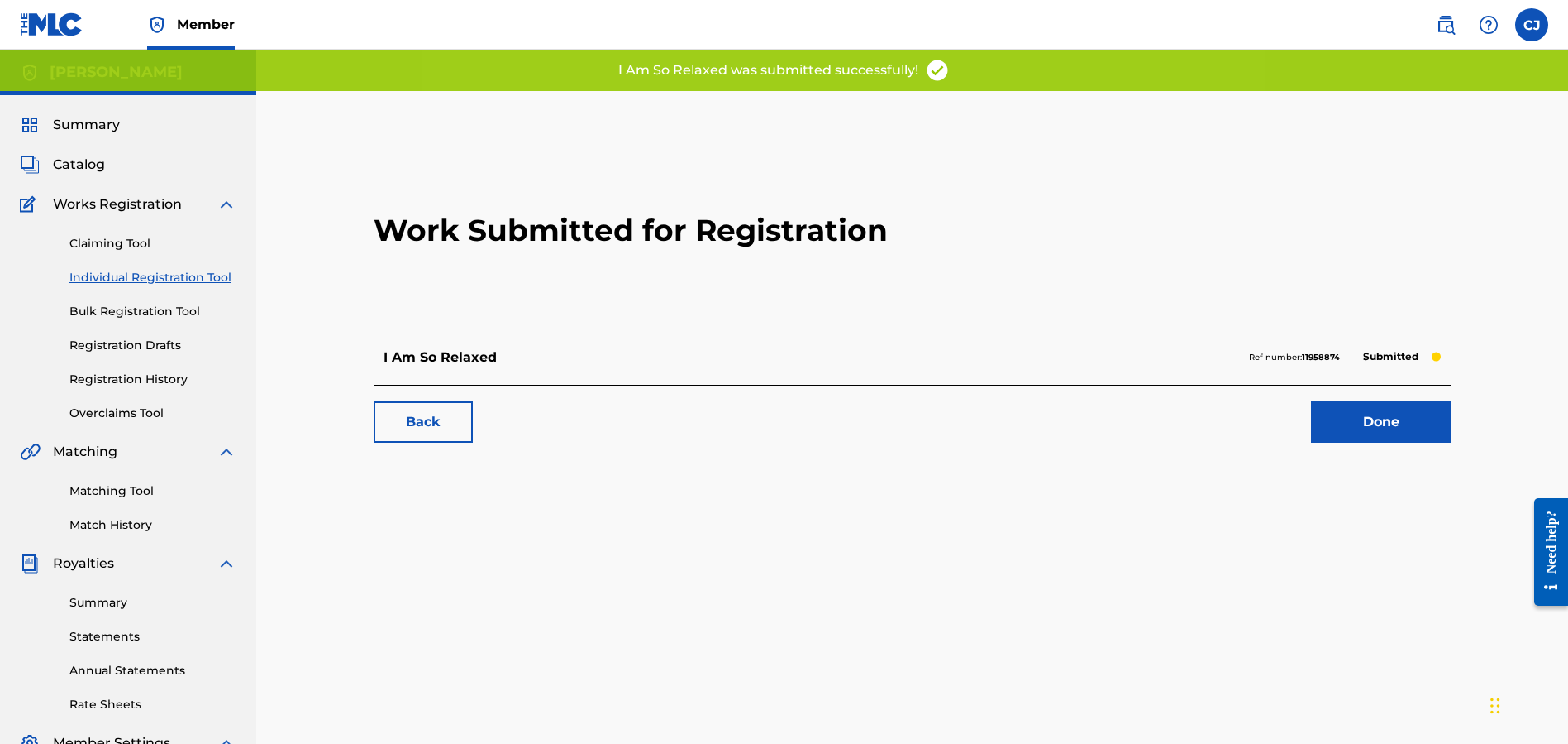
click at [1348, 418] on link "Done" at bounding box center [1381, 421] width 140 height 41
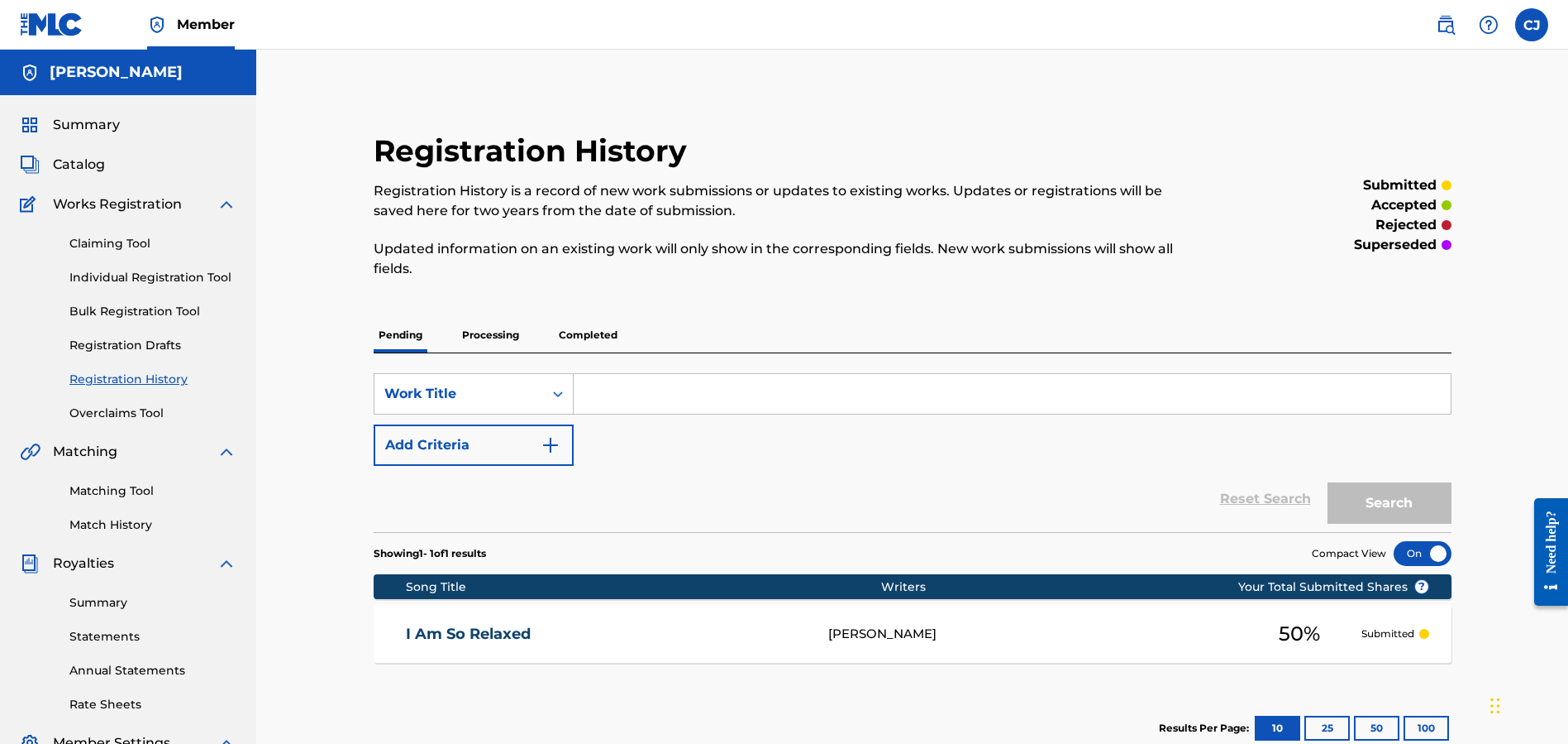
click at [450, 636] on link "I Am So Relaxed" at bounding box center [606, 633] width 400 height 19
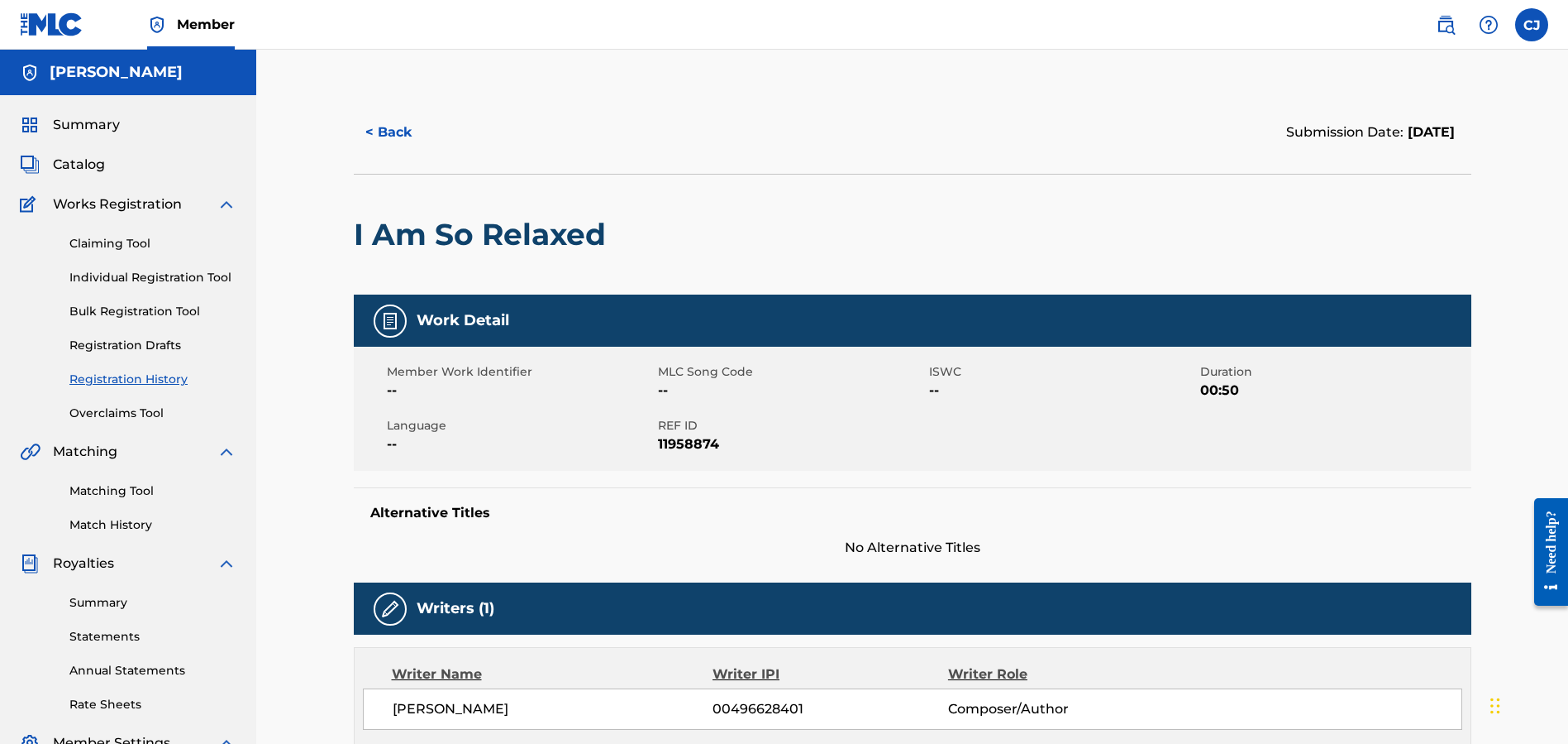
click at [82, 155] on span "Catalog" at bounding box center [79, 164] width 52 height 20
